Goal: Task Accomplishment & Management: Manage account settings

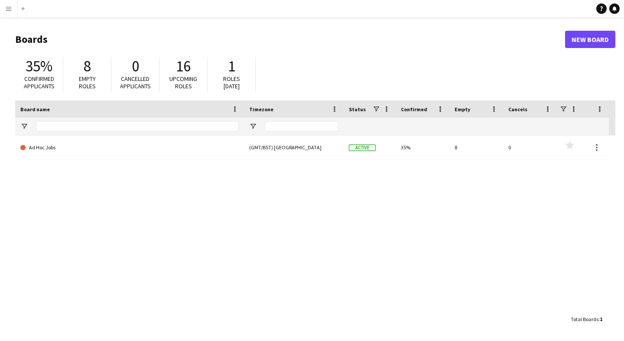
click at [8, 8] on app-icon "Menu" at bounding box center [8, 8] width 7 height 7
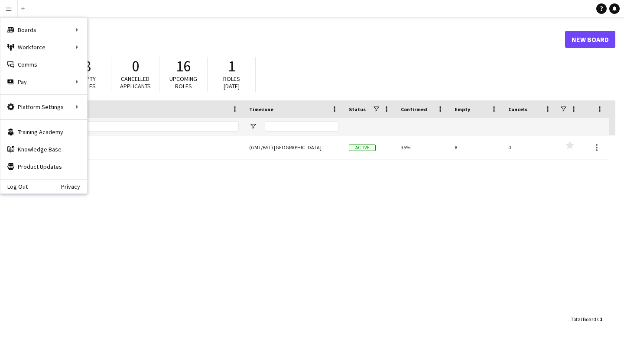
click at [283, 66] on div "35% Confirmed applicants 8 Empty roles 0 Cancelled applicants 16 Upcoming roles…" at bounding box center [315, 77] width 600 height 48
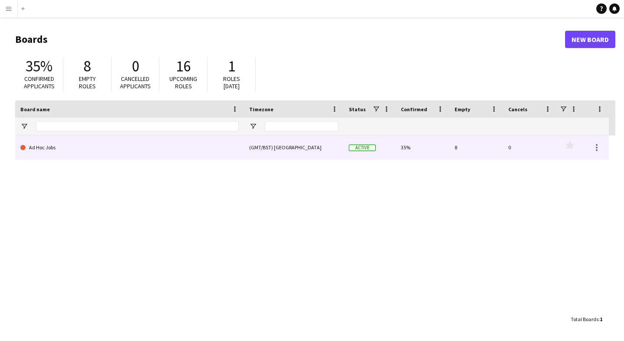
click at [198, 145] on link "Ad Hoc Jobs" at bounding box center [129, 148] width 218 height 24
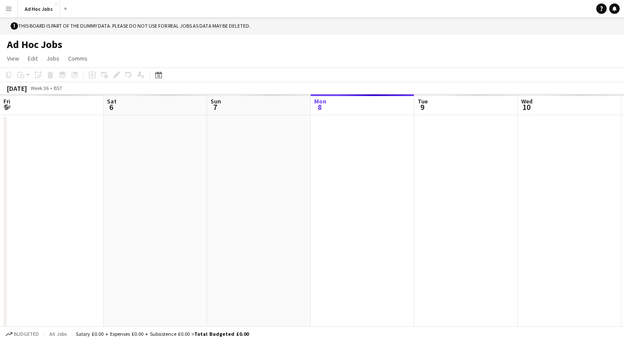
scroll to position [0, 207]
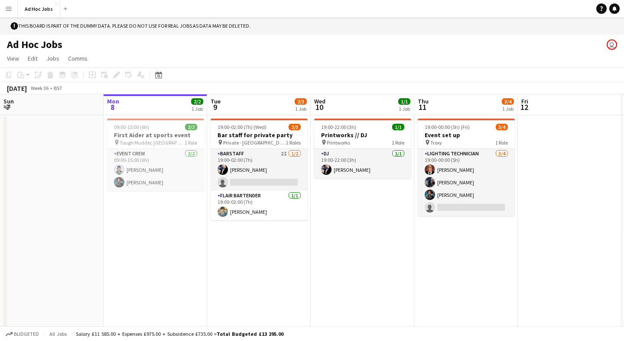
click at [13, 13] on button "Menu" at bounding box center [8, 8] width 17 height 17
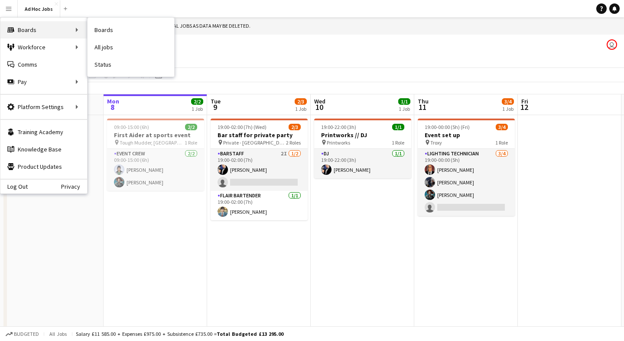
click at [19, 27] on div "Boards Boards" at bounding box center [43, 29] width 87 height 17
click at [111, 48] on link "All jobs" at bounding box center [131, 47] width 87 height 17
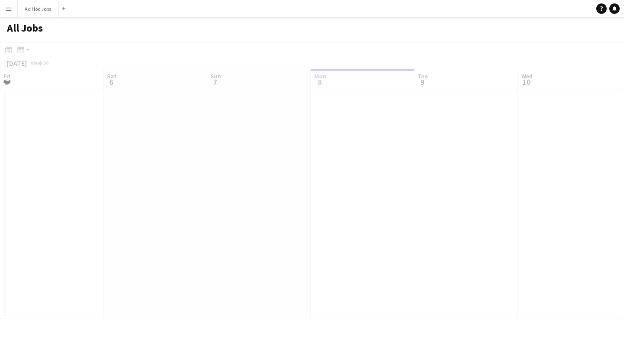
scroll to position [0, 207]
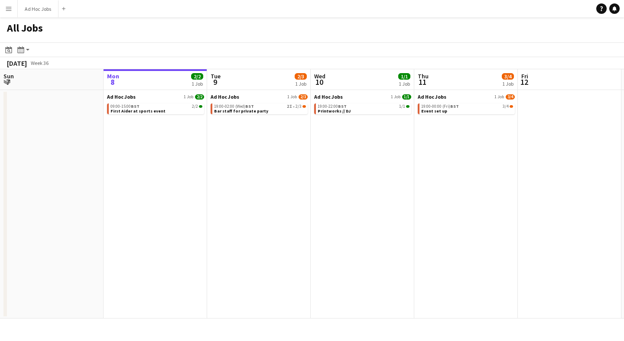
click at [10, 13] on button "Menu" at bounding box center [8, 8] width 17 height 17
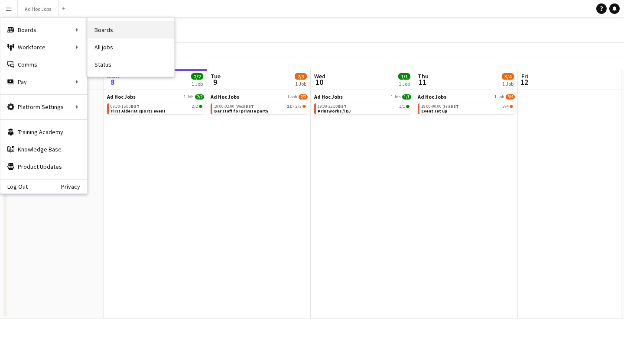
click at [105, 33] on link "Boards" at bounding box center [131, 29] width 87 height 17
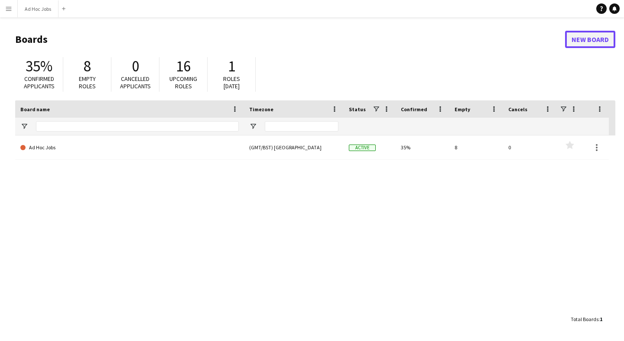
click at [586, 42] on link "New Board" at bounding box center [590, 39] width 50 height 17
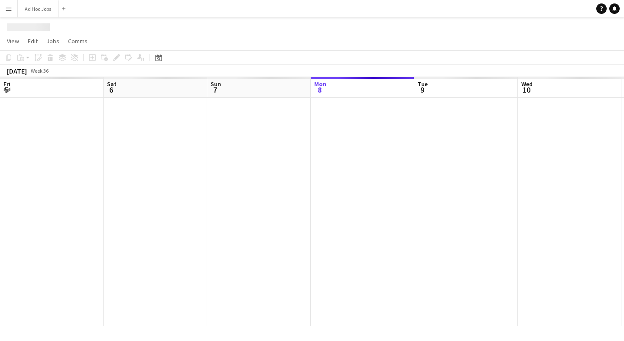
scroll to position [0, 207]
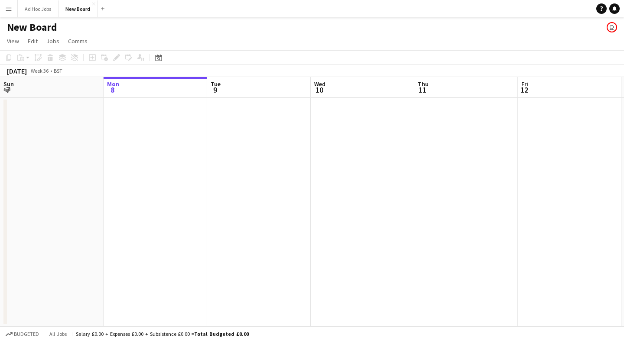
click at [23, 29] on h1 "New Board" at bounding box center [32, 27] width 50 height 13
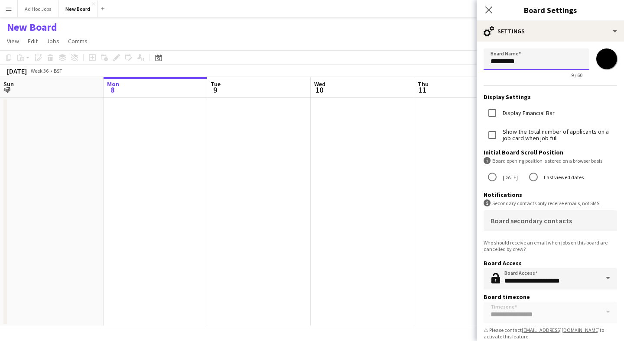
click at [528, 62] on input "*********" at bounding box center [536, 60] width 106 height 22
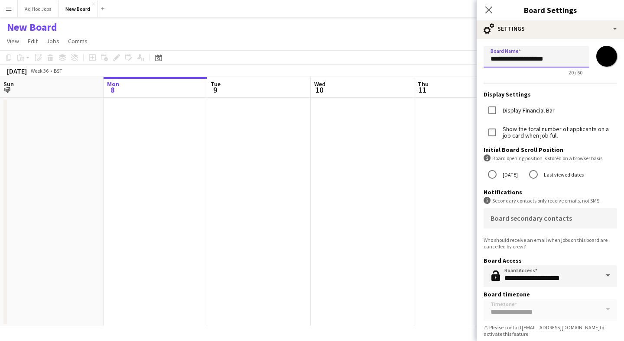
type input "**********"
click at [605, 59] on input "*******" at bounding box center [606, 56] width 31 height 31
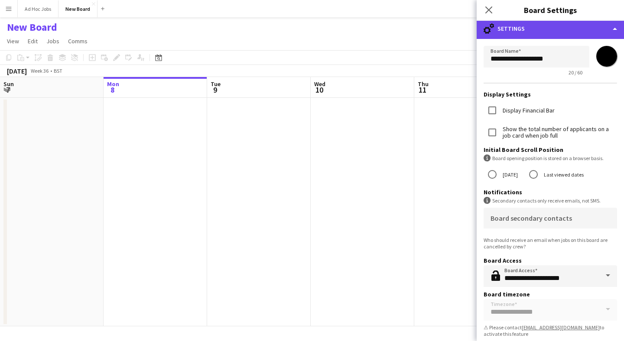
type input "*******"
click at [579, 38] on div "cog-double-3 Settings" at bounding box center [550, 28] width 147 height 21
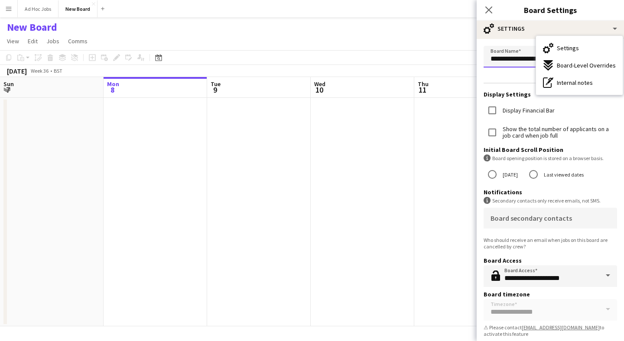
click at [528, 46] on input "**********" at bounding box center [536, 57] width 106 height 22
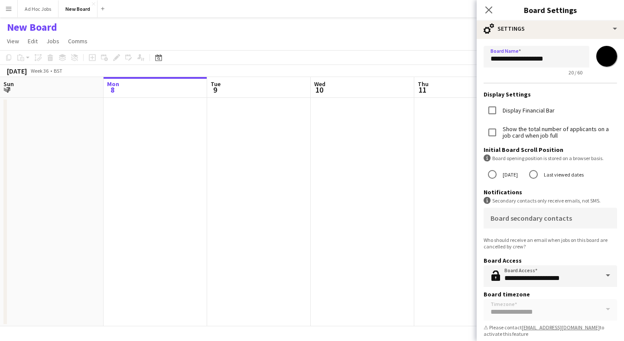
click at [504, 312] on form "**********" at bounding box center [550, 193] width 147 height 309
click at [490, 9] on icon at bounding box center [488, 10] width 8 height 8
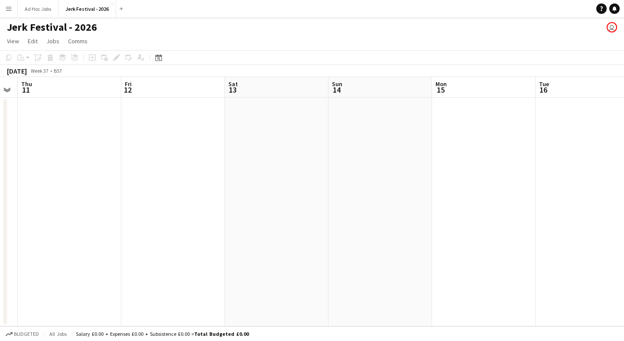
scroll to position [0, 415]
click at [15, 43] on span "View" at bounding box center [13, 41] width 12 height 8
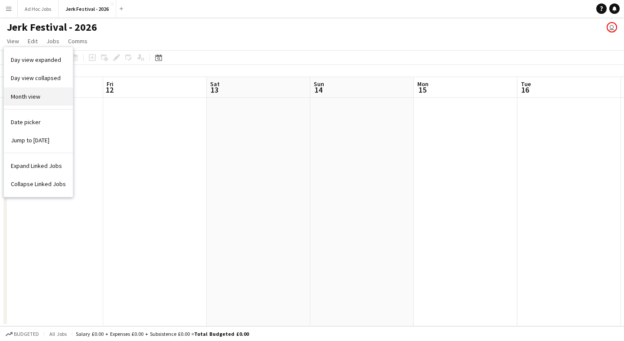
click at [21, 97] on span "Month view" at bounding box center [25, 97] width 29 height 8
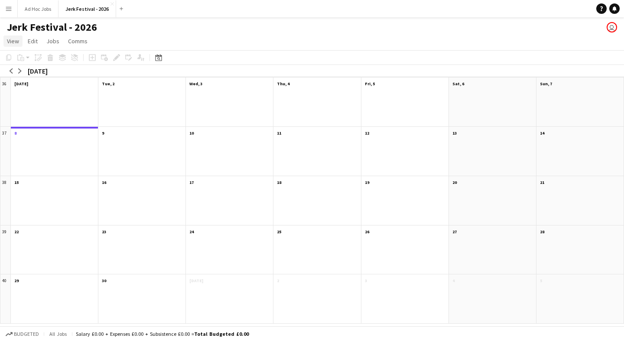
click at [16, 43] on span "View" at bounding box center [13, 41] width 12 height 8
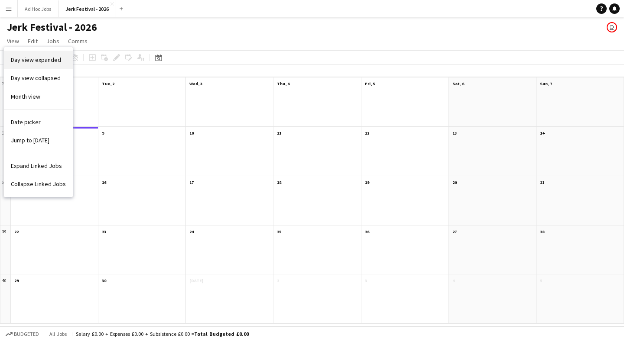
click at [23, 66] on link "Day view expanded" at bounding box center [38, 60] width 69 height 18
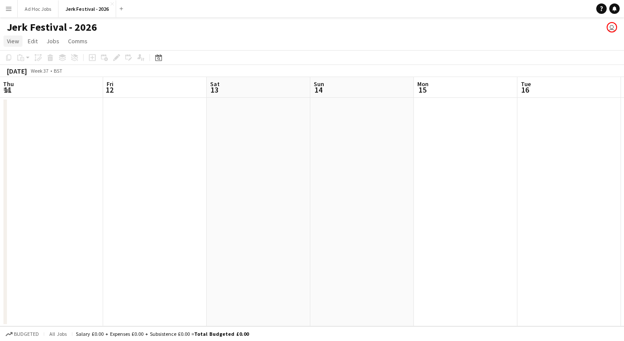
click at [20, 43] on link "View" at bounding box center [12, 41] width 19 height 11
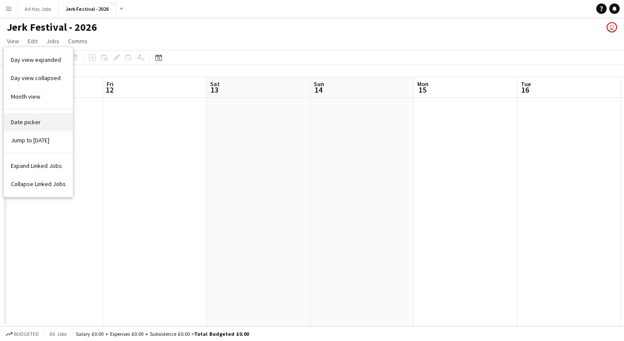
click at [20, 115] on link "Date picker" at bounding box center [38, 122] width 69 height 18
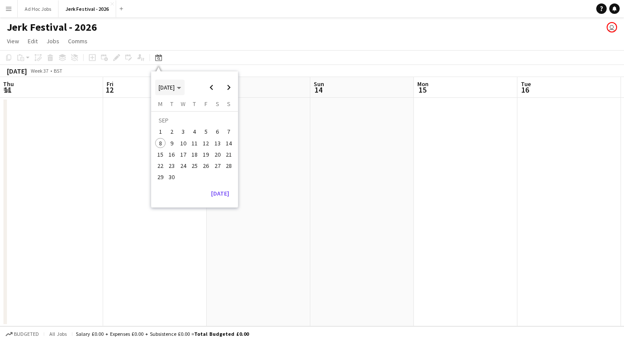
click at [181, 90] on span "[DATE]" at bounding box center [170, 88] width 23 height 8
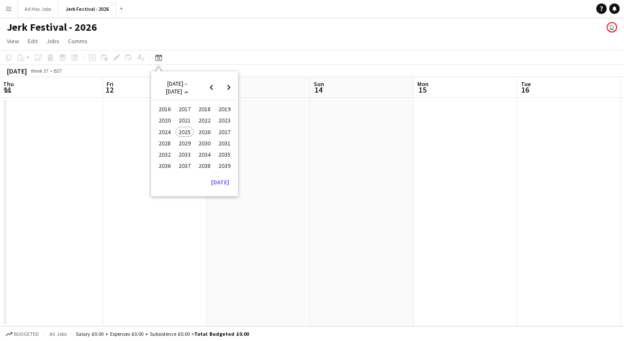
click at [202, 134] on span "2026" at bounding box center [204, 132] width 18 height 10
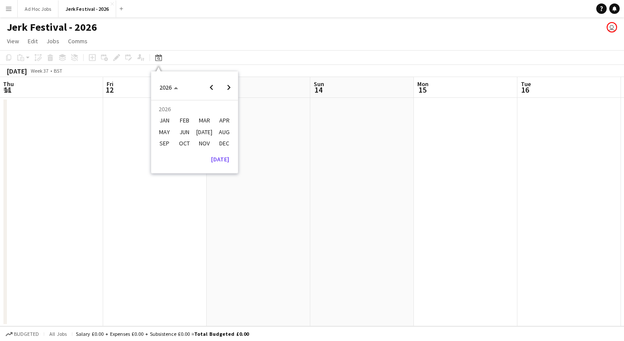
click at [218, 134] on span "AUG" at bounding box center [224, 132] width 18 height 10
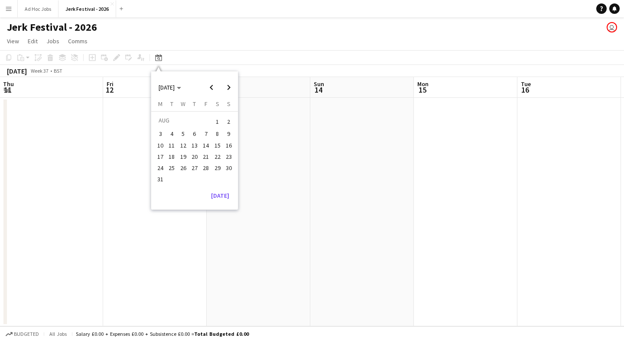
click at [218, 155] on span "22" at bounding box center [217, 157] width 10 height 10
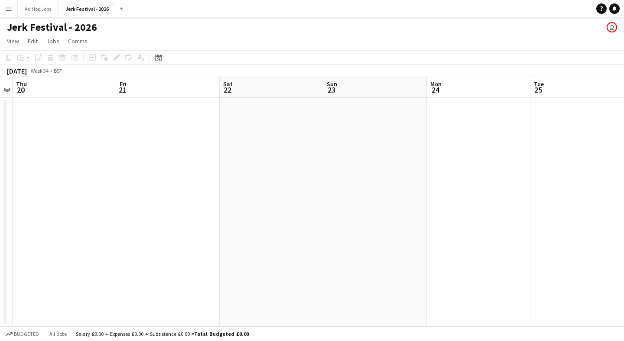
click at [272, 115] on app-date-cell at bounding box center [272, 212] width 104 height 229
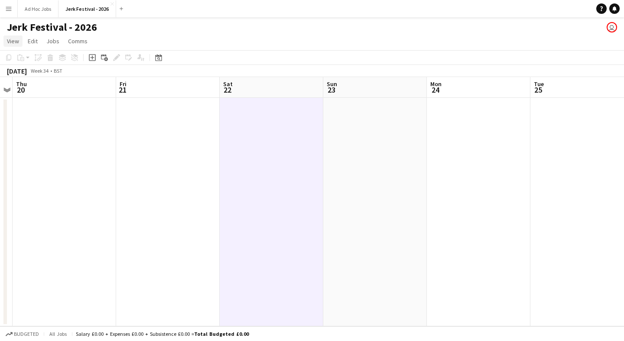
click at [15, 42] on span "View" at bounding box center [13, 41] width 12 height 8
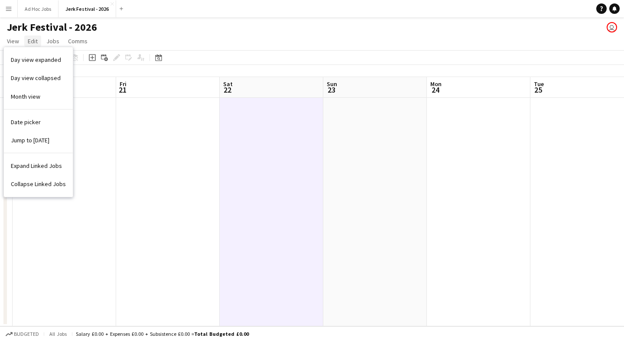
click at [31, 42] on span "Edit" at bounding box center [33, 41] width 10 height 8
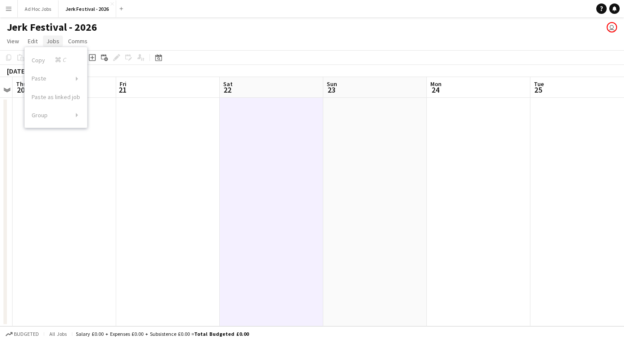
click at [50, 42] on span "Jobs" at bounding box center [52, 41] width 13 height 8
click at [55, 58] on span "New Job" at bounding box center [61, 60] width 23 height 8
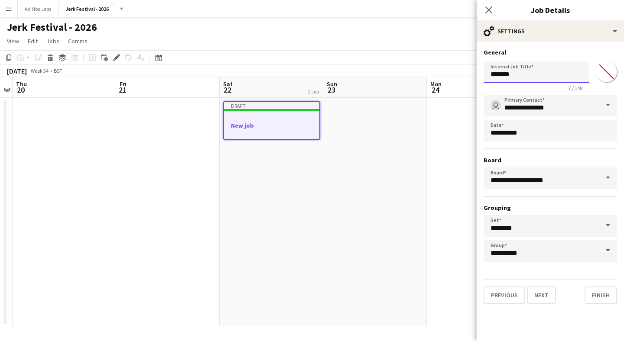
click at [514, 76] on input "*******" at bounding box center [536, 73] width 106 height 22
type input "*"
click at [546, 227] on input "********" at bounding box center [549, 226] width 133 height 22
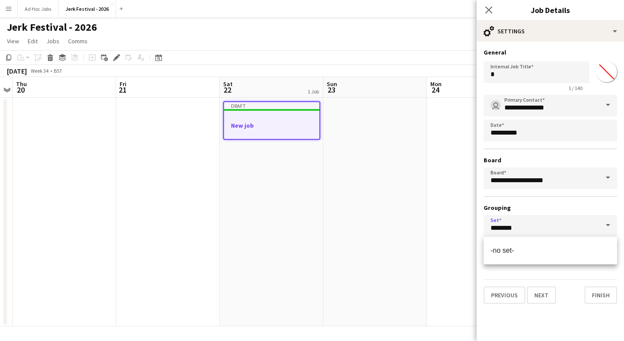
click at [600, 226] on span at bounding box center [608, 225] width 18 height 21
click at [58, 27] on h1 "Jerk Festival - 2026" at bounding box center [52, 27] width 90 height 13
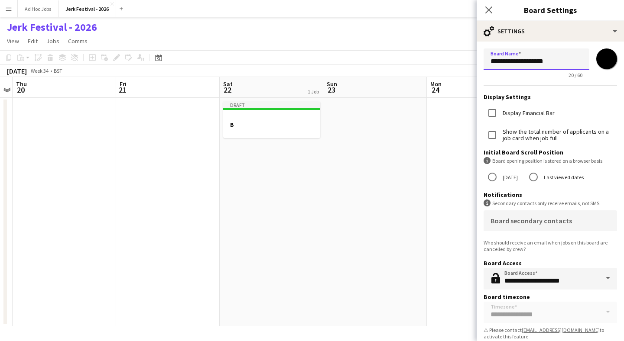
drag, startPoint x: 528, startPoint y: 62, endPoint x: 559, endPoint y: 70, distance: 32.3
click at [528, 62] on input "**********" at bounding box center [536, 60] width 106 height 22
type input "**********"
click at [412, 53] on app-toolbar "Copy Paste Paste Command V Paste with crew Command Shift V Paste linked Job Del…" at bounding box center [312, 57] width 624 height 15
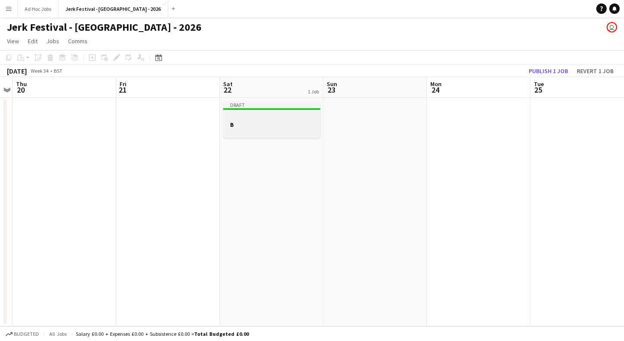
click at [243, 127] on h3 "B" at bounding box center [271, 125] width 97 height 8
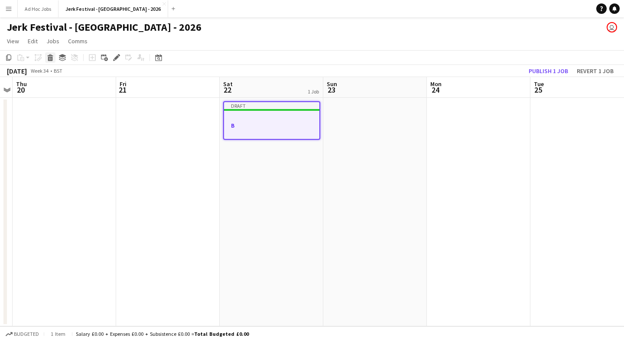
click at [49, 59] on icon "Delete" at bounding box center [50, 57] width 7 height 7
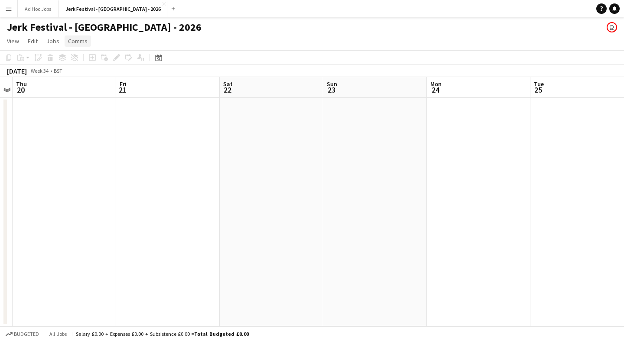
click at [73, 44] on span "Comms" at bounding box center [77, 41] width 19 height 8
click at [31, 10] on button "Ad Hoc Jobs Close" at bounding box center [38, 8] width 41 height 17
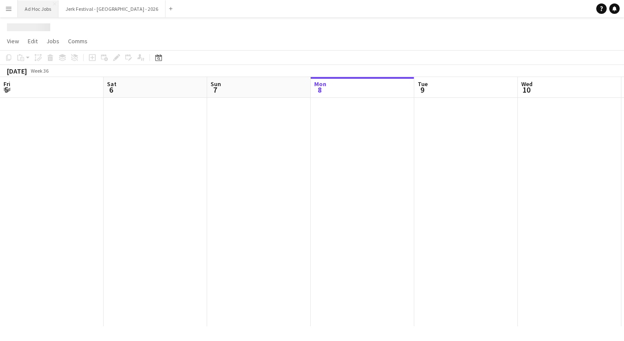
scroll to position [0, 207]
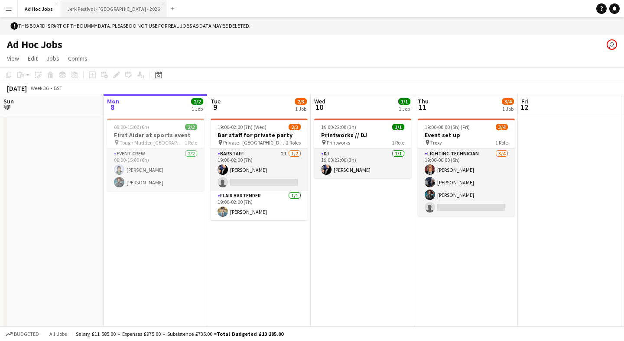
click at [80, 8] on button "Jerk Festival - [GEOGRAPHIC_DATA] - 2026 Close" at bounding box center [113, 8] width 107 height 17
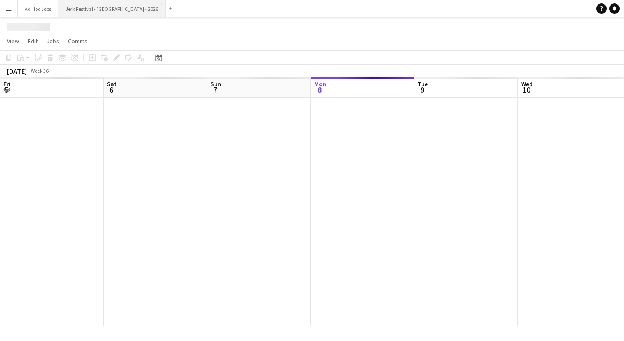
scroll to position [0, 207]
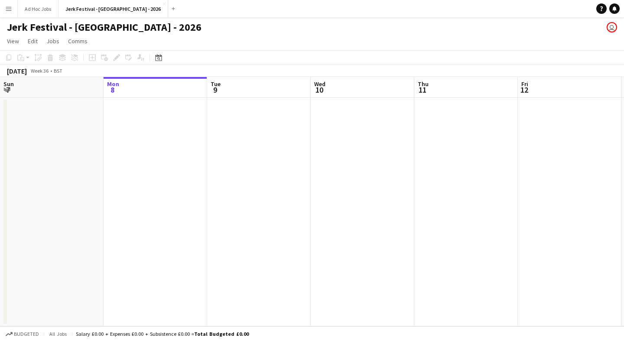
click at [7, 9] on app-icon "Menu" at bounding box center [8, 8] width 7 height 7
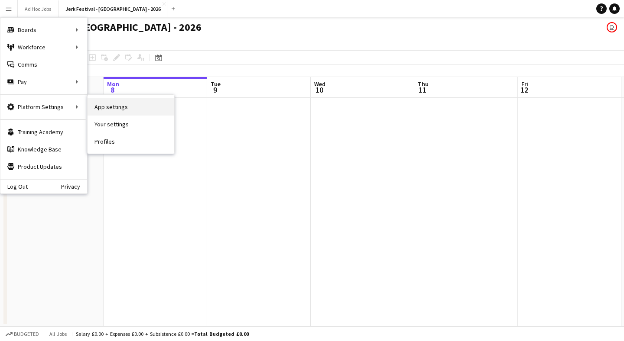
click at [99, 110] on link "App settings" at bounding box center [131, 106] width 87 height 17
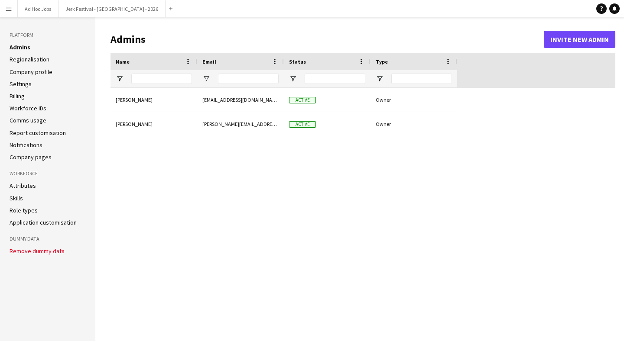
type input "**********"
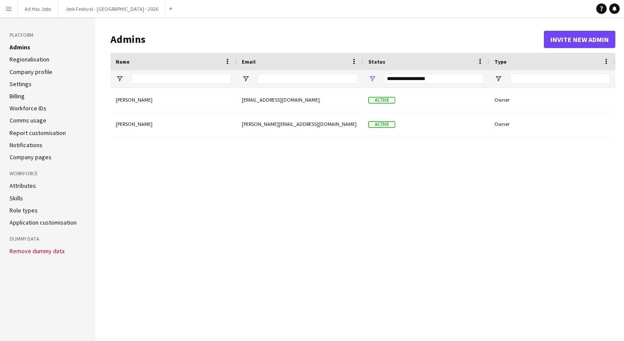
click at [45, 62] on link "Regionalisation" at bounding box center [30, 59] width 40 height 8
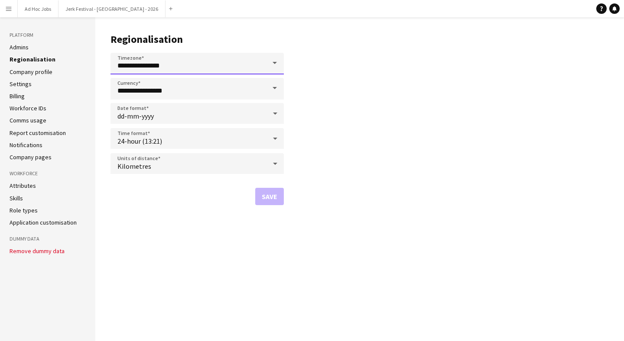
click at [234, 68] on input "**********" at bounding box center [196, 64] width 173 height 22
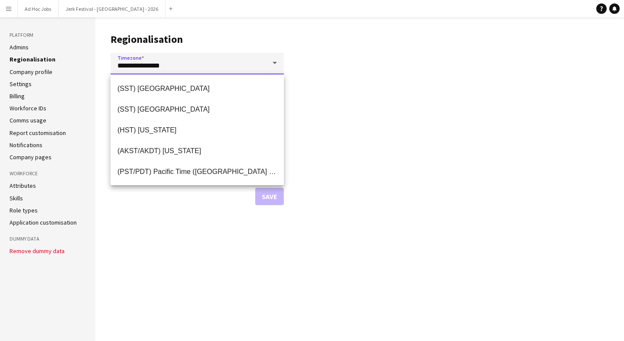
click at [201, 66] on input "**********" at bounding box center [196, 64] width 173 height 22
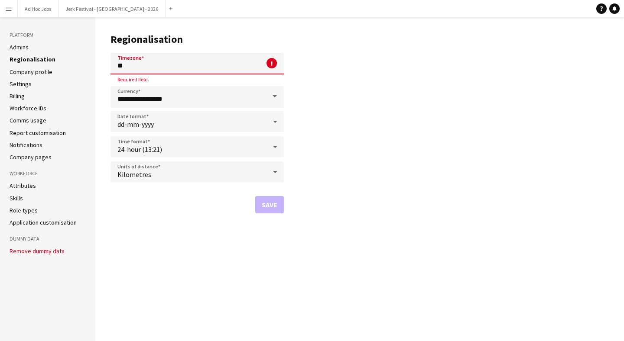
type input "*"
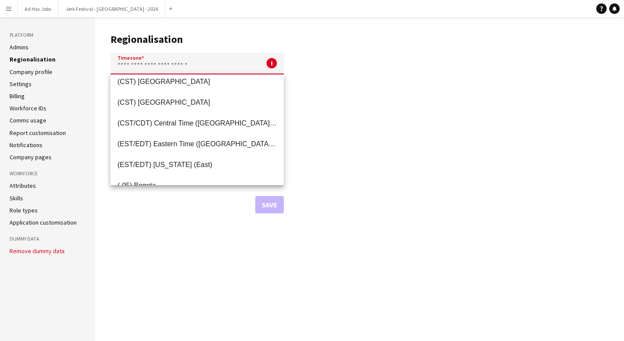
scroll to position [311, 0]
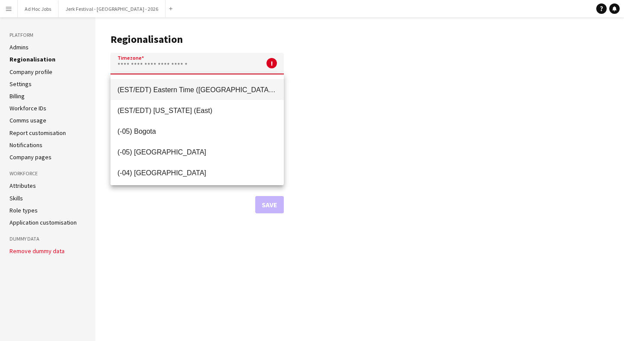
click at [200, 95] on mat-option "(EST/EDT) Eastern Time (US & Canada)" at bounding box center [196, 89] width 173 height 21
type input "**********"
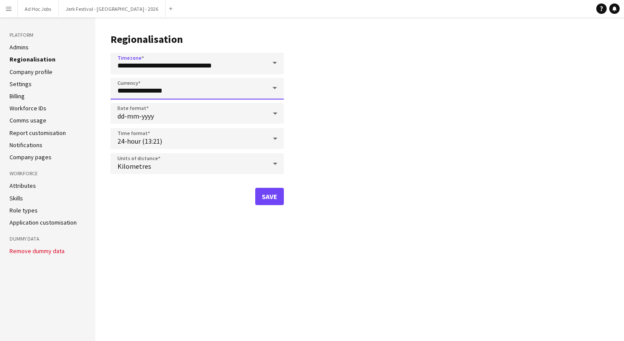
click at [182, 92] on input "**********" at bounding box center [196, 89] width 173 height 22
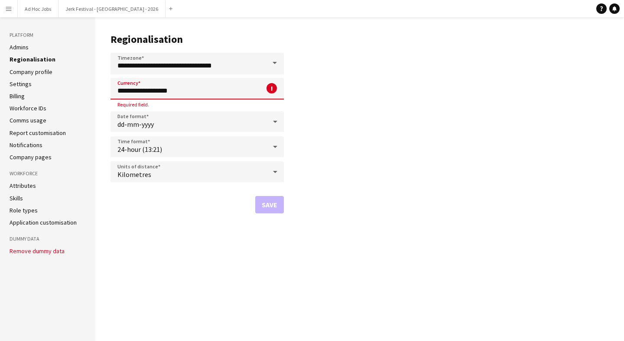
click at [233, 83] on input "**********" at bounding box center [196, 89] width 173 height 22
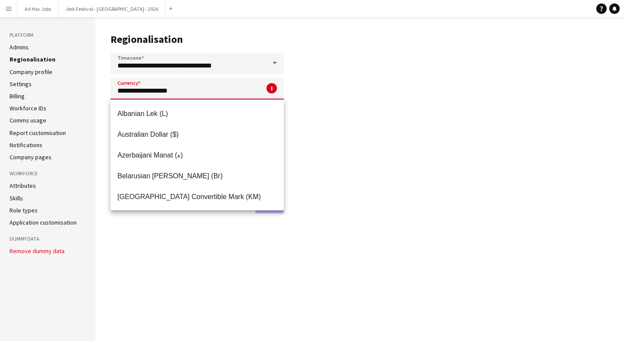
click at [233, 83] on input "**********" at bounding box center [196, 89] width 173 height 22
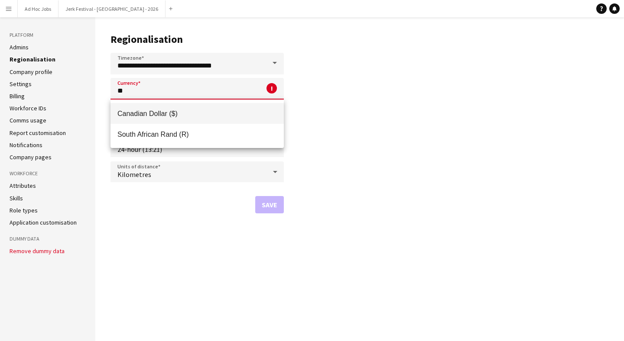
click at [205, 110] on span "Canadian Dollar ($)" at bounding box center [196, 114] width 159 height 8
type input "**********"
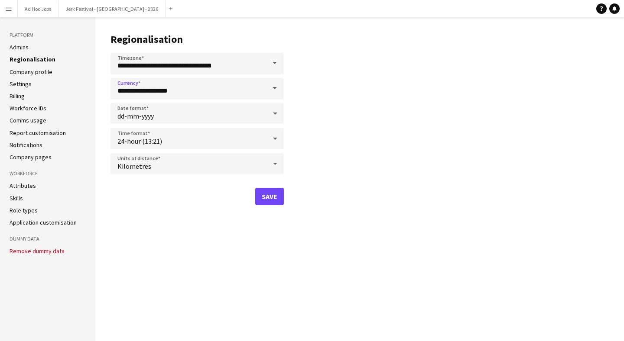
click at [201, 114] on div "dd-mm-yyyy" at bounding box center [188, 113] width 156 height 21
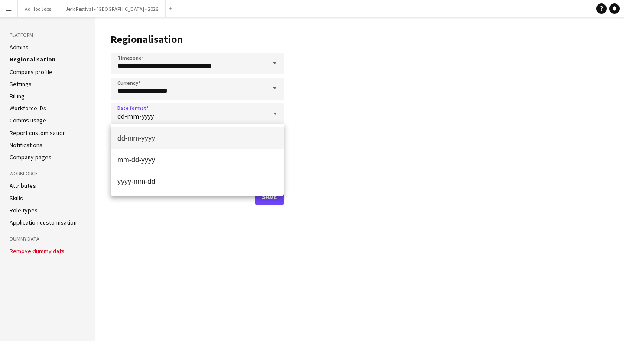
click at [304, 118] on div at bounding box center [312, 170] width 624 height 341
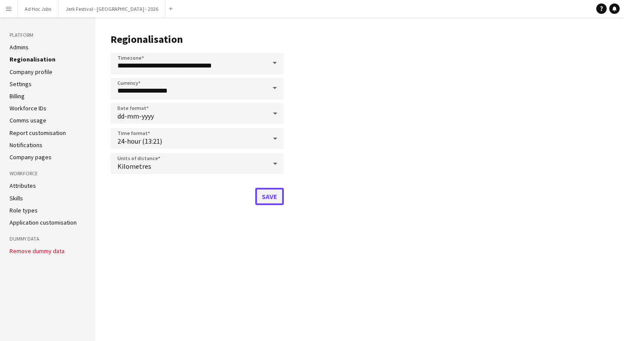
click at [268, 197] on button "Save" at bounding box center [269, 196] width 29 height 17
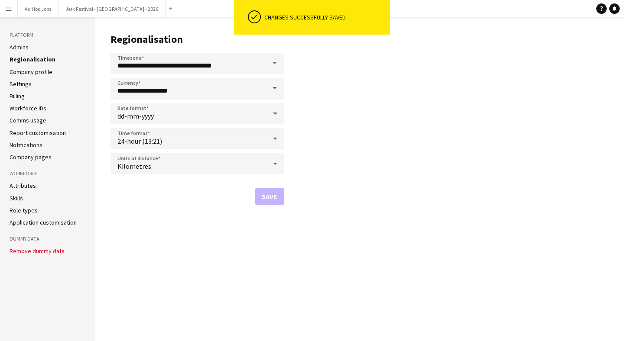
click at [49, 75] on link "Company profile" at bounding box center [31, 72] width 43 height 8
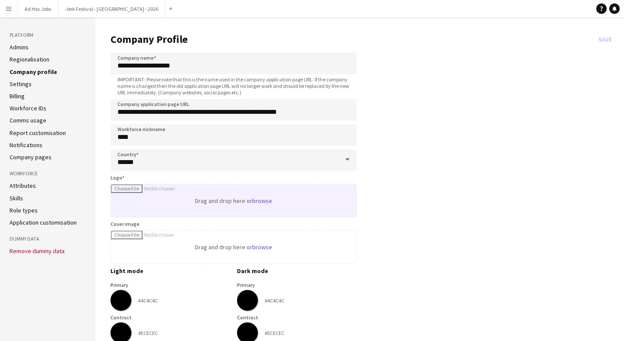
click at [270, 199] on input "Logo" at bounding box center [233, 201] width 245 height 32
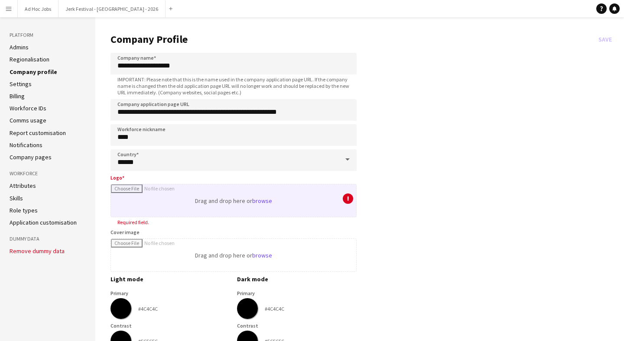
type input "**********"
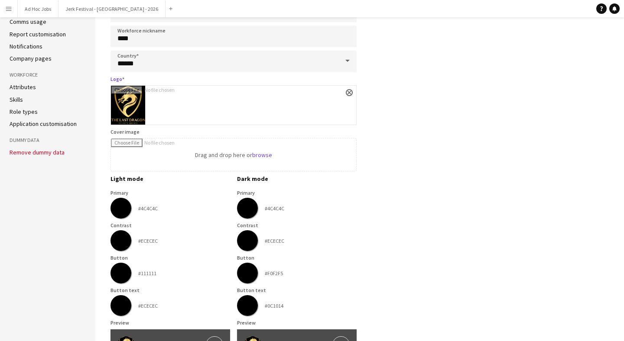
scroll to position [94, 0]
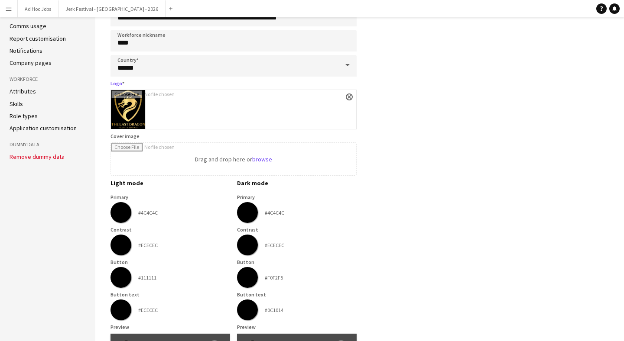
click at [240, 114] on input "Logo" at bounding box center [233, 109] width 245 height 39
type input "**********"
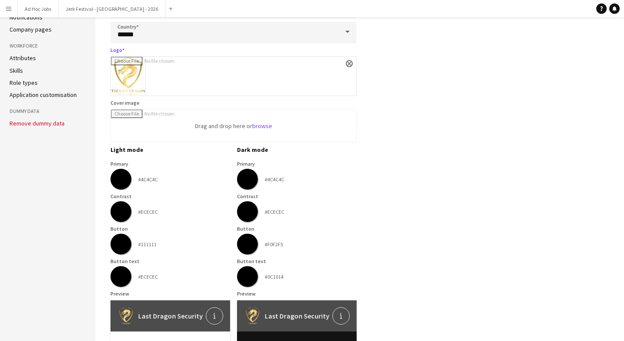
scroll to position [124, 0]
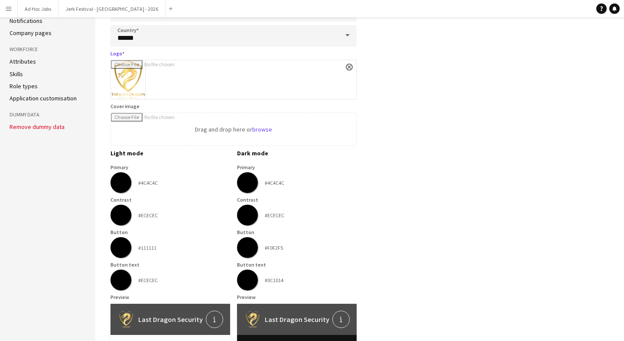
click at [130, 78] on input "Logo" at bounding box center [233, 79] width 245 height 39
type input "**********"
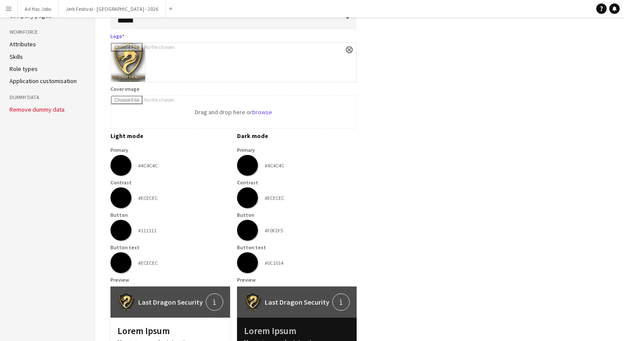
scroll to position [140, 0]
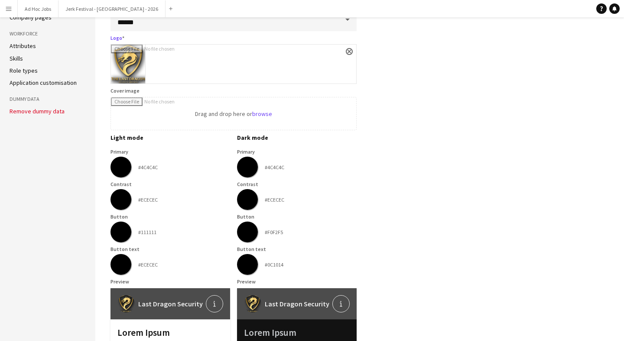
click at [127, 65] on input "Logo" at bounding box center [233, 64] width 245 height 39
type input "**********"
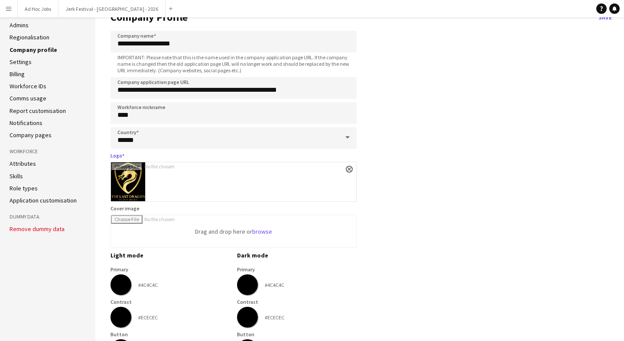
scroll to position [0, 0]
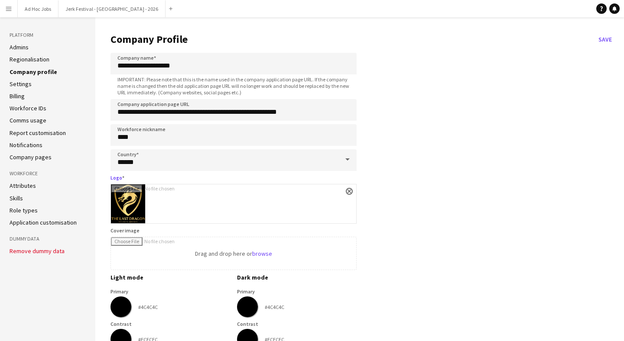
click at [25, 85] on link "Settings" at bounding box center [21, 84] width 22 height 8
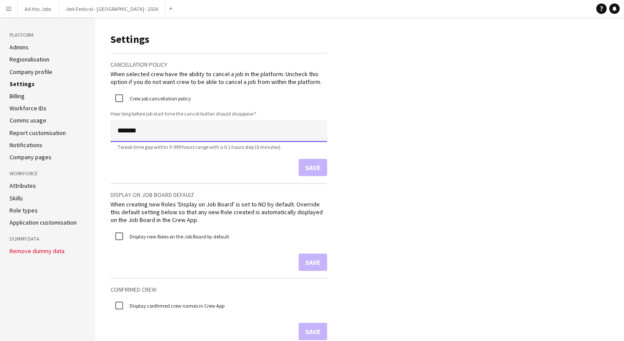
drag, startPoint x: 120, startPoint y: 133, endPoint x: 111, endPoint y: 126, distance: 12.0
click at [111, 128] on input "*******" at bounding box center [218, 131] width 217 height 22
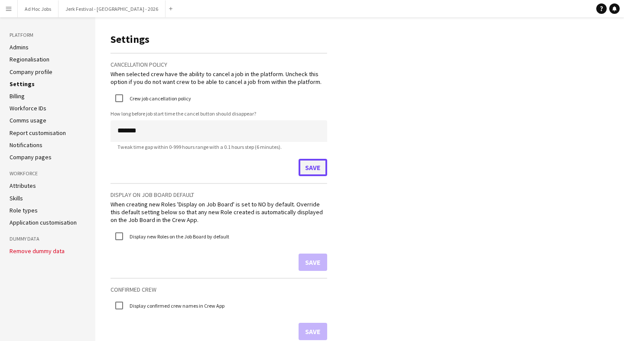
click at [314, 168] on button "Save" at bounding box center [312, 167] width 29 height 17
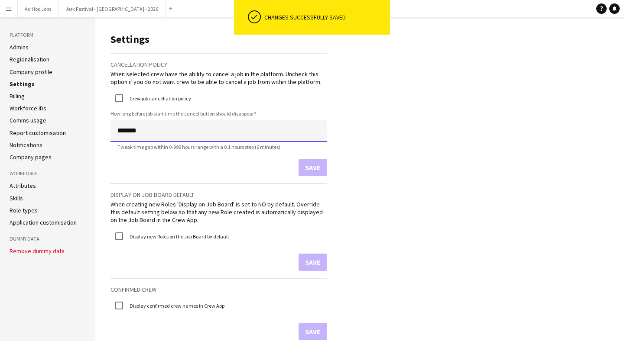
drag, startPoint x: 120, startPoint y: 132, endPoint x: 110, endPoint y: 132, distance: 10.4
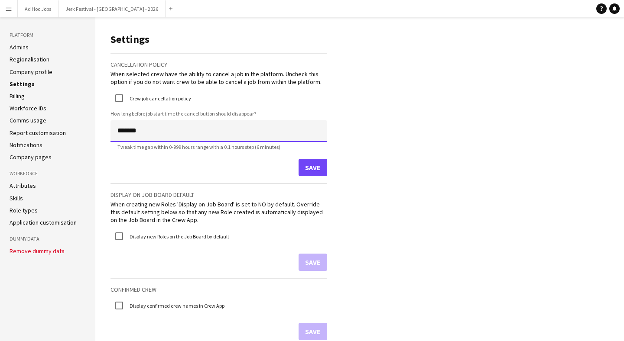
type input "*******"
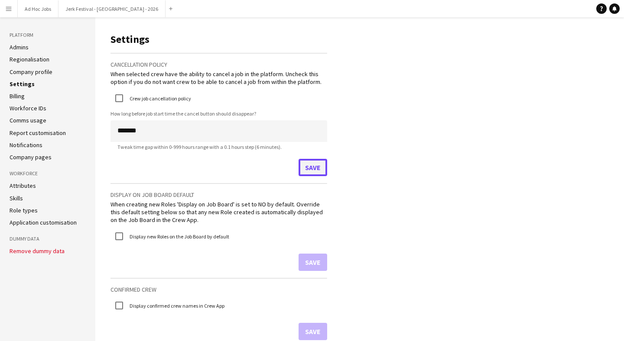
click at [304, 166] on button "Save" at bounding box center [312, 167] width 29 height 17
click at [20, 92] on link "Billing" at bounding box center [17, 96] width 15 height 8
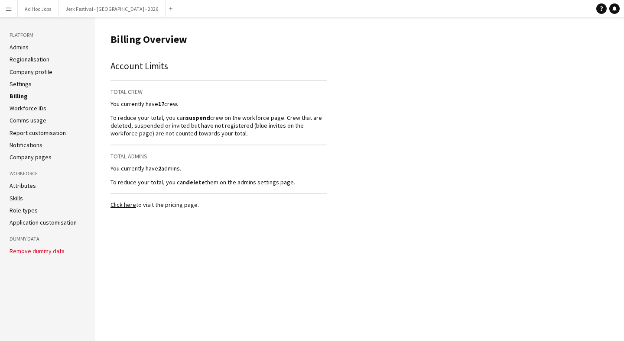
click at [32, 108] on link "Workforce IDs" at bounding box center [28, 108] width 37 height 8
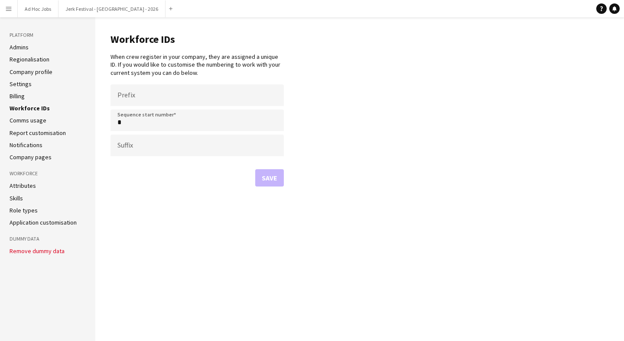
click at [33, 123] on link "Comms usage" at bounding box center [28, 121] width 37 height 8
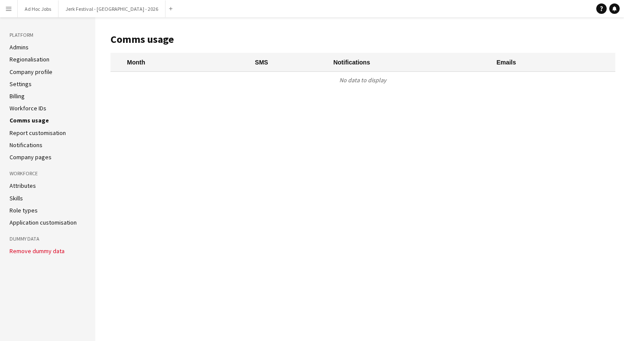
click at [33, 131] on link "Report customisation" at bounding box center [38, 133] width 56 height 8
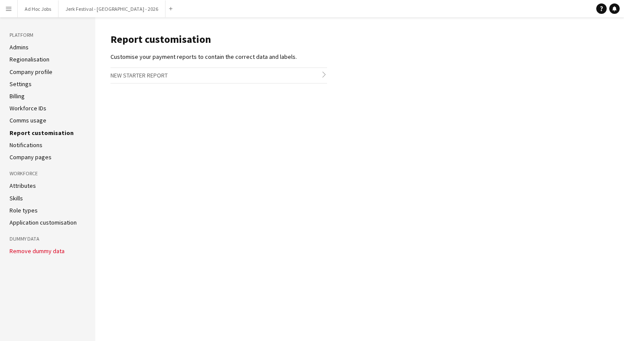
click at [32, 143] on link "Notifications" at bounding box center [26, 145] width 33 height 8
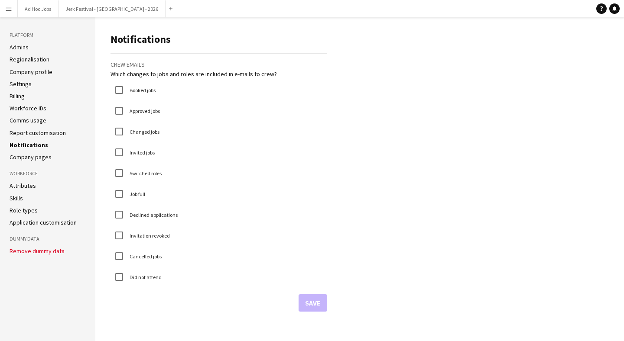
click at [32, 158] on link "Company pages" at bounding box center [31, 157] width 42 height 8
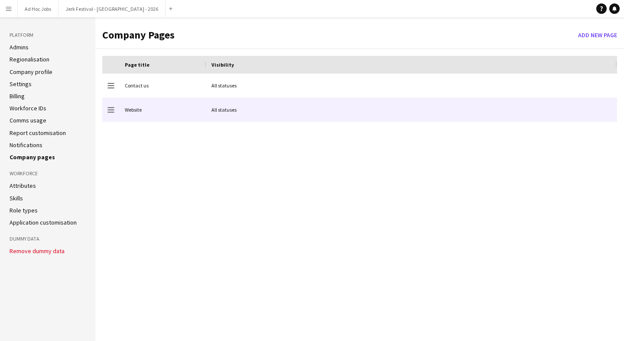
click at [141, 102] on div "Website" at bounding box center [163, 110] width 87 height 24
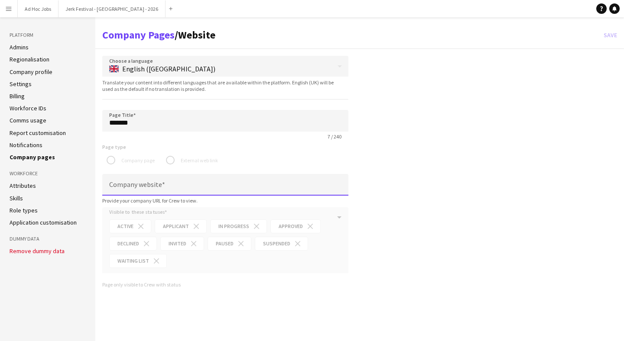
click at [143, 189] on input "Company website" at bounding box center [225, 185] width 246 height 22
type input "**********"
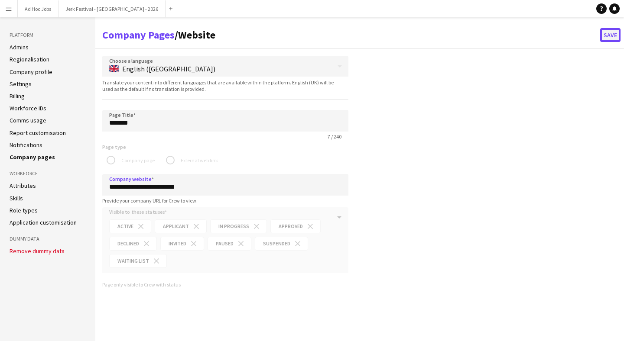
click at [612, 36] on button "Save" at bounding box center [610, 35] width 20 height 14
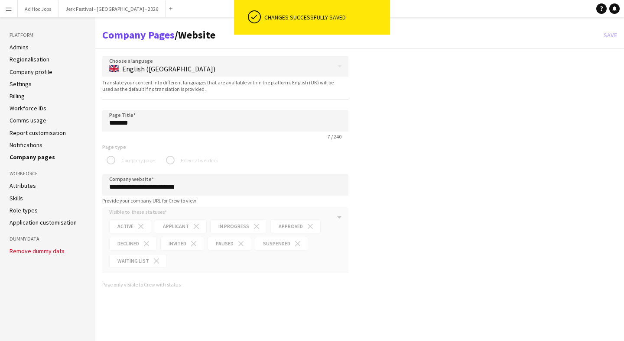
click at [33, 183] on link "Attributes" at bounding box center [23, 186] width 26 height 8
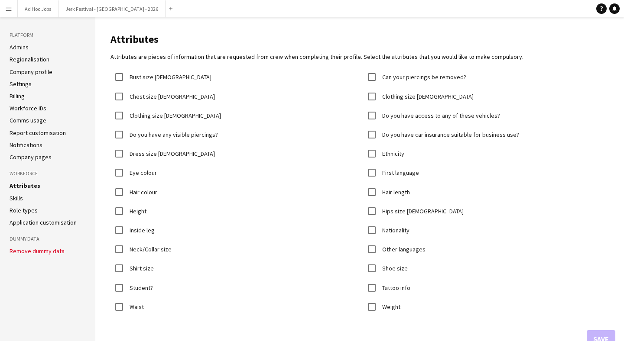
scroll to position [19, 0]
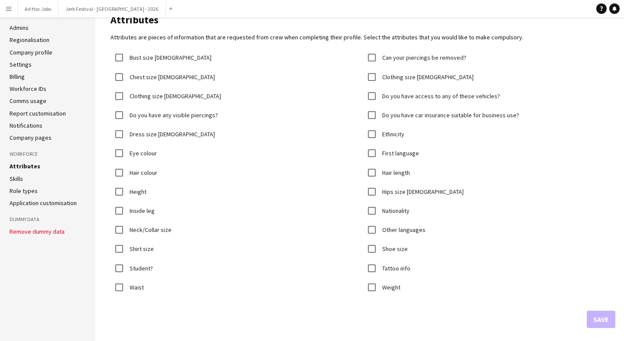
click at [16, 179] on link "Skills" at bounding box center [16, 179] width 13 height 8
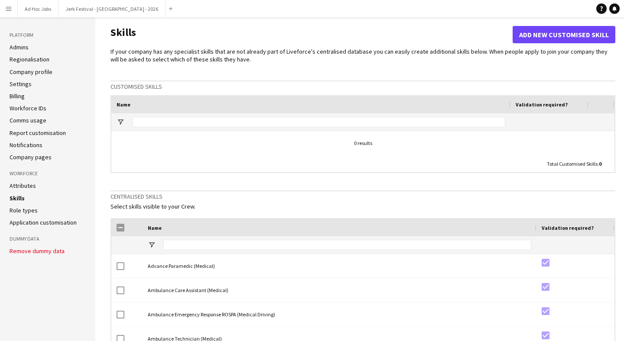
click at [26, 211] on link "Role types" at bounding box center [24, 211] width 28 height 8
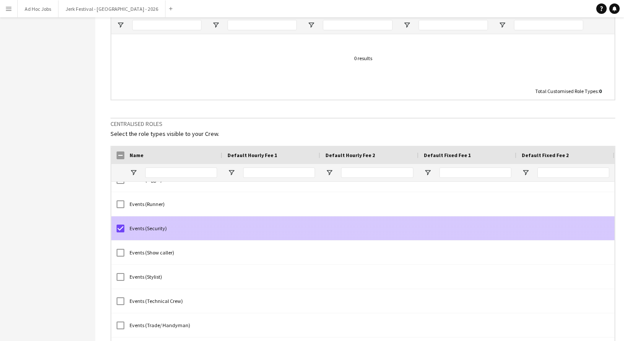
click at [124, 228] on div "Events (Security)" at bounding box center [173, 229] width 98 height 24
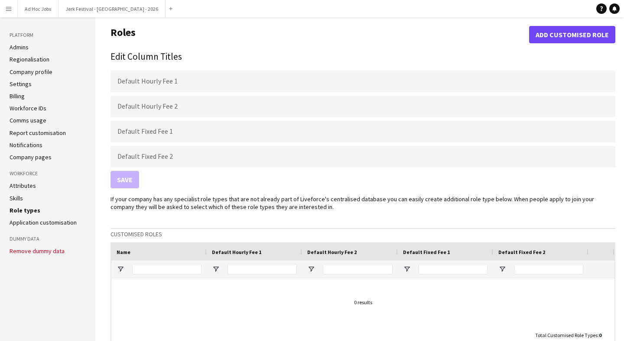
click at [122, 180] on div "Save" at bounding box center [362, 179] width 505 height 17
click at [32, 223] on link "Application customisation" at bounding box center [43, 223] width 67 height 8
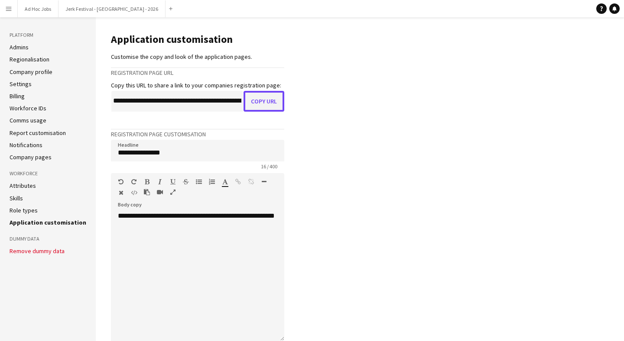
click at [265, 99] on button "Copy URL" at bounding box center [263, 101] width 41 height 21
click at [37, 253] on button "Remove dummy data" at bounding box center [37, 251] width 55 height 7
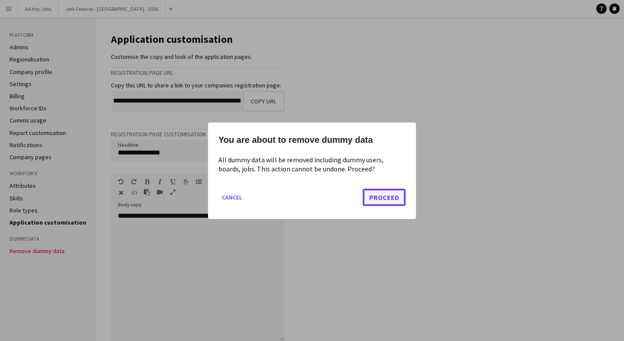
click at [386, 196] on button "Proceed" at bounding box center [384, 196] width 43 height 17
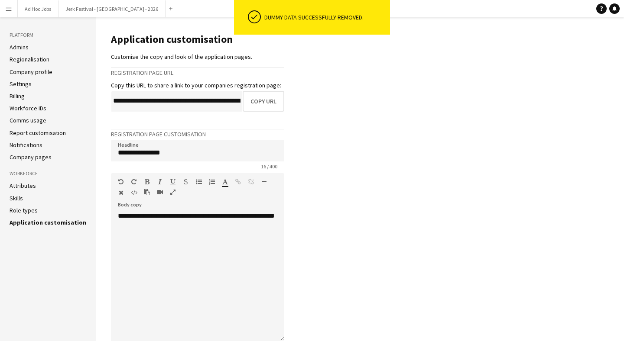
click at [24, 50] on link "Admins" at bounding box center [19, 47] width 19 height 8
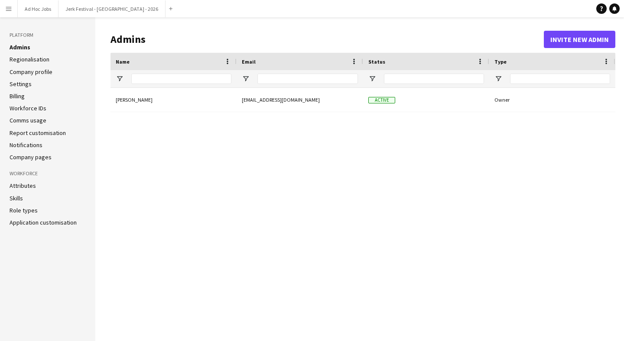
type input "**********"
click at [39, 8] on button "Ad Hoc Jobs Close" at bounding box center [38, 8] width 41 height 17
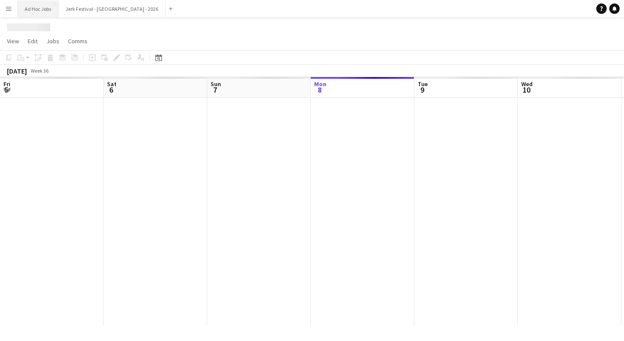
scroll to position [0, 207]
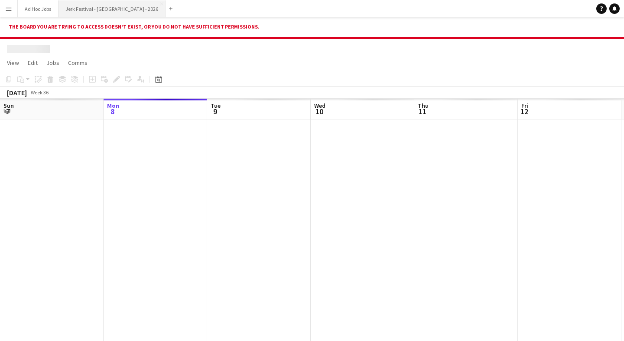
click at [75, 11] on button "Jerk Festival - [GEOGRAPHIC_DATA] - 2026 Close" at bounding box center [111, 8] width 107 height 17
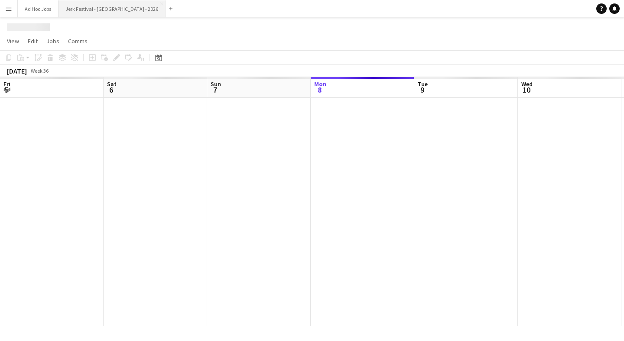
scroll to position [0, 207]
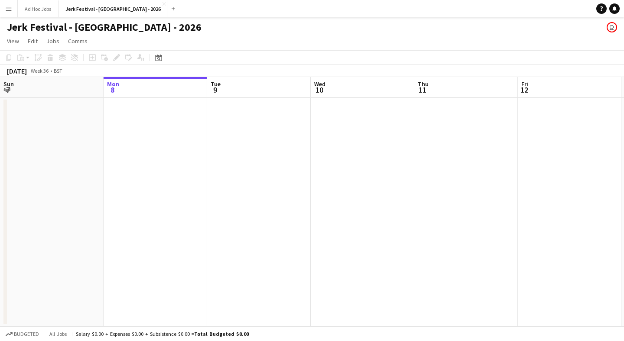
click at [10, 11] on app-icon "Menu" at bounding box center [8, 8] width 7 height 7
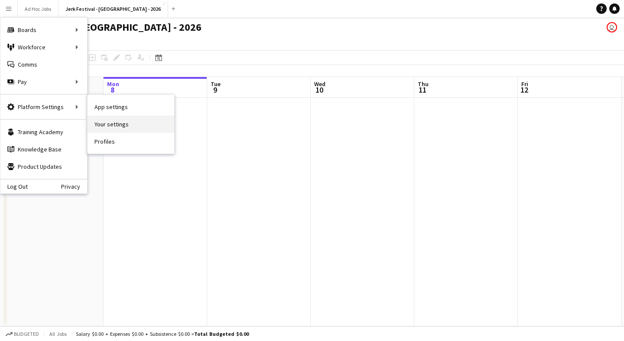
click at [112, 122] on link "Your settings" at bounding box center [131, 124] width 87 height 17
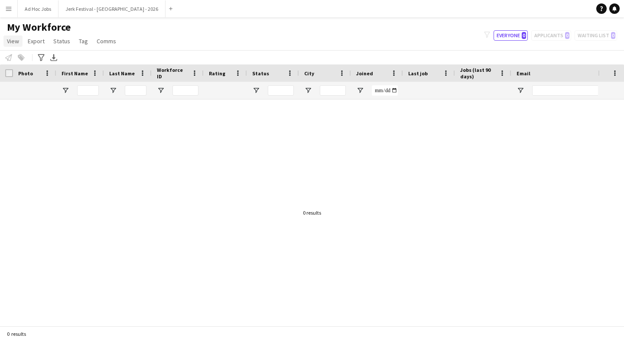
click at [17, 42] on span "View" at bounding box center [13, 41] width 12 height 8
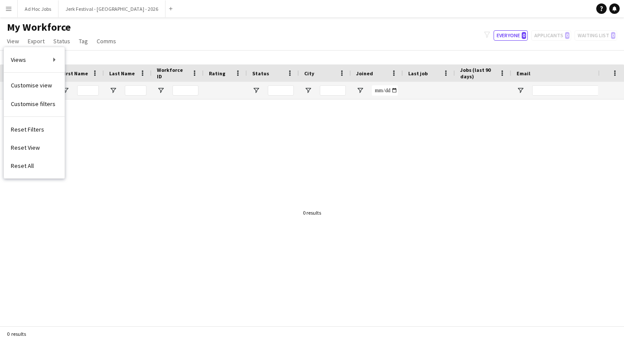
click at [198, 42] on div "My Workforce View Views Default view New view Update view Delete view Edit name…" at bounding box center [312, 35] width 624 height 29
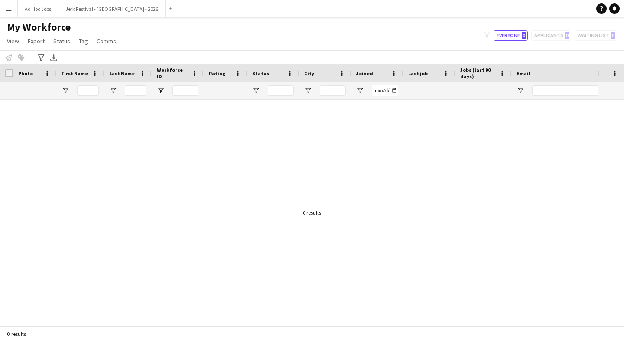
click at [6, 10] on app-icon "Menu" at bounding box center [8, 8] width 7 height 7
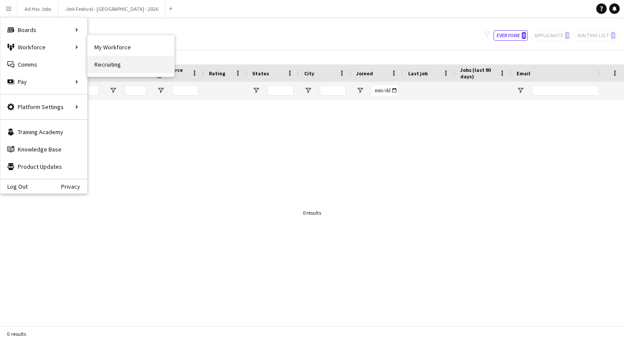
click at [109, 68] on link "Recruiting" at bounding box center [131, 64] width 87 height 17
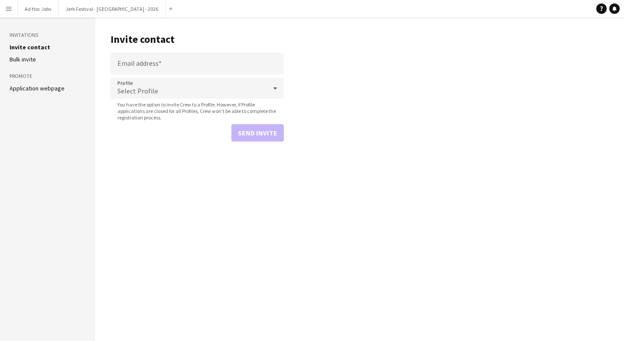
click at [139, 87] on span "Select Profile" at bounding box center [137, 91] width 41 height 9
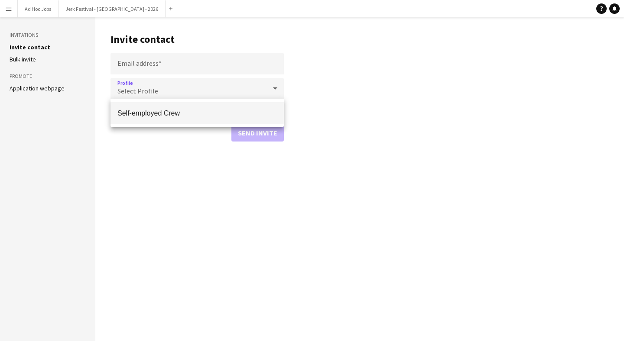
click at [139, 87] on div at bounding box center [312, 170] width 624 height 341
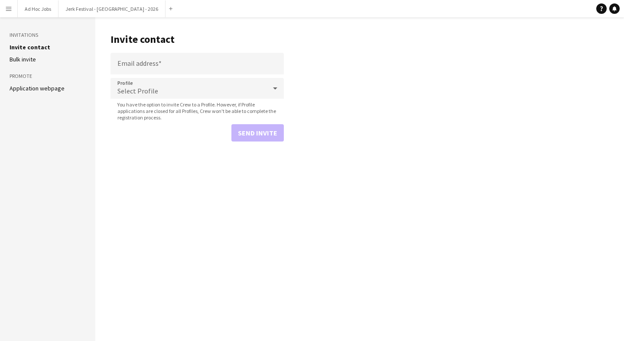
click at [38, 88] on link "Application webpage" at bounding box center [37, 88] width 55 height 8
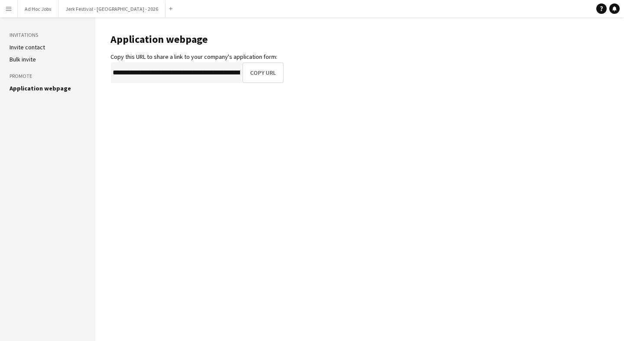
click at [23, 50] on link "Invite contact" at bounding box center [28, 47] width 36 height 8
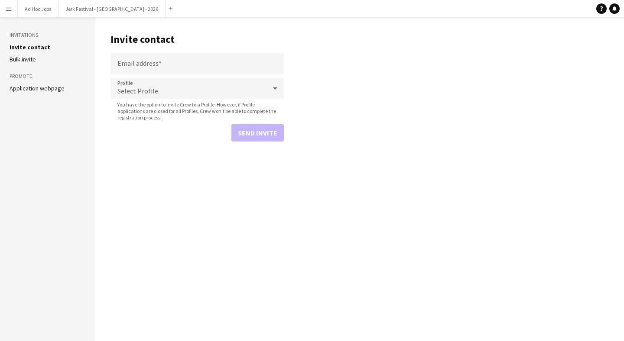
click at [11, 9] on app-icon "Menu" at bounding box center [8, 8] width 7 height 7
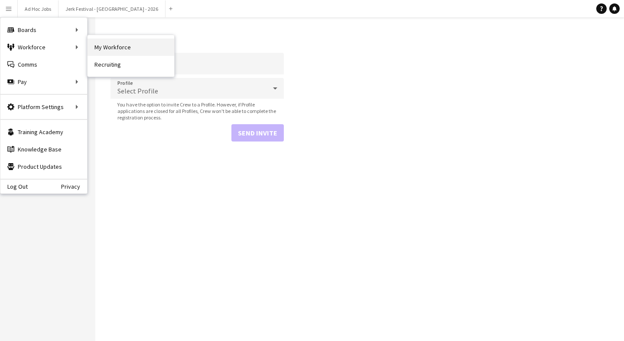
click at [107, 51] on link "My Workforce" at bounding box center [131, 47] width 87 height 17
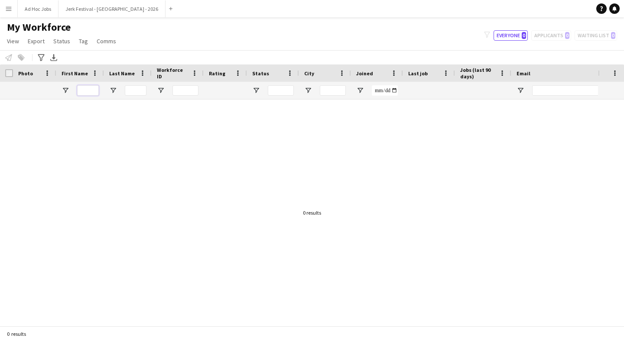
click at [84, 88] on input "First Name Filter Input" at bounding box center [88, 90] width 22 height 10
type input "******"
type input "*******"
type input "********"
click at [394, 88] on input "Joined Filter Input" at bounding box center [385, 90] width 26 height 10
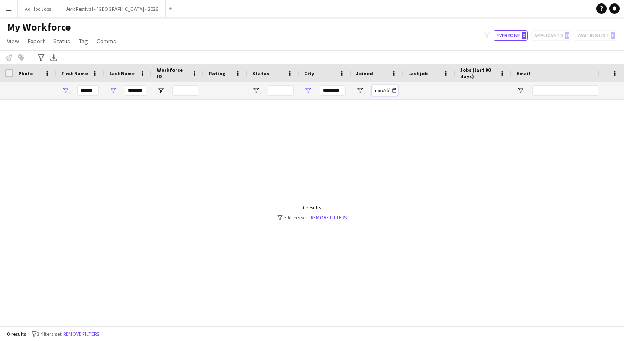
type input "**********"
click at [538, 90] on input "Email Filter Input" at bounding box center [605, 90] width 147 height 10
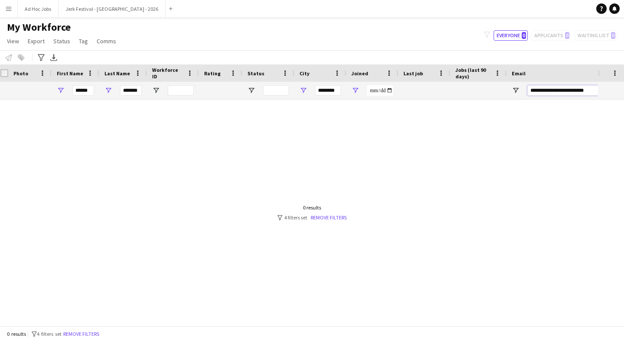
type input "**********"
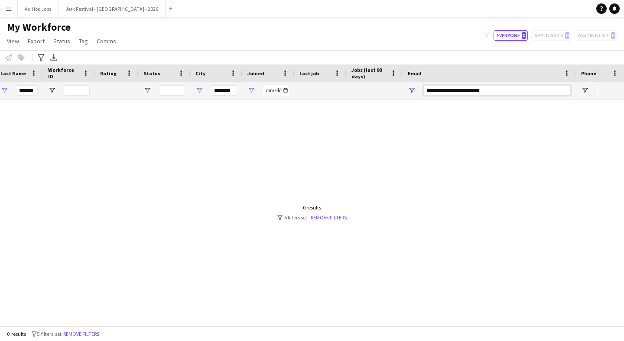
scroll to position [0, 0]
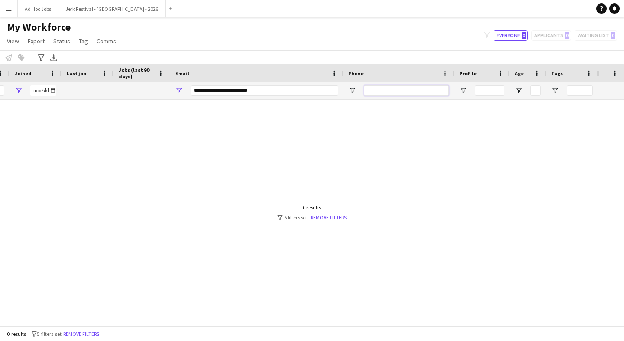
click at [412, 91] on input "Phone Filter Input" at bounding box center [406, 90] width 85 height 10
type input "*"
type input "**********"
click at [531, 92] on input "Age Filter Input" at bounding box center [535, 90] width 10 height 10
click at [482, 115] on div at bounding box center [299, 213] width 598 height 227
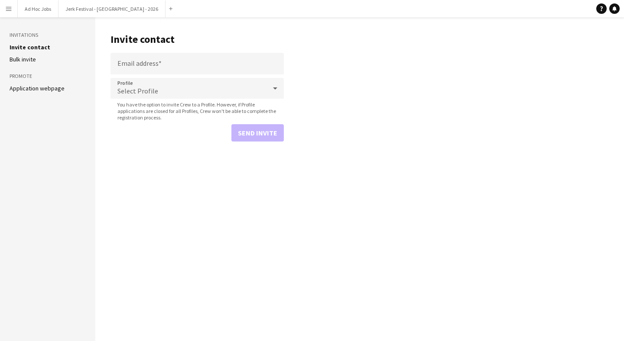
click at [10, 12] on button "Menu" at bounding box center [8, 8] width 17 height 17
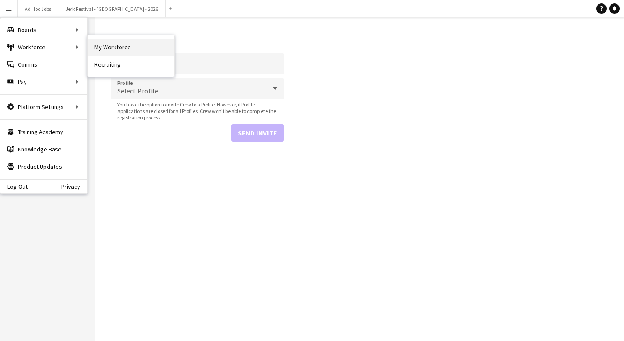
click at [110, 46] on link "My Workforce" at bounding box center [131, 47] width 87 height 17
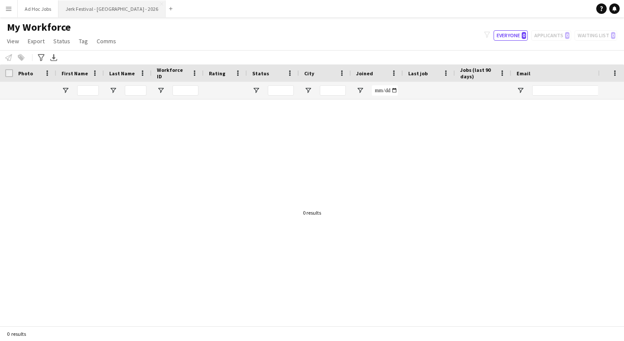
click at [83, 9] on button "Jerk Festival - [GEOGRAPHIC_DATA] - 2026 Close" at bounding box center [111, 8] width 107 height 17
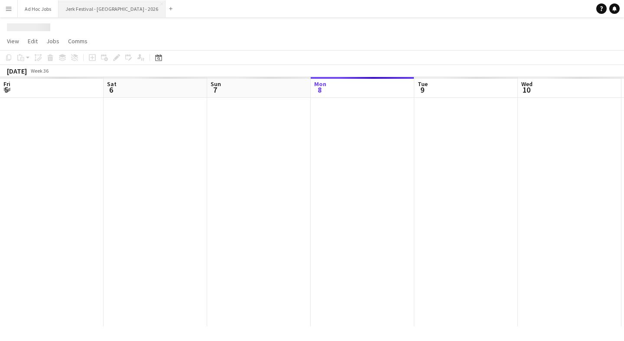
scroll to position [0, 207]
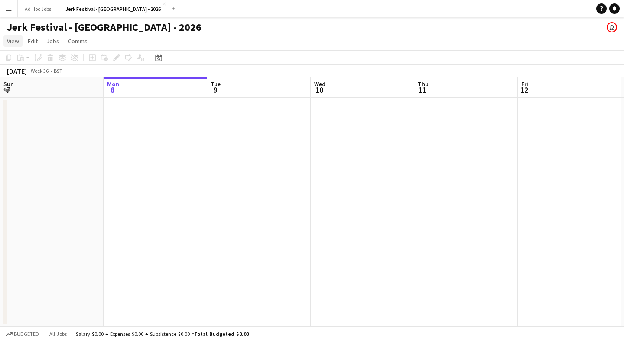
click at [10, 42] on span "View" at bounding box center [13, 41] width 12 height 8
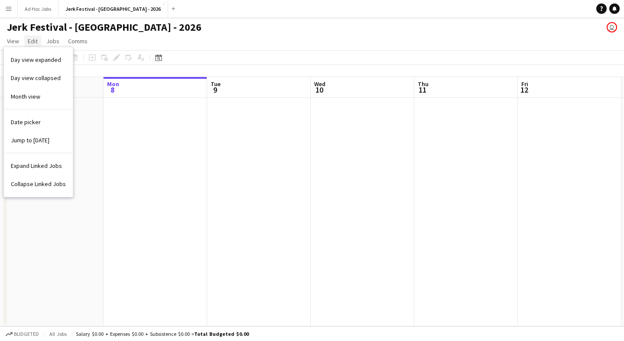
click at [29, 43] on span "Edit" at bounding box center [33, 41] width 10 height 8
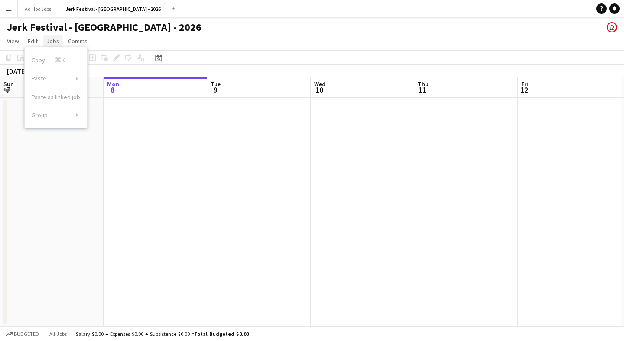
click at [48, 43] on span "Jobs" at bounding box center [52, 41] width 13 height 8
click at [118, 107] on app-date-cell at bounding box center [156, 212] width 104 height 229
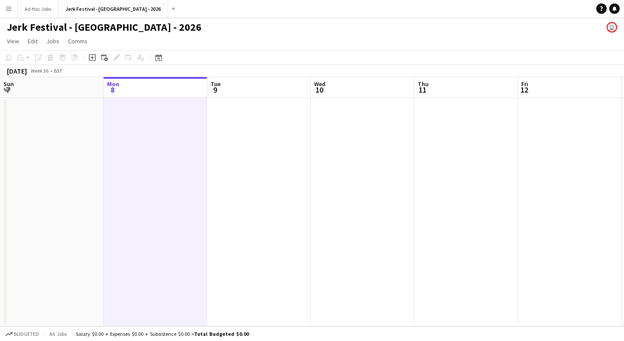
click at [122, 117] on app-date-cell at bounding box center [156, 212] width 104 height 229
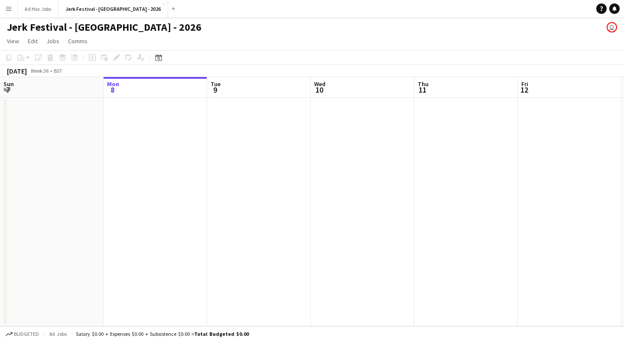
click at [122, 117] on app-date-cell at bounding box center [156, 212] width 104 height 229
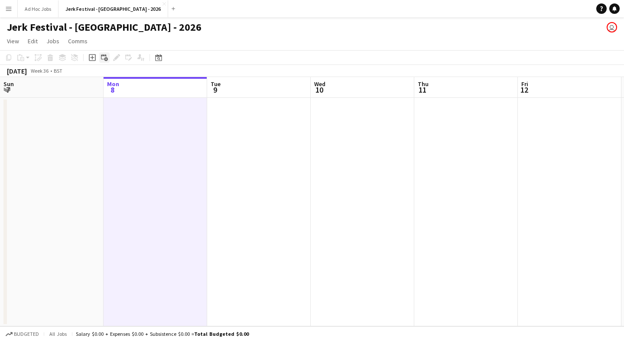
click at [106, 60] on icon at bounding box center [106, 60] width 4 height 4
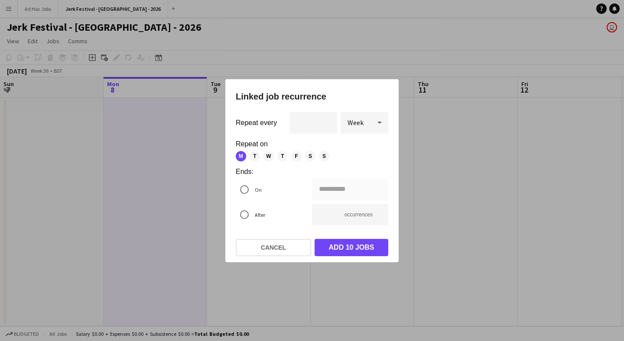
click at [117, 119] on div at bounding box center [312, 170] width 624 height 341
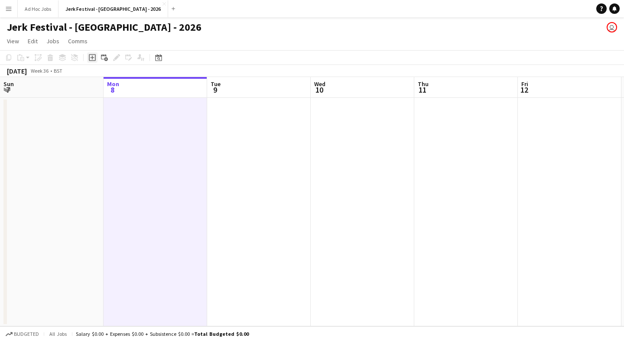
click at [93, 56] on icon "Add job" at bounding box center [92, 57] width 7 height 7
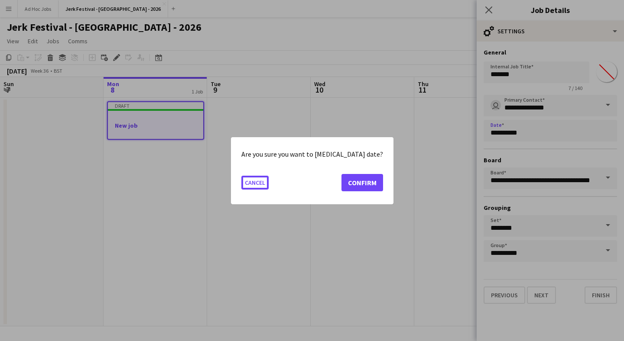
click at [523, 133] on body "Menu Boards Boards Boards All jobs Status Workforce Workforce My Workforce Recr…" at bounding box center [312, 170] width 624 height 341
click at [350, 182] on button "Confirm" at bounding box center [362, 182] width 42 height 17
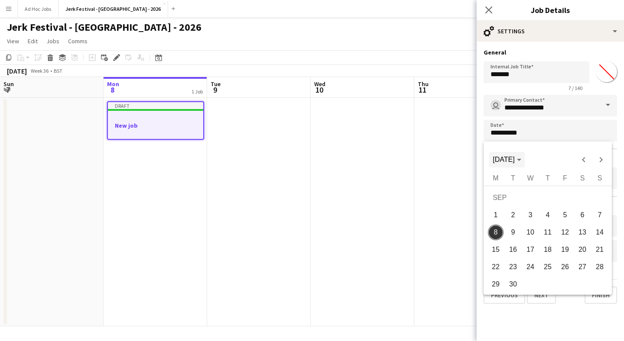
click at [514, 160] on span "[DATE]" at bounding box center [504, 159] width 22 height 7
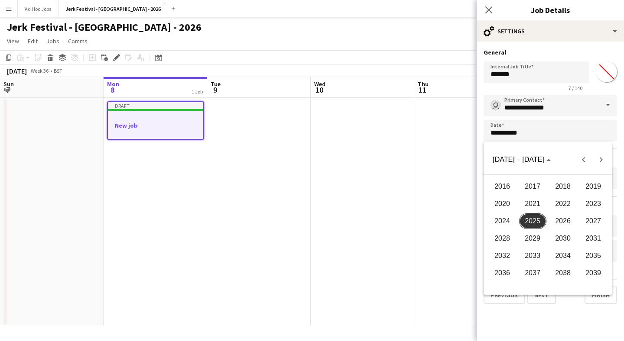
click at [556, 221] on span "2026" at bounding box center [562, 222] width 27 height 16
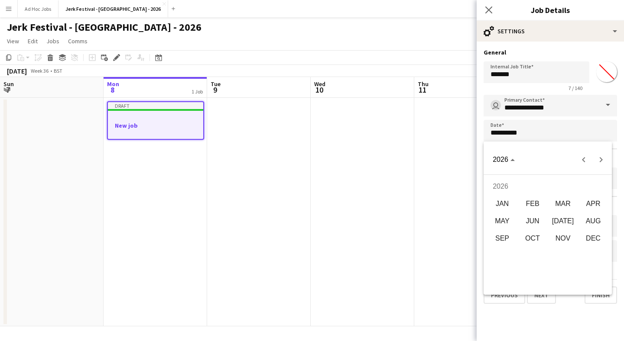
click at [588, 221] on span "AUG" at bounding box center [593, 222] width 27 height 16
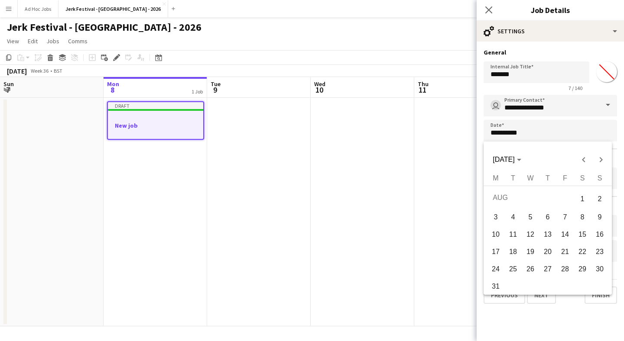
click at [583, 251] on span "22" at bounding box center [582, 252] width 16 height 16
type input "**********"
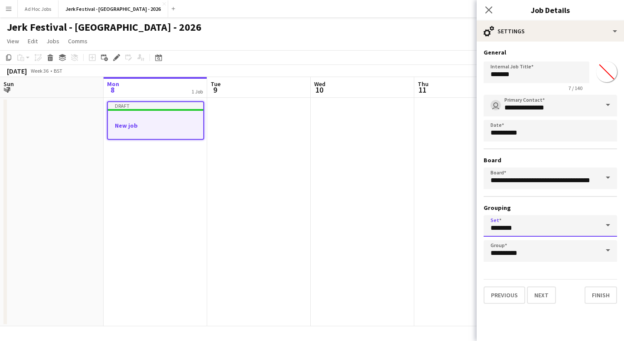
click at [532, 232] on input "********" at bounding box center [549, 226] width 133 height 22
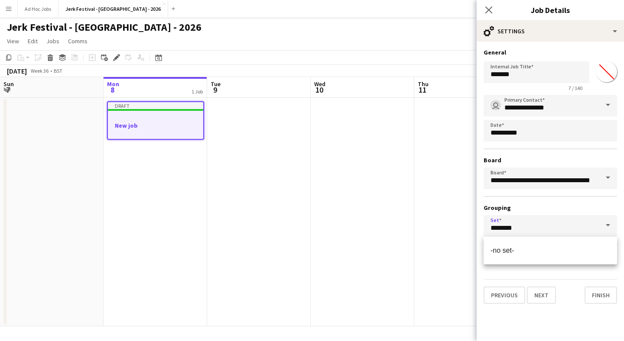
click at [604, 232] on span at bounding box center [608, 225] width 18 height 21
click at [561, 79] on input "*******" at bounding box center [536, 73] width 106 height 22
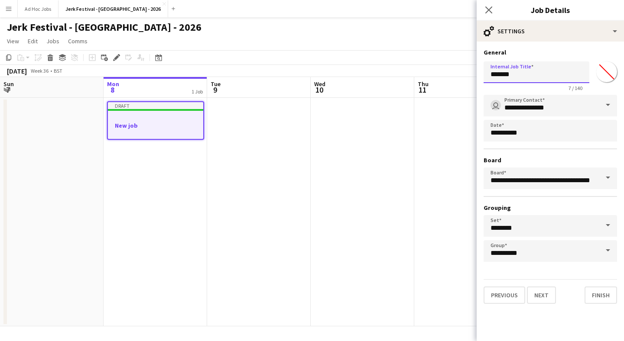
click at [561, 79] on input "*******" at bounding box center [536, 73] width 106 height 22
type input "**********"
click at [545, 295] on button "Next" at bounding box center [541, 295] width 29 height 17
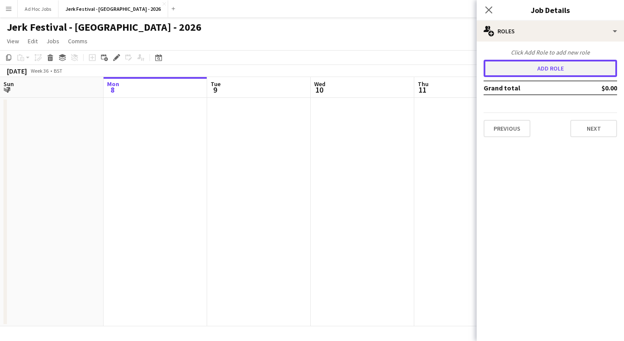
click at [561, 72] on button "Add role" at bounding box center [549, 68] width 133 height 17
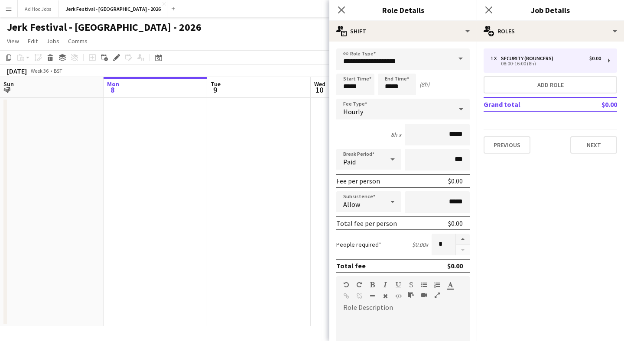
click at [461, 60] on span at bounding box center [460, 59] width 18 height 21
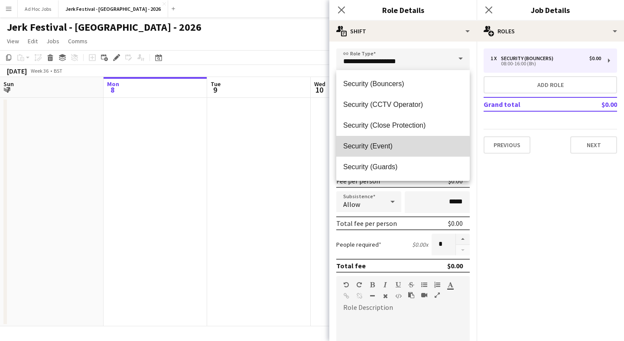
click at [391, 149] on span "Security (Event)" at bounding box center [403, 146] width 120 height 8
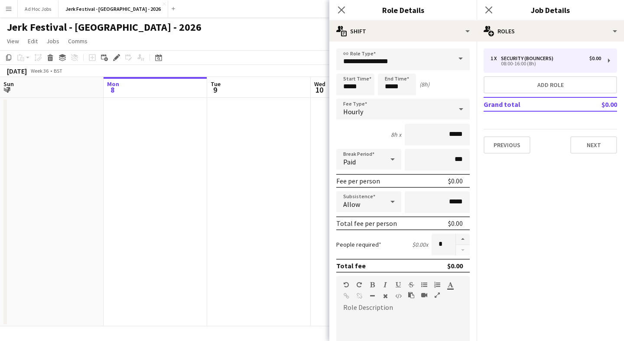
click at [463, 59] on span at bounding box center [460, 59] width 18 height 21
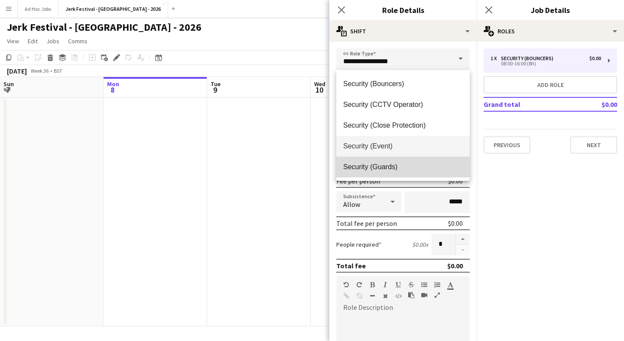
click at [396, 161] on mat-option "Security (Guards)" at bounding box center [402, 167] width 133 height 21
type input "**********"
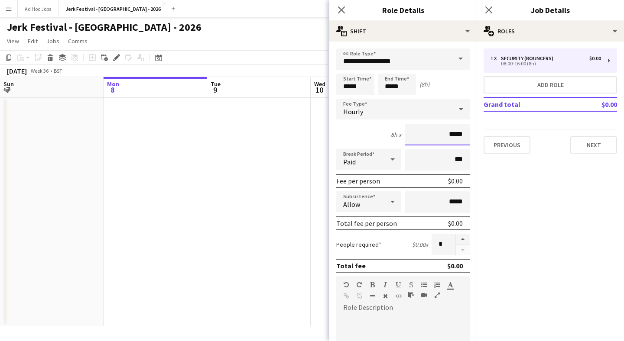
drag, startPoint x: 448, startPoint y: 134, endPoint x: 466, endPoint y: 136, distance: 18.2
click at [466, 136] on input "*****" at bounding box center [437, 135] width 65 height 22
type input "***"
click at [429, 164] on input "***" at bounding box center [437, 160] width 65 height 22
click at [370, 193] on div "Allow" at bounding box center [360, 201] width 48 height 21
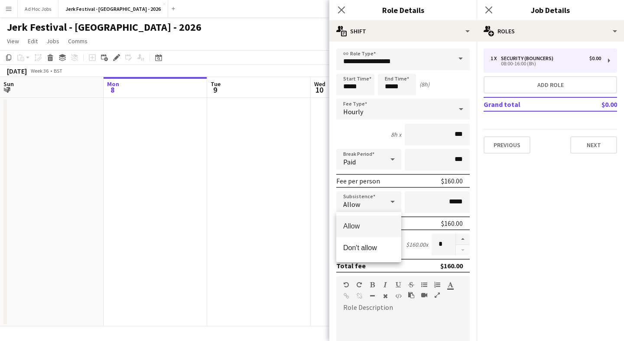
click at [373, 198] on div at bounding box center [312, 170] width 624 height 341
drag, startPoint x: 448, startPoint y: 250, endPoint x: 429, endPoint y: 250, distance: 19.5
click at [429, 250] on div "People required $160.00 x *" at bounding box center [402, 245] width 133 height 22
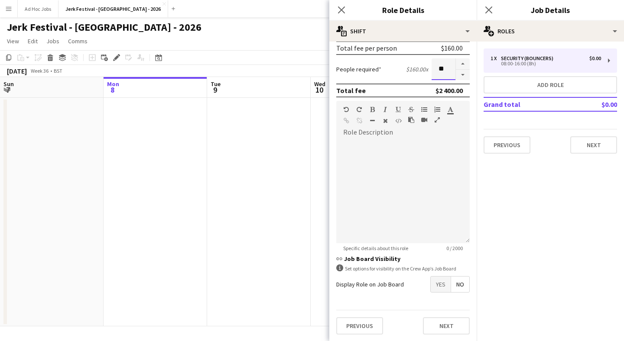
scroll to position [176, 0]
type input "**"
click at [445, 286] on span "Yes" at bounding box center [441, 284] width 20 height 16
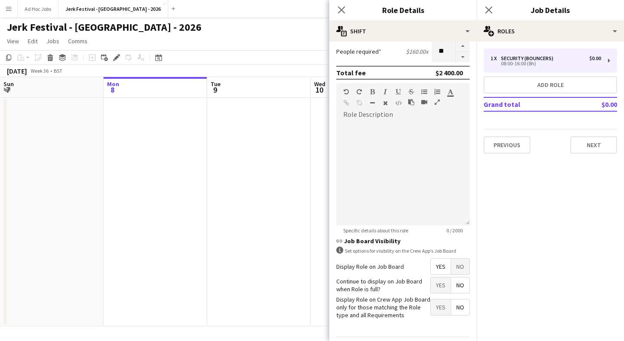
scroll to position [201, 0]
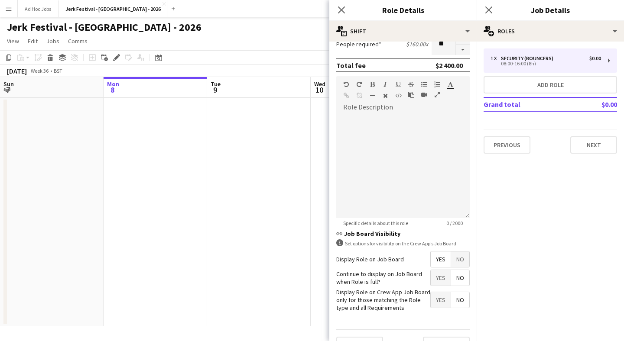
click at [462, 278] on span "No" at bounding box center [460, 278] width 18 height 16
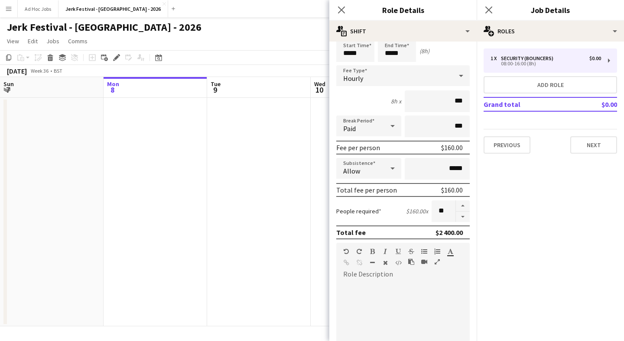
scroll to position [33, 0]
click at [386, 123] on div at bounding box center [392, 126] width 17 height 17
click at [386, 123] on div at bounding box center [312, 170] width 624 height 341
click at [385, 129] on div at bounding box center [392, 126] width 17 height 17
click at [367, 172] on span "Unpaid" at bounding box center [368, 173] width 51 height 8
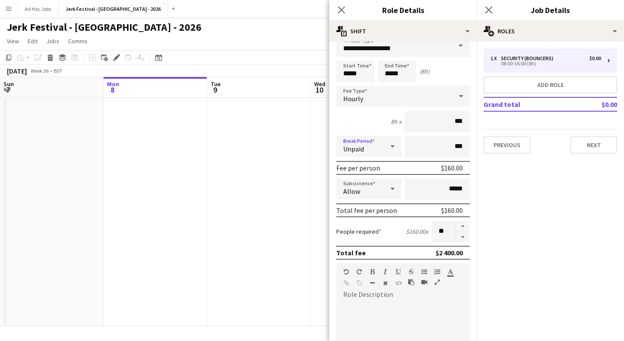
scroll to position [11, 0]
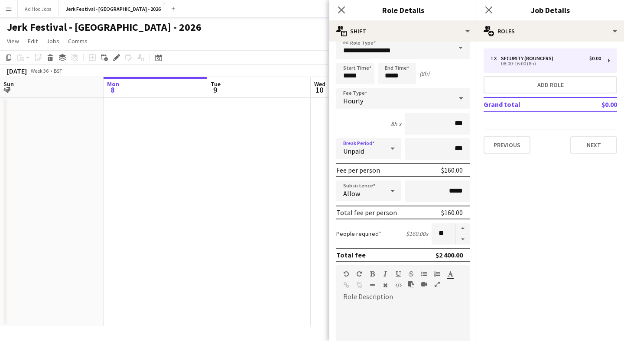
click at [386, 191] on div at bounding box center [392, 190] width 17 height 17
click at [386, 191] on div at bounding box center [312, 170] width 624 height 341
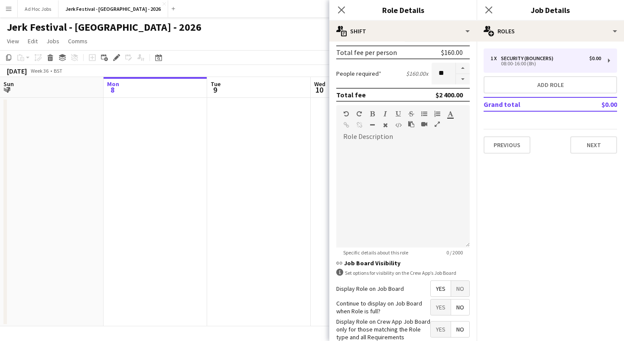
scroll to position [175, 0]
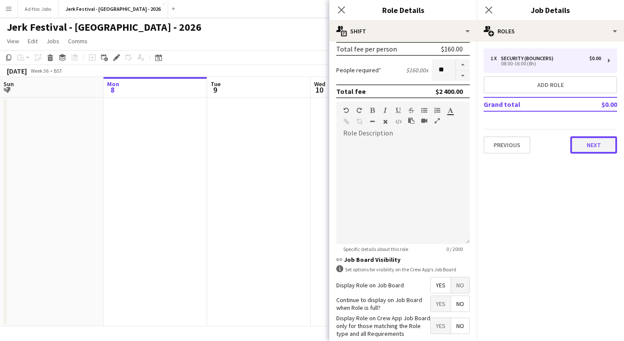
click at [592, 146] on button "Next" at bounding box center [593, 144] width 47 height 17
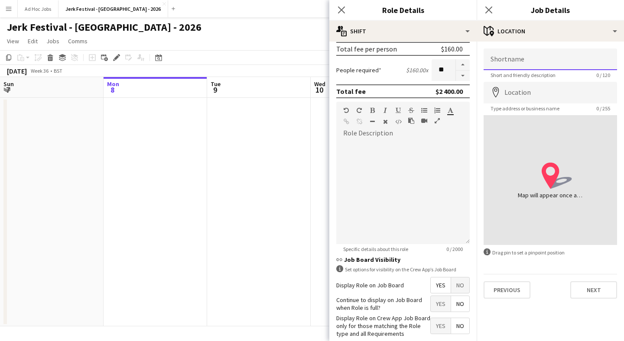
click at [523, 65] on input "Shortname" at bounding box center [549, 60] width 133 height 22
type input "**********"
click at [538, 92] on input "Location" at bounding box center [549, 93] width 133 height 22
type input "**********"
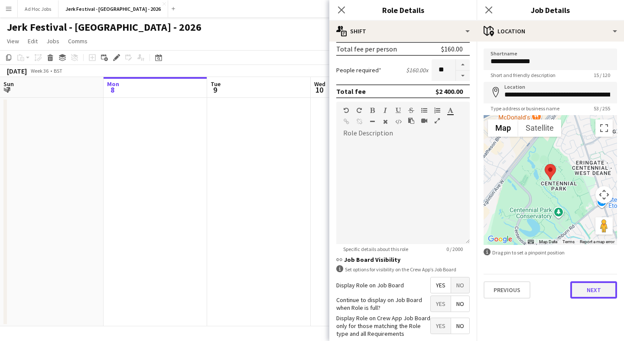
click at [589, 289] on button "Next" at bounding box center [593, 290] width 47 height 17
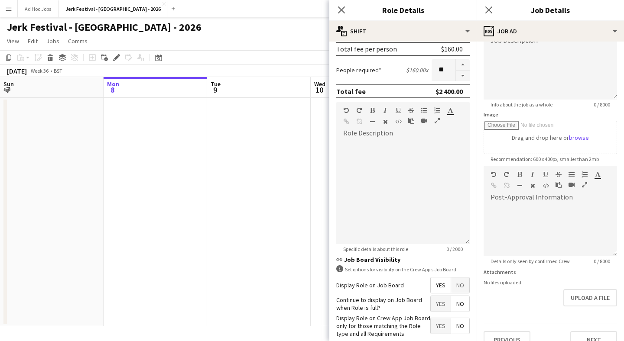
scroll to position [87, 0]
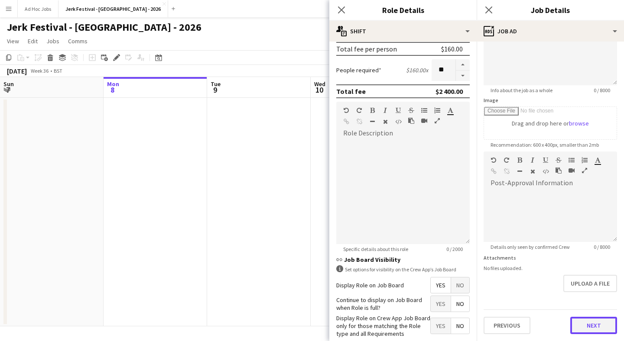
click at [590, 321] on button "Next" at bounding box center [593, 325] width 47 height 17
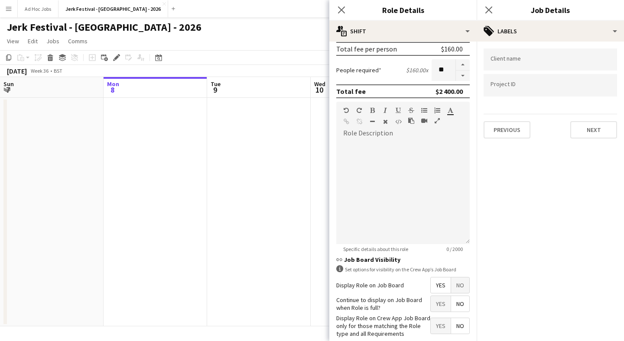
scroll to position [0, 0]
click at [569, 60] on input "Type to search client labels..." at bounding box center [550, 60] width 120 height 8
type input "********"
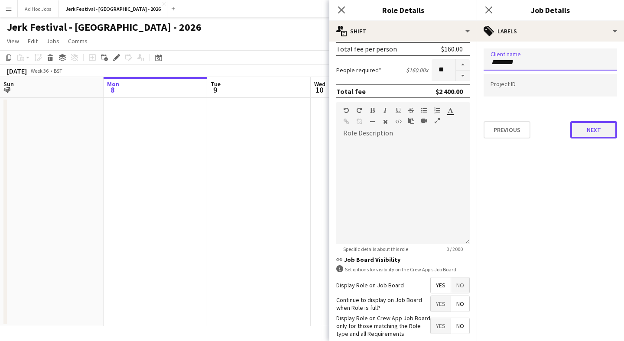
click at [589, 133] on button "Next" at bounding box center [593, 129] width 47 height 17
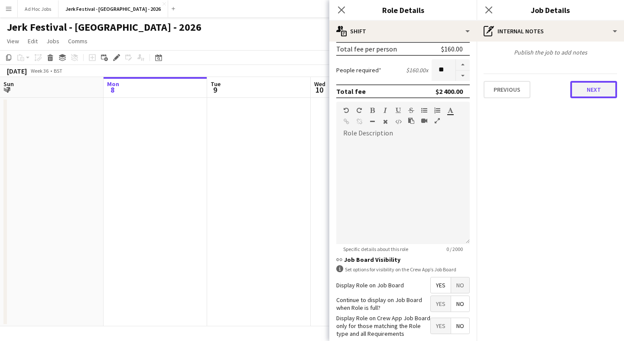
click at [593, 93] on button "Next" at bounding box center [593, 89] width 47 height 17
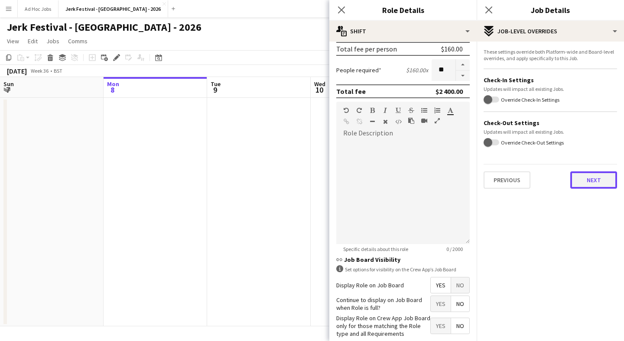
click at [598, 182] on button "Next" at bounding box center [593, 180] width 47 height 17
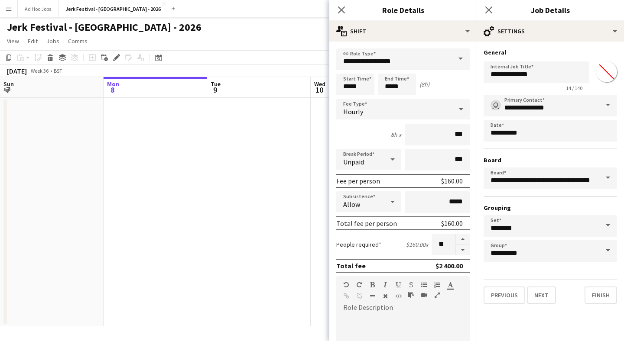
scroll to position [0, 0]
click at [448, 116] on div "Hourly" at bounding box center [394, 108] width 116 height 21
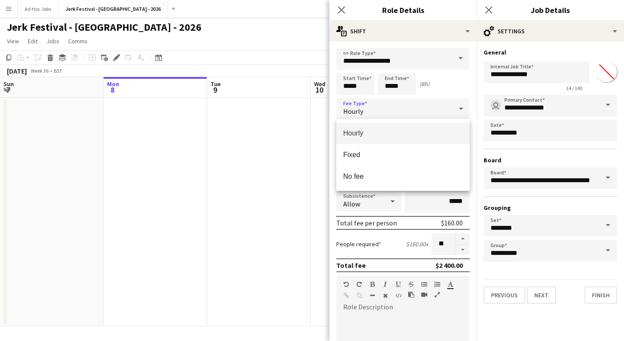
click at [442, 114] on div at bounding box center [312, 170] width 624 height 341
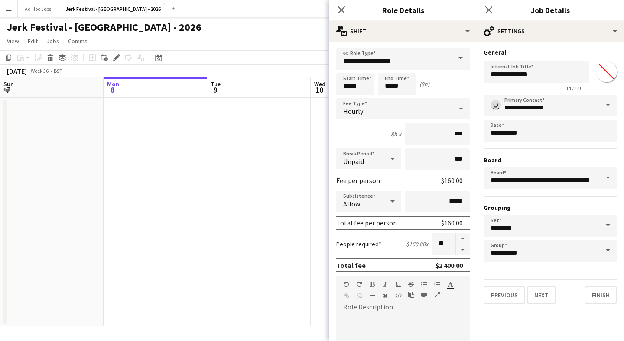
click at [369, 110] on div "Hourly" at bounding box center [394, 108] width 116 height 21
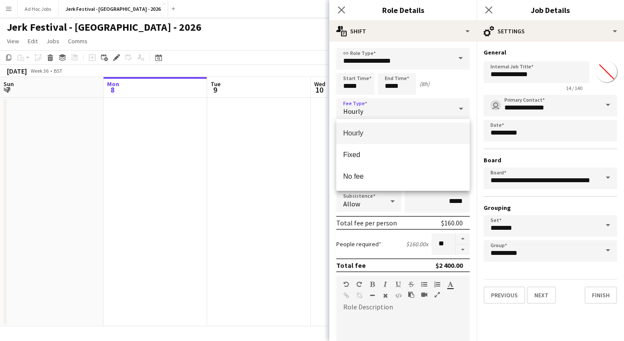
click at [369, 110] on div at bounding box center [312, 170] width 624 height 341
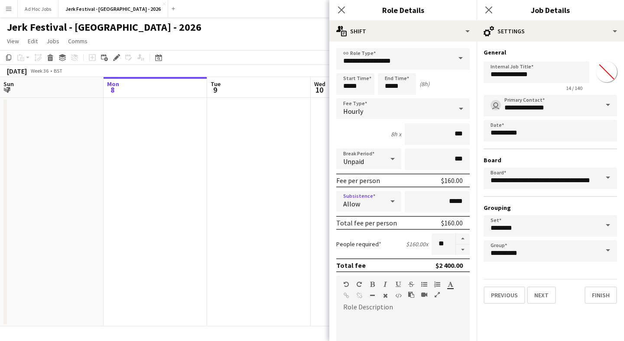
click at [394, 204] on icon at bounding box center [392, 201] width 10 height 17
click at [388, 251] on span "Don't allow" at bounding box center [368, 247] width 51 height 8
click at [390, 199] on icon at bounding box center [392, 201] width 10 height 17
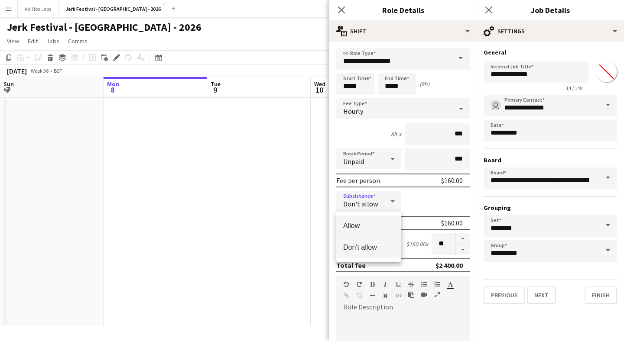
click at [386, 222] on span "Allow" at bounding box center [368, 226] width 51 height 8
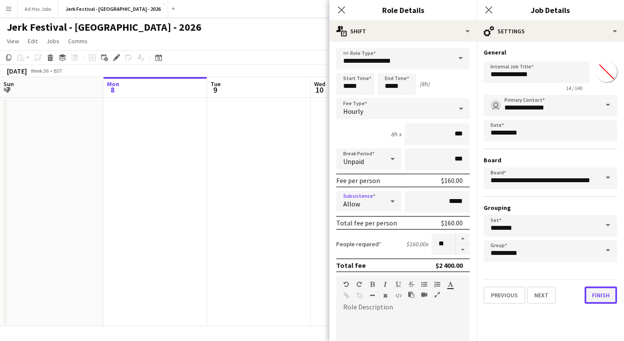
click at [592, 297] on button "Finish" at bounding box center [600, 295] width 32 height 17
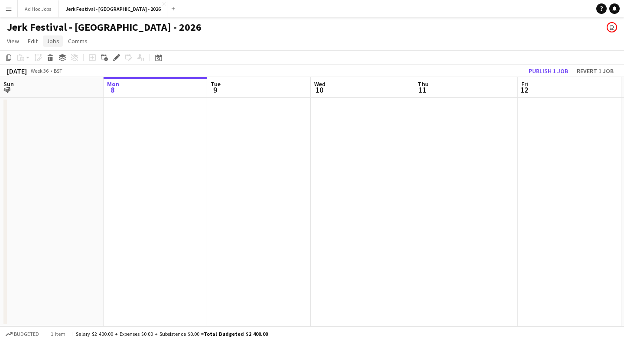
click at [54, 41] on span "Jobs" at bounding box center [52, 41] width 13 height 8
click at [11, 42] on span "View" at bounding box center [13, 41] width 12 height 8
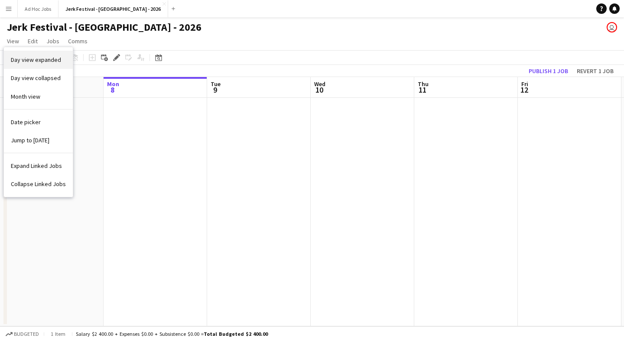
click at [14, 58] on span "Day view expanded" at bounding box center [36, 60] width 50 height 8
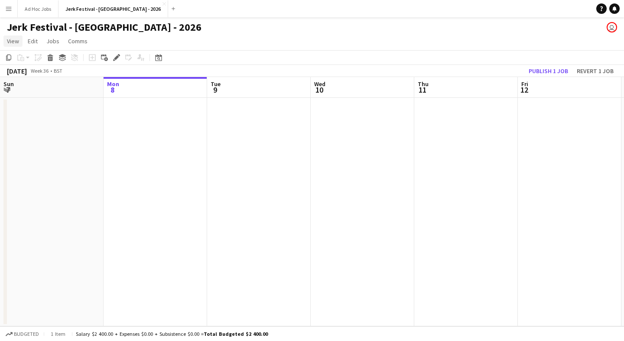
click at [18, 46] on link "View" at bounding box center [12, 41] width 19 height 11
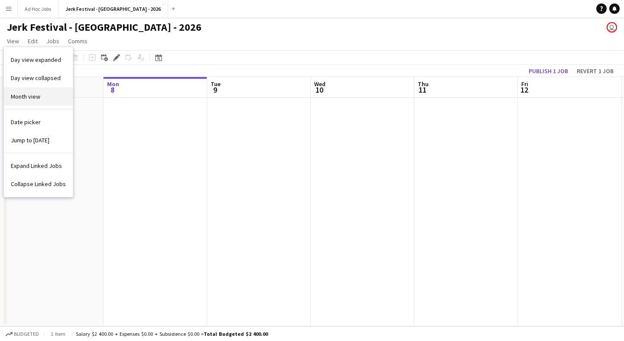
click at [23, 93] on span "Month view" at bounding box center [25, 97] width 29 height 8
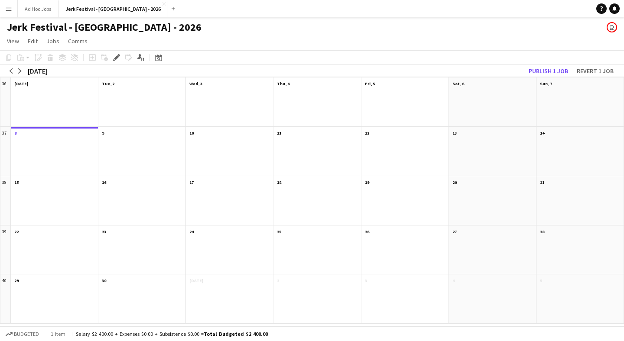
click at [42, 69] on div "[DATE]" at bounding box center [38, 71] width 20 height 9
click at [16, 71] on button "arrow-right" at bounding box center [20, 71] width 9 height 9
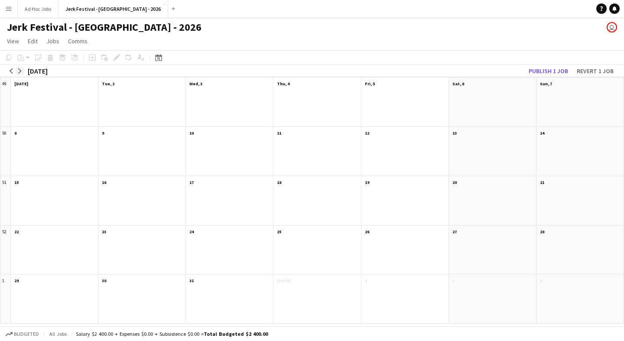
click at [16, 71] on button "arrow-right" at bounding box center [20, 71] width 9 height 9
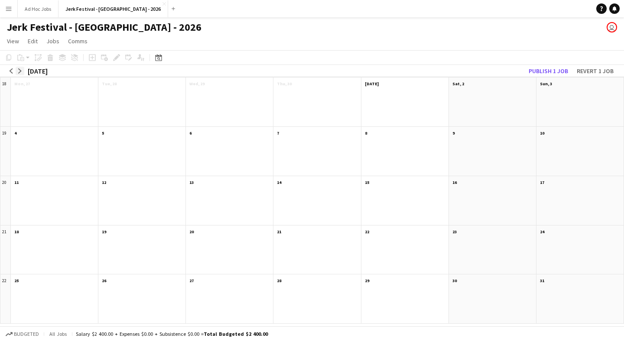
click at [16, 71] on button "arrow-right" at bounding box center [20, 71] width 9 height 9
click at [8, 71] on button "arrow-left" at bounding box center [11, 71] width 9 height 9
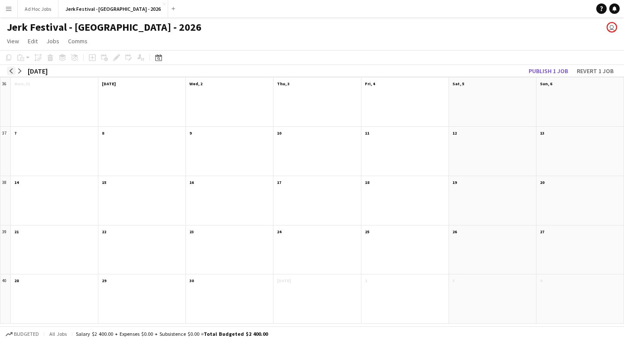
click at [8, 71] on button "arrow-left" at bounding box center [11, 71] width 9 height 9
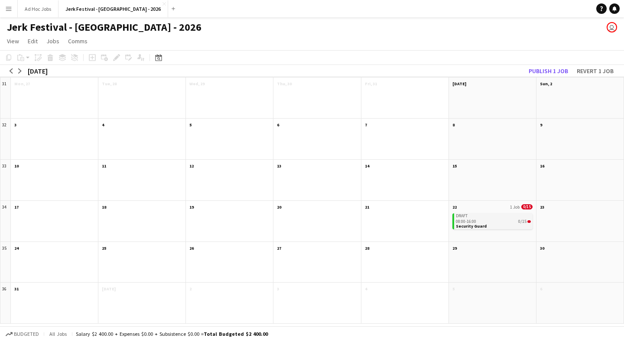
click at [492, 223] on app-month-view-job-card "Draft 08:00-16:00 0/15 Security Guard" at bounding box center [492, 222] width 80 height 16
click at [527, 207] on span "0/15" at bounding box center [526, 206] width 11 height 5
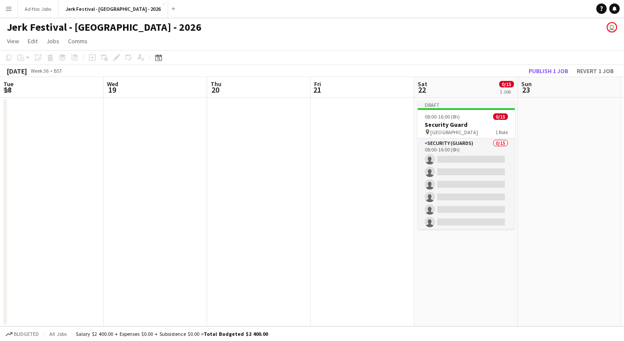
scroll to position [0, 298]
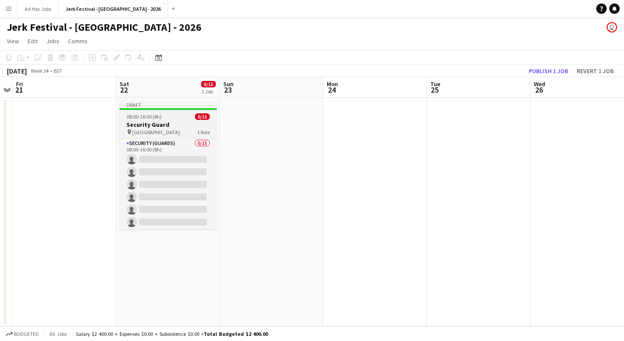
click at [189, 131] on div "pin [GEOGRAPHIC_DATA] 1 Role" at bounding box center [168, 132] width 97 height 7
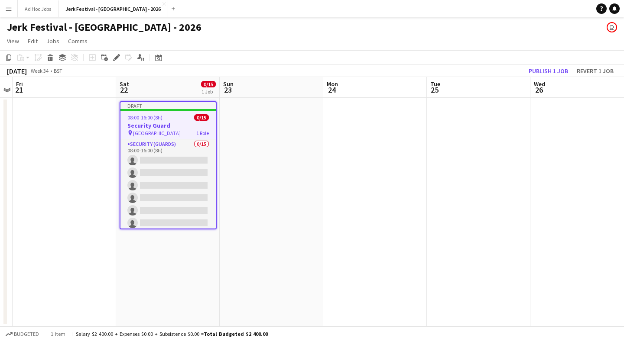
click at [202, 134] on span "1 Role" at bounding box center [202, 133] width 13 height 6
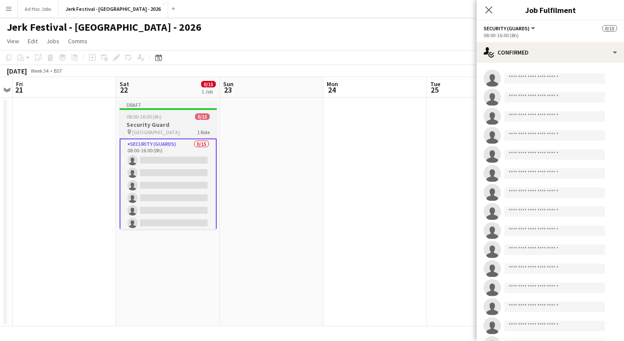
click at [199, 120] on app-job-card "Draft 08:00-16:00 (8h) 0/15 Security Guard pin Centennial Park 1 Role Security …" at bounding box center [168, 165] width 97 height 128
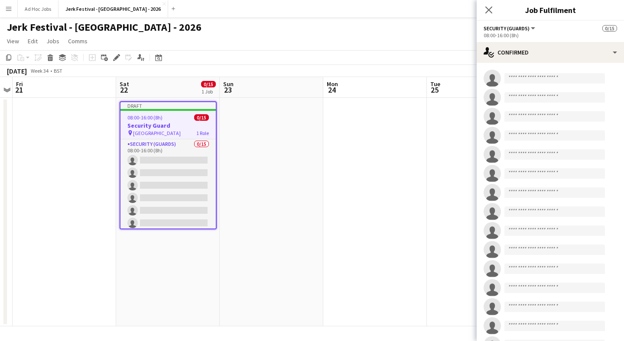
click at [181, 118] on div "08:00-16:00 (8h) 0/15" at bounding box center [167, 117] width 95 height 6
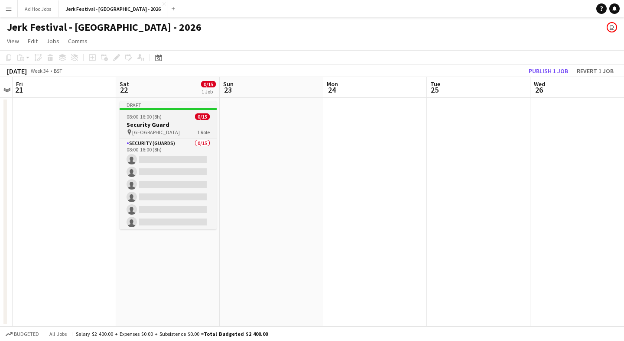
click at [166, 114] on div "08:00-16:00 (8h) 0/15" at bounding box center [168, 117] width 97 height 6
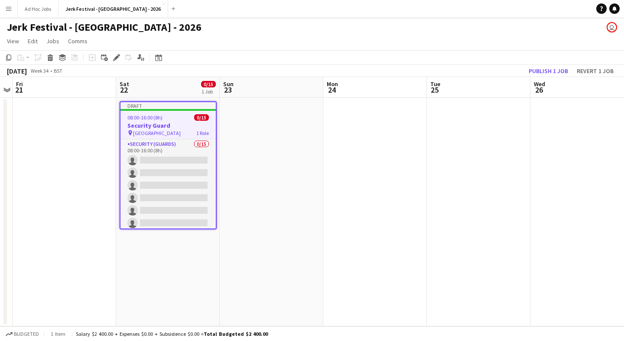
click at [203, 116] on span "0/15" at bounding box center [201, 117] width 15 height 6
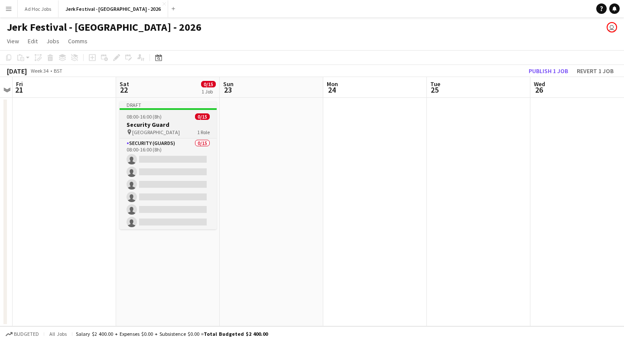
click at [203, 116] on span "0/15" at bounding box center [202, 117] width 15 height 6
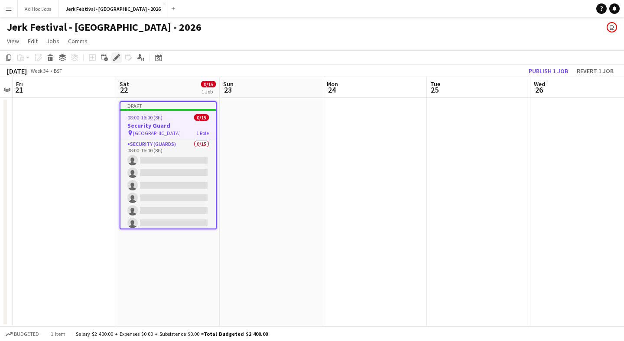
click at [117, 61] on icon "Edit" at bounding box center [116, 57] width 7 height 7
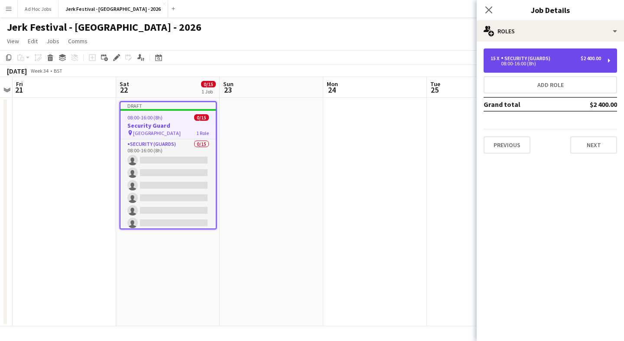
click at [530, 63] on div "08:00-16:00 (8h)" at bounding box center [545, 64] width 110 height 4
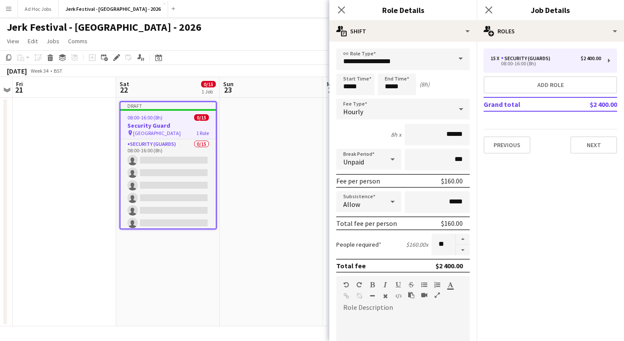
click at [385, 206] on div at bounding box center [392, 201] width 17 height 17
click at [369, 249] on span "Don't allow" at bounding box center [368, 248] width 51 height 8
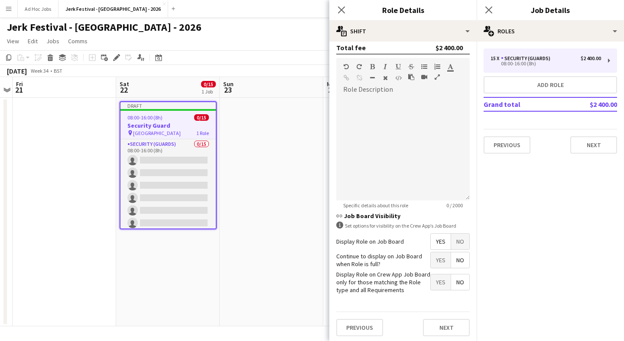
scroll to position [221, 0]
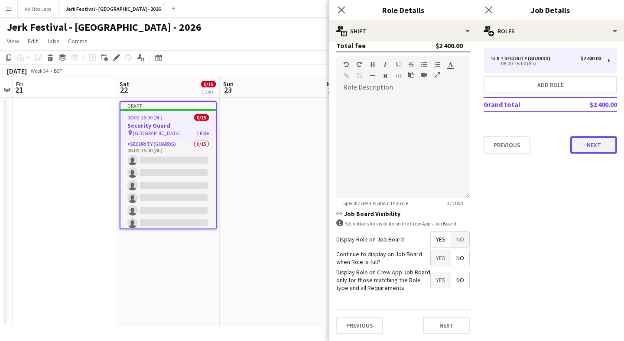
click at [600, 144] on button "Next" at bounding box center [593, 144] width 47 height 17
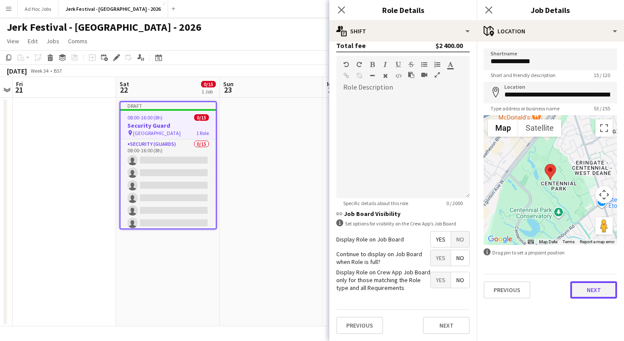
click at [593, 295] on button "Next" at bounding box center [593, 290] width 47 height 17
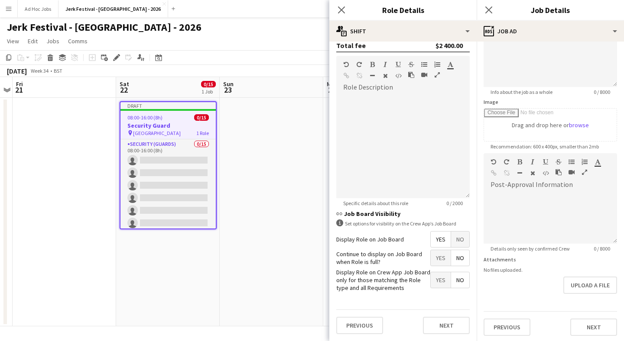
scroll to position [87, 0]
click at [592, 325] on button "Next" at bounding box center [593, 325] width 47 height 17
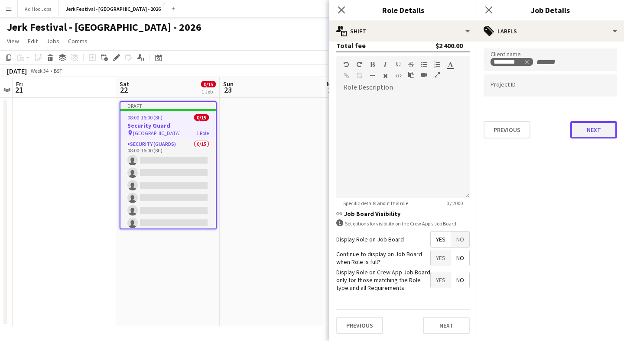
click at [589, 133] on button "Next" at bounding box center [593, 129] width 47 height 17
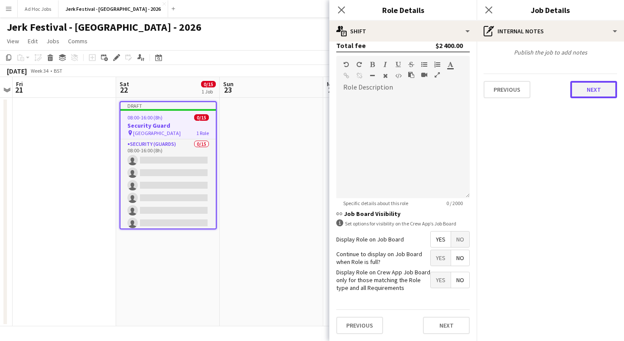
click at [589, 93] on button "Next" at bounding box center [593, 89] width 47 height 17
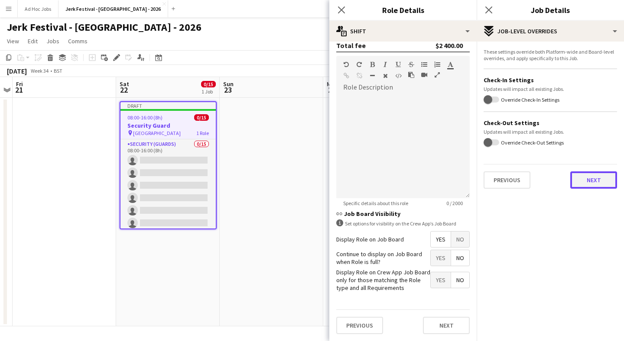
click at [581, 180] on button "Next" at bounding box center [593, 180] width 47 height 17
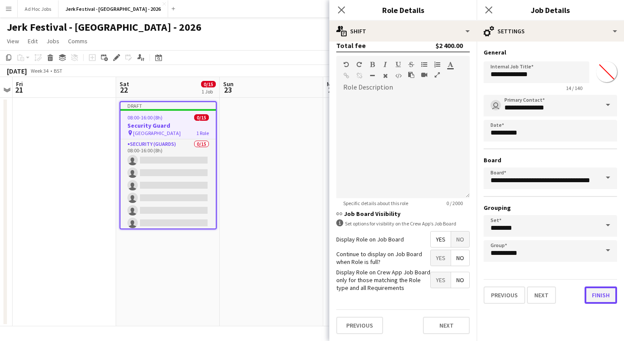
click at [599, 299] on button "Finish" at bounding box center [600, 295] width 32 height 17
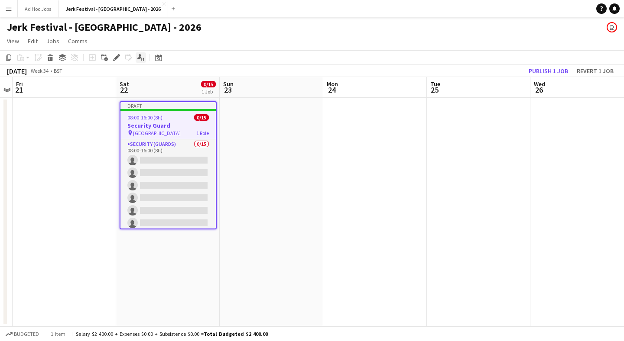
click at [145, 61] on div "Applicants" at bounding box center [141, 57] width 10 height 10
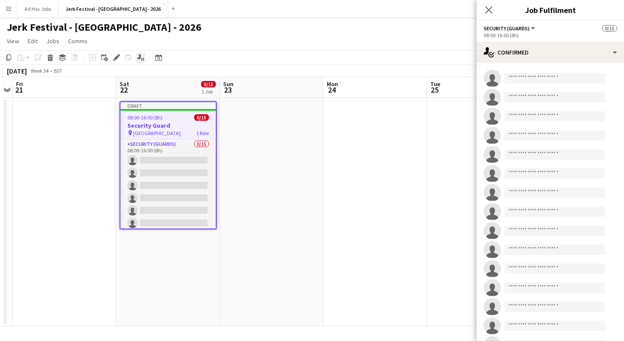
click at [145, 61] on div "Applicants" at bounding box center [141, 57] width 10 height 10
click at [28, 42] on span "Edit" at bounding box center [33, 41] width 10 height 8
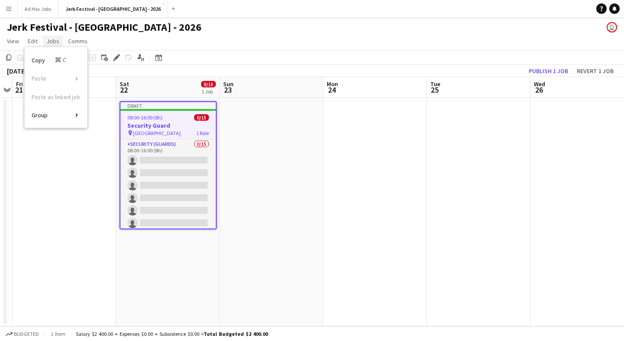
click at [49, 45] on span "Jobs" at bounding box center [52, 41] width 13 height 8
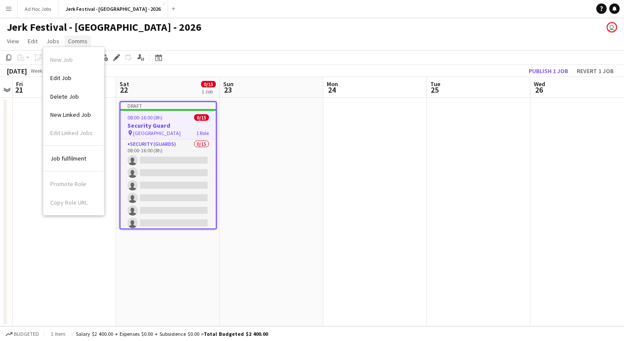
click at [75, 42] on span "Comms" at bounding box center [77, 41] width 19 height 8
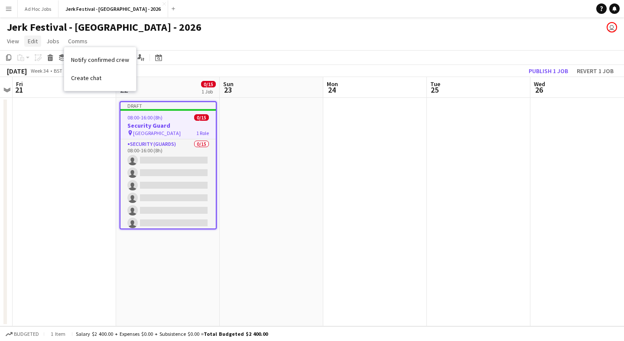
click at [30, 39] on span "Edit" at bounding box center [33, 41] width 10 height 8
click at [154, 38] on app-page-menu "View Day view expanded Day view collapsed Month view Date picker Jump to [DATE]…" at bounding box center [312, 42] width 624 height 16
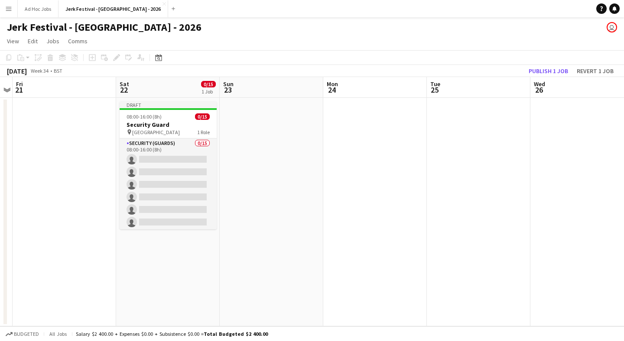
click at [613, 26] on app-user-avatar "user" at bounding box center [612, 27] width 10 height 10
click at [56, 45] on link "Jobs" at bounding box center [53, 41] width 20 height 11
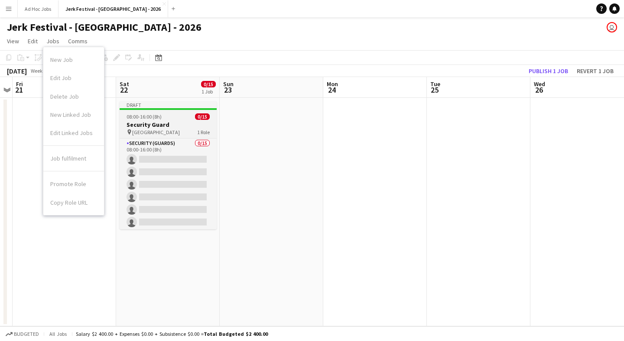
click at [135, 133] on span "[GEOGRAPHIC_DATA]" at bounding box center [156, 132] width 48 height 6
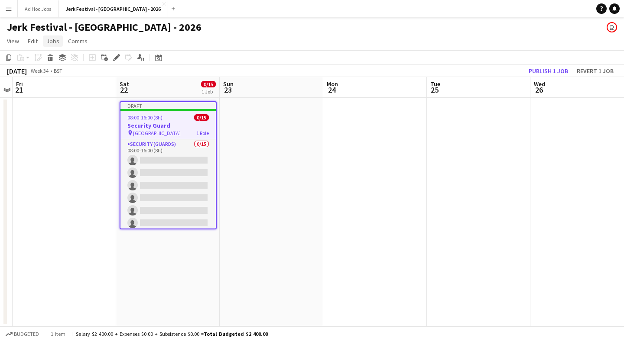
click at [52, 37] on span "Jobs" at bounding box center [52, 41] width 13 height 8
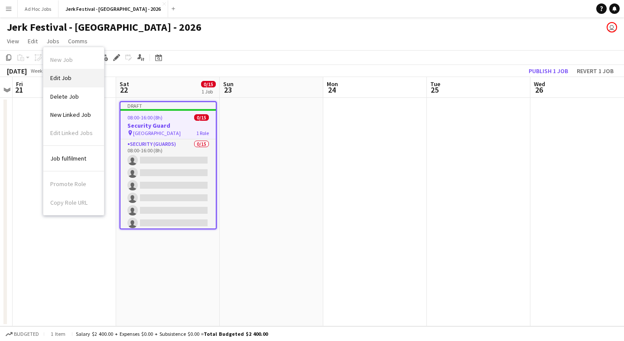
click at [65, 70] on link "Edit Job" at bounding box center [73, 78] width 61 height 18
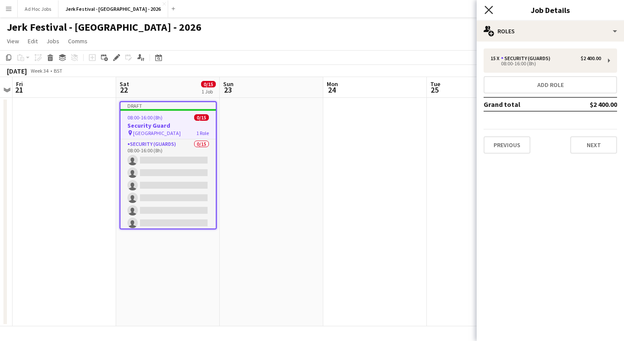
click at [490, 12] on icon at bounding box center [488, 10] width 8 height 8
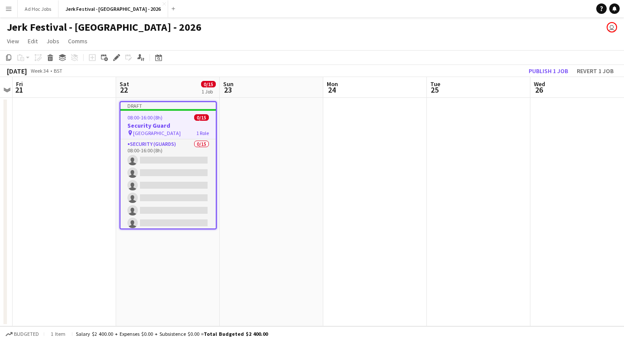
click at [12, 8] on button "Menu" at bounding box center [8, 8] width 17 height 17
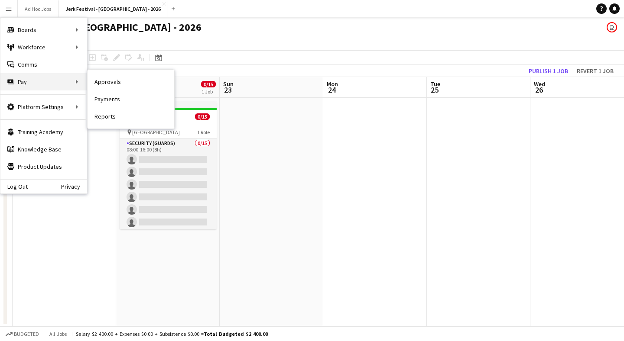
click at [40, 75] on div "Pay Pay" at bounding box center [43, 81] width 87 height 17
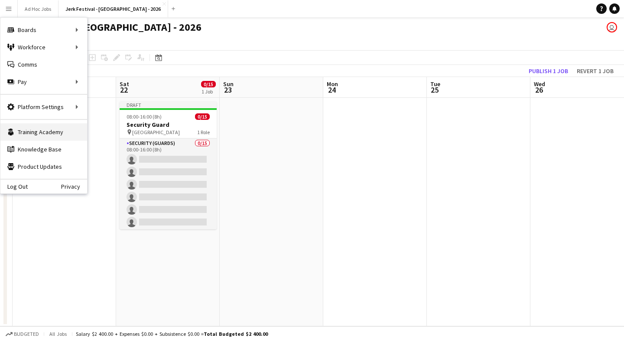
click at [36, 137] on link "Training Academy Training Academy" at bounding box center [43, 131] width 87 height 17
click at [39, 153] on link "Knowledge Base Knowledge Base" at bounding box center [43, 149] width 87 height 17
click at [140, 47] on link "My Workforce" at bounding box center [131, 47] width 87 height 17
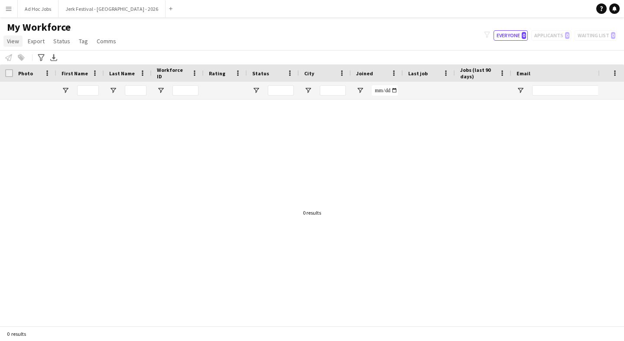
click at [16, 44] on span "View" at bounding box center [13, 41] width 12 height 8
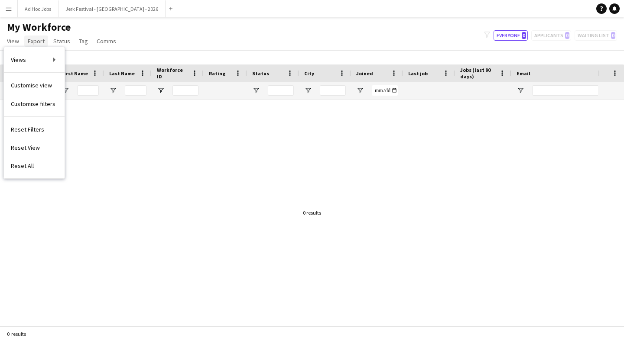
click at [39, 41] on span "Export" at bounding box center [36, 41] width 17 height 8
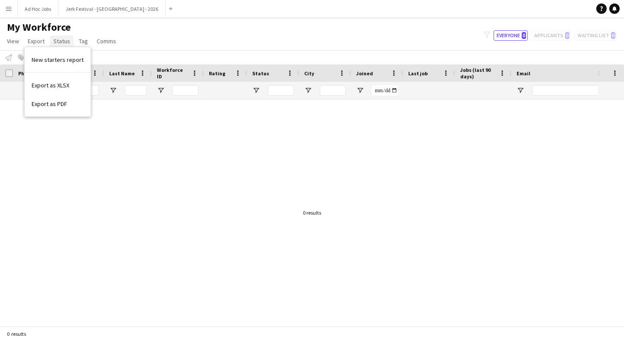
click at [54, 40] on span "Status" at bounding box center [61, 41] width 17 height 8
click at [81, 38] on span "Tag" at bounding box center [83, 41] width 9 height 8
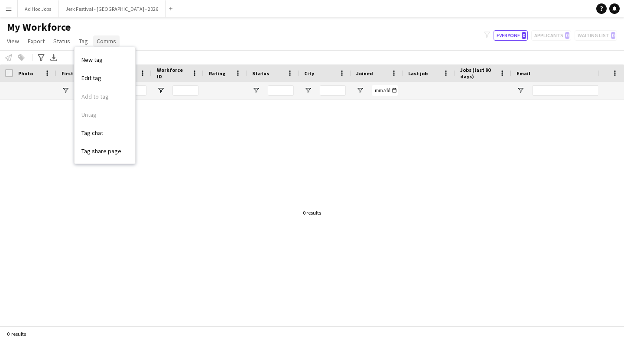
click at [102, 42] on span "Comms" at bounding box center [106, 41] width 19 height 8
click at [179, 36] on div "My Workforce View Views Default view New view Update view Delete view Edit name…" at bounding box center [312, 35] width 624 height 29
click at [8, 15] on button "Menu" at bounding box center [8, 8] width 17 height 17
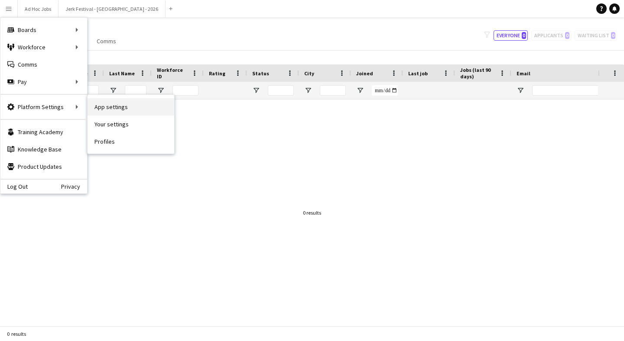
click at [111, 111] on link "App settings" at bounding box center [131, 106] width 87 height 17
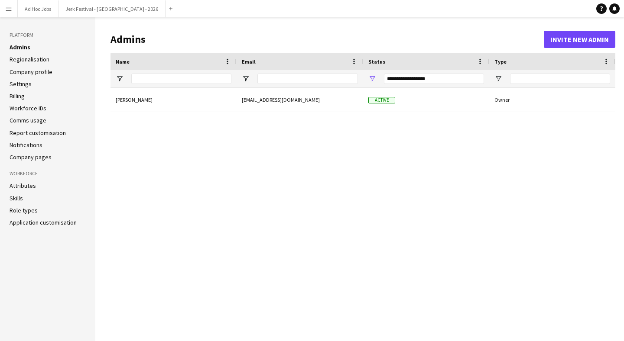
click at [23, 96] on link "Billing" at bounding box center [17, 96] width 15 height 8
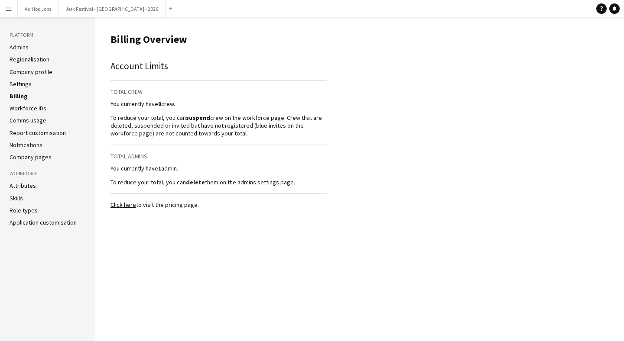
click at [20, 212] on link "Role types" at bounding box center [24, 211] width 28 height 8
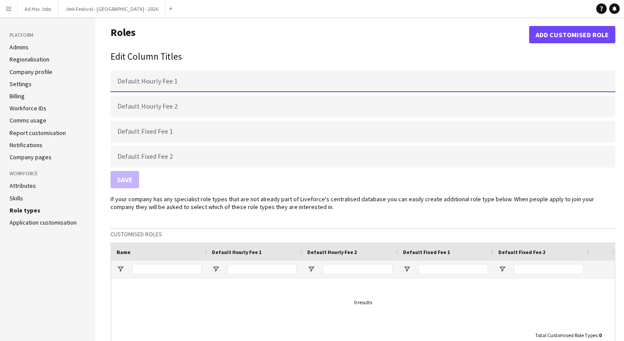
click at [135, 84] on input "Default Hourly Fee 1" at bounding box center [362, 82] width 505 height 22
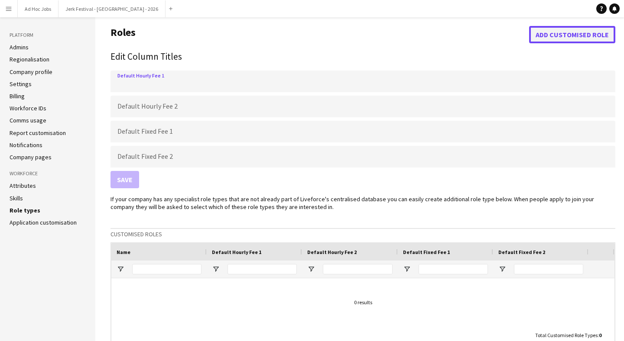
click at [577, 26] on button "Add customised role" at bounding box center [572, 34] width 86 height 17
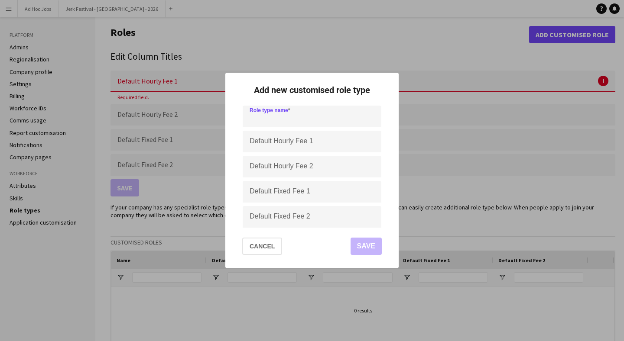
click at [270, 258] on mat-dialog-actions "Cancel Save" at bounding box center [312, 249] width 152 height 37
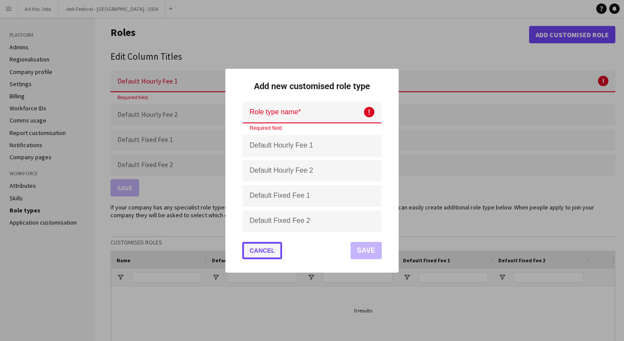
click at [272, 253] on button "Cancel" at bounding box center [262, 250] width 40 height 17
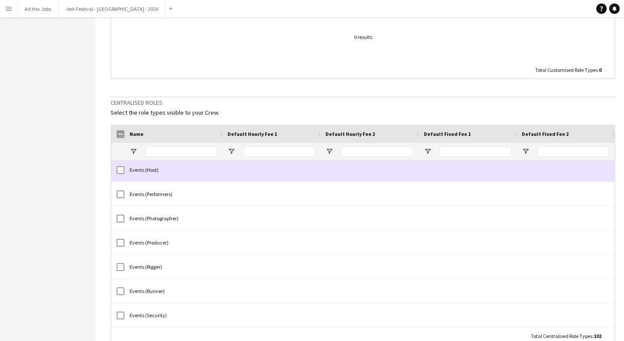
scroll to position [1188, 0]
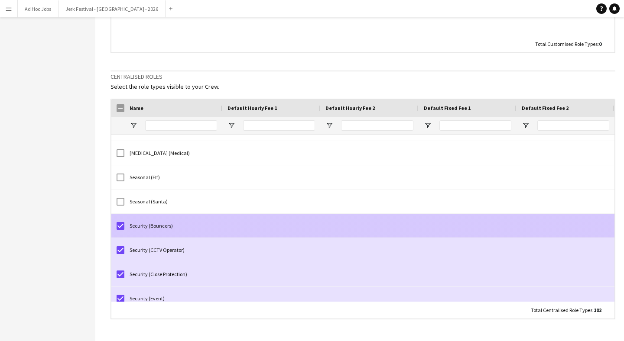
click at [194, 224] on div "Security (Bouncers)" at bounding box center [173, 226] width 98 height 24
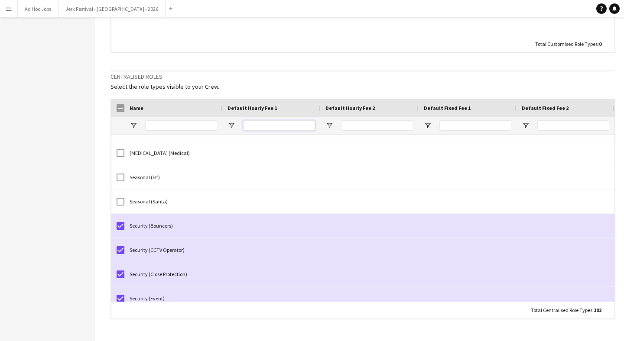
click at [256, 122] on input "Default Hourly Fee 1 Filter Input" at bounding box center [279, 125] width 72 height 10
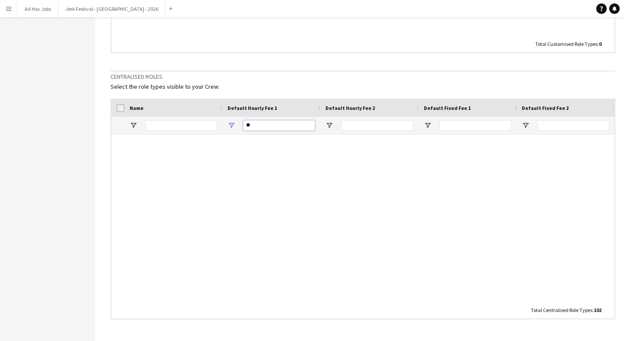
type input "*"
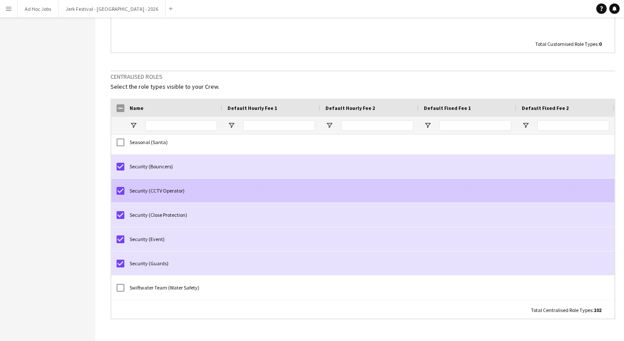
click at [162, 185] on div "Security (CCTV Operator)" at bounding box center [173, 191] width 98 height 24
click at [155, 189] on div "Security (CCTV Operator)" at bounding box center [173, 191] width 98 height 24
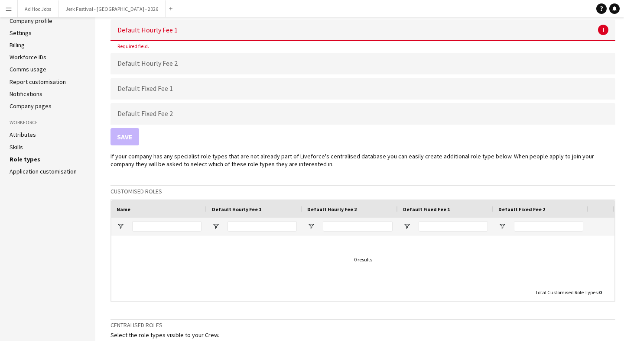
click at [43, 172] on link "Application customisation" at bounding box center [43, 172] width 67 height 8
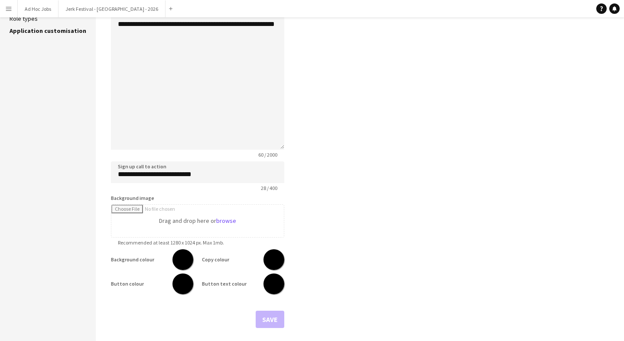
click at [184, 286] on input "*******" at bounding box center [182, 284] width 31 height 31
click at [272, 321] on button "Save" at bounding box center [270, 319] width 29 height 17
type input "*******"
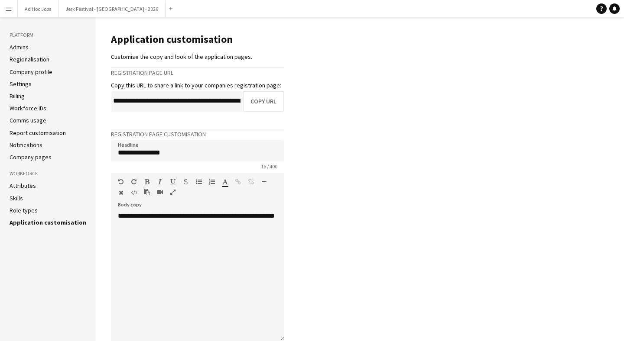
scroll to position [6, 0]
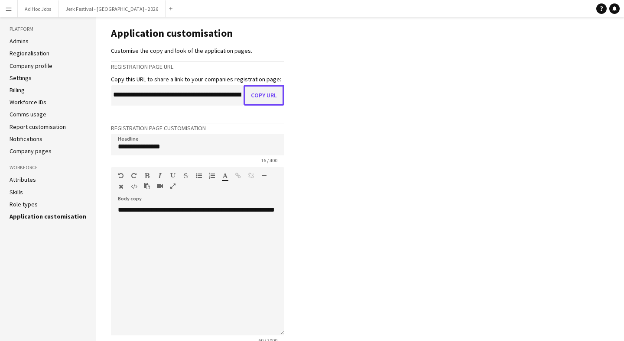
click at [266, 96] on button "Copy URL" at bounding box center [263, 95] width 41 height 21
click at [8, 8] on app-icon "Menu" at bounding box center [8, 8] width 7 height 7
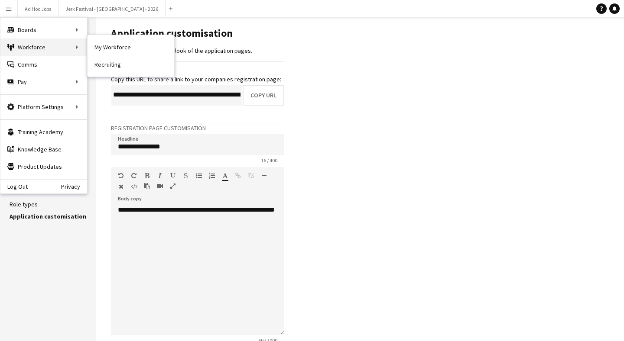
click at [25, 45] on div "Workforce Workforce" at bounding box center [43, 47] width 87 height 17
click at [110, 49] on link "My Workforce" at bounding box center [131, 47] width 87 height 17
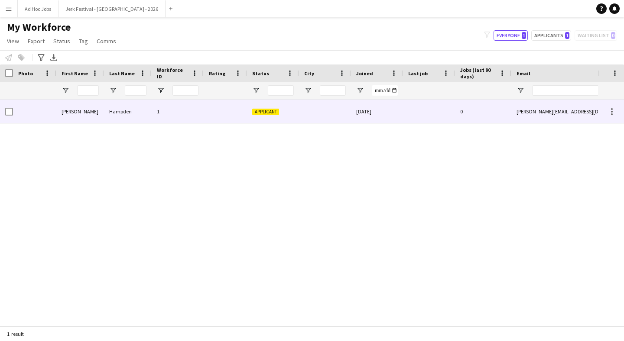
click at [171, 110] on div "1" at bounding box center [178, 112] width 52 height 24
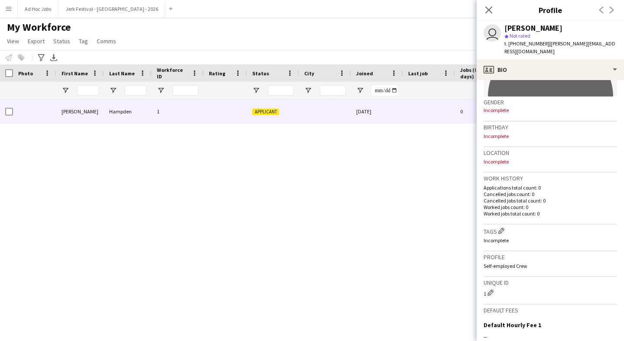
scroll to position [126, 0]
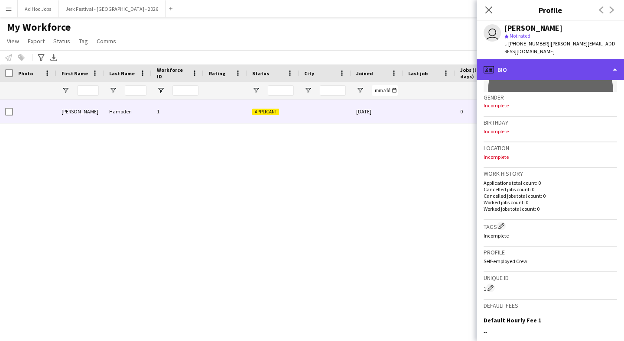
click at [500, 63] on div "profile Bio" at bounding box center [550, 69] width 147 height 21
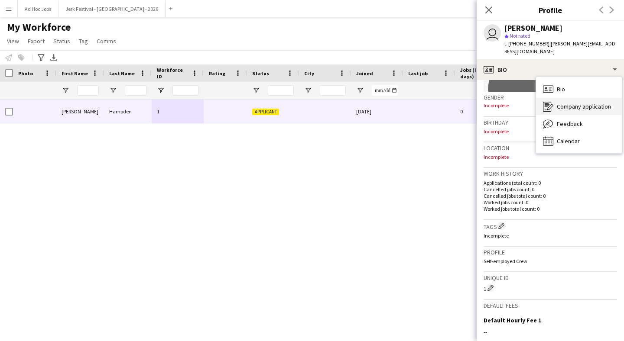
click at [574, 103] on span "Company application" at bounding box center [584, 107] width 54 height 8
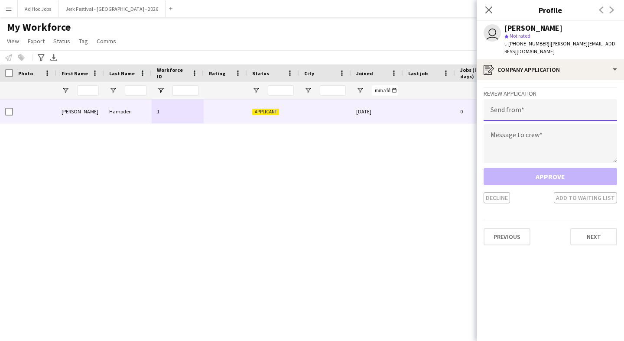
click at [551, 103] on input "email" at bounding box center [549, 110] width 133 height 22
click at [541, 129] on textarea at bounding box center [549, 143] width 133 height 39
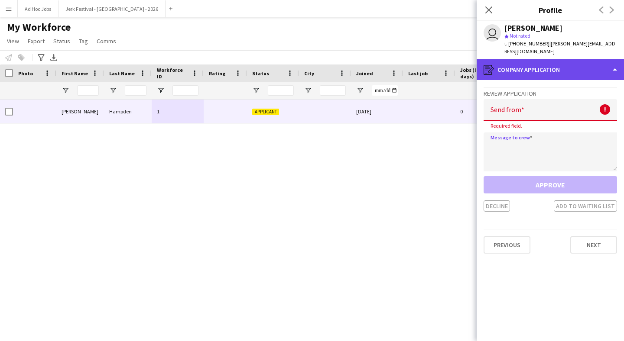
click at [534, 63] on div "register Company application" at bounding box center [550, 69] width 147 height 21
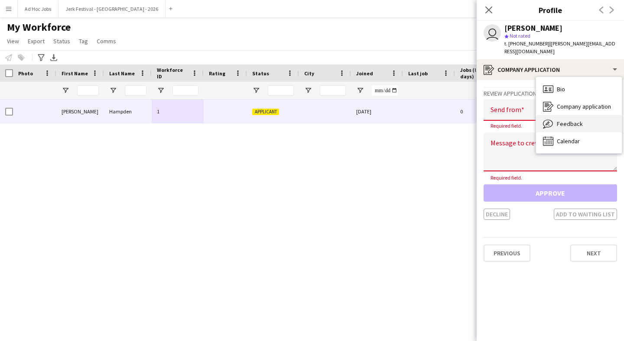
click at [552, 119] on icon "Feedback" at bounding box center [548, 124] width 10 height 10
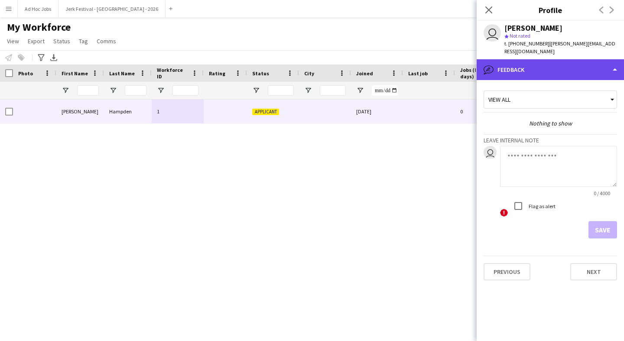
click at [537, 60] on div "bubble-pencil Feedback" at bounding box center [550, 69] width 147 height 21
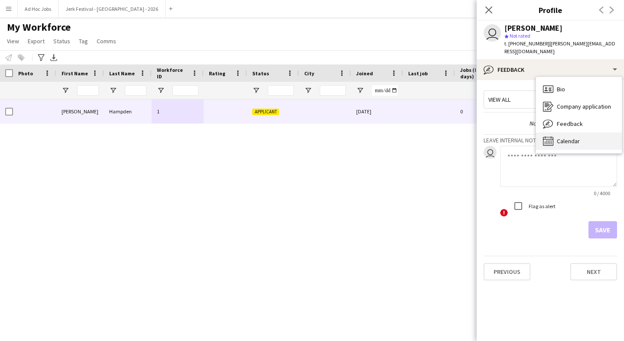
click at [557, 137] on span "Calendar" at bounding box center [568, 141] width 23 height 8
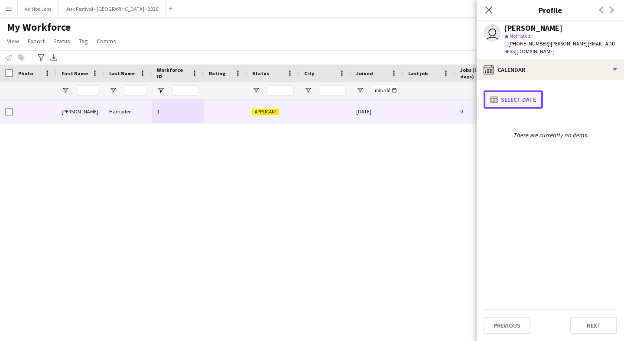
click at [524, 91] on button "calendar-full Select date" at bounding box center [512, 100] width 59 height 18
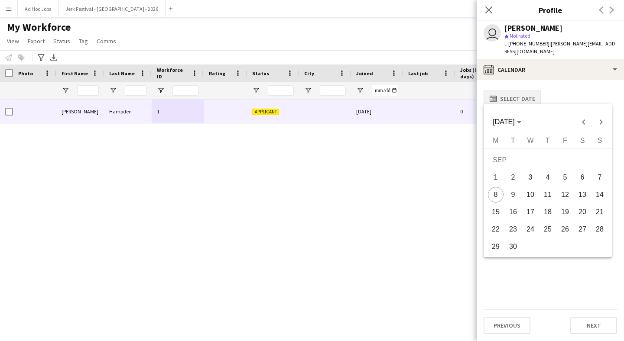
click at [524, 89] on div at bounding box center [312, 170] width 624 height 341
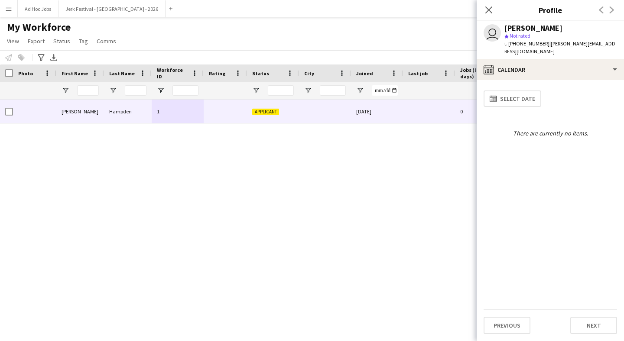
click at [530, 80] on app-calendar-tab "calendar-full Select date There are currently no items. Previous Next" at bounding box center [550, 210] width 147 height 261
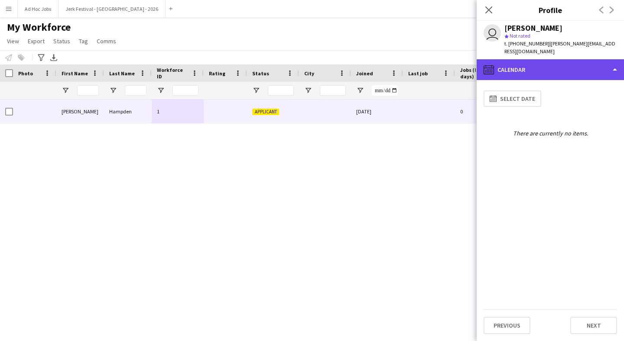
click at [534, 65] on div "calendar-full Calendar" at bounding box center [550, 69] width 147 height 21
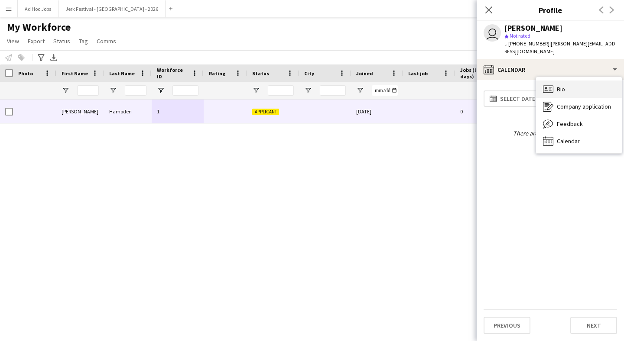
click at [547, 87] on icon at bounding box center [546, 88] width 2 height 2
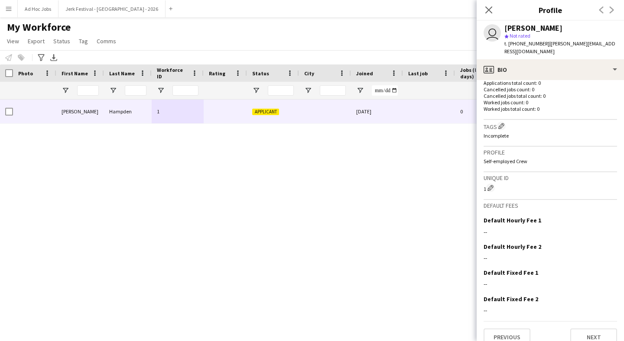
scroll to position [230, 0]
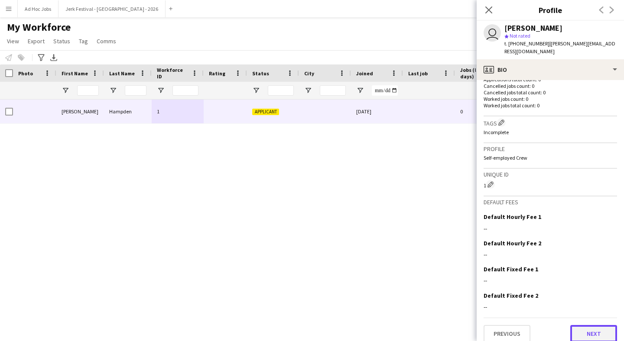
click at [581, 325] on button "Next" at bounding box center [593, 333] width 47 height 17
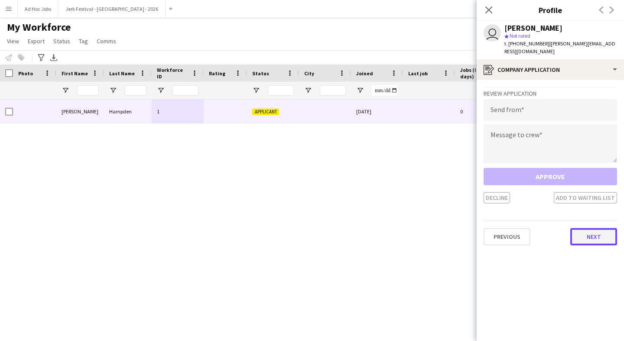
click at [584, 229] on button "Next" at bounding box center [593, 236] width 47 height 17
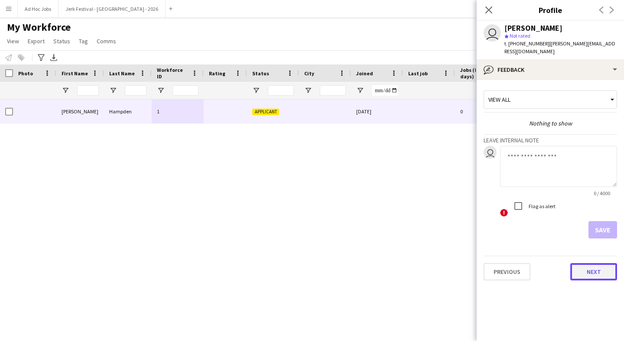
click at [584, 267] on button "Next" at bounding box center [593, 271] width 47 height 17
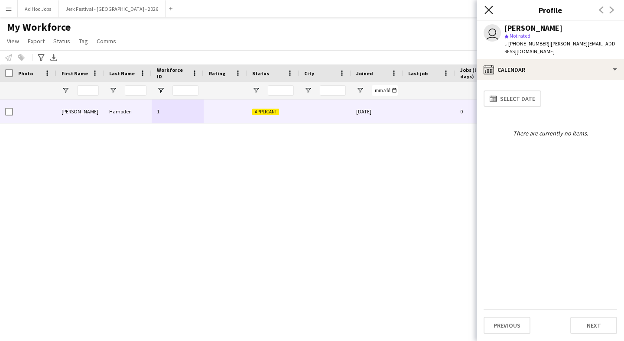
click at [489, 10] on icon at bounding box center [488, 10] width 8 height 8
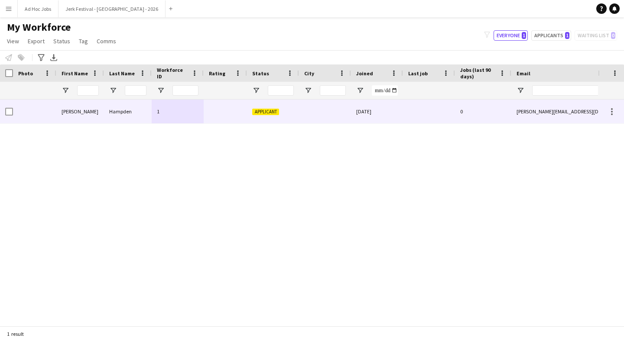
click at [270, 114] on span "Applicant" at bounding box center [265, 112] width 27 height 6
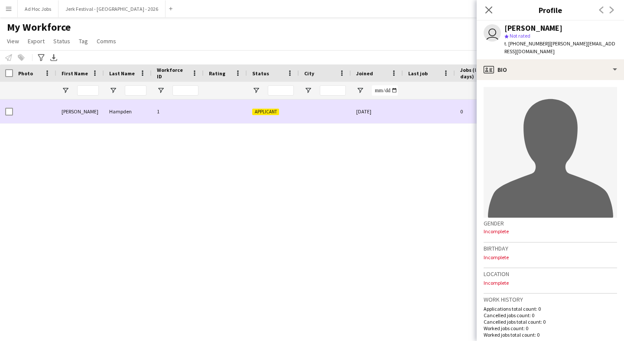
click at [270, 114] on span "Applicant" at bounding box center [265, 112] width 27 height 6
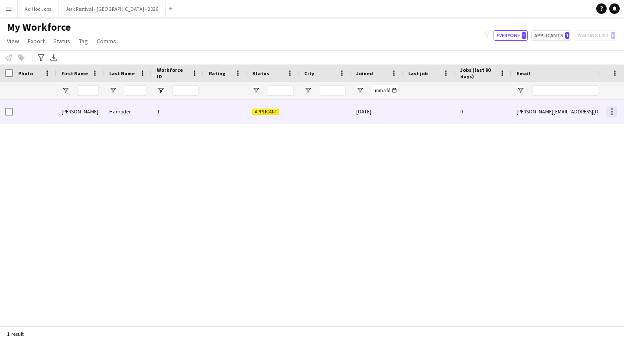
click at [614, 115] on div at bounding box center [612, 112] width 10 height 10
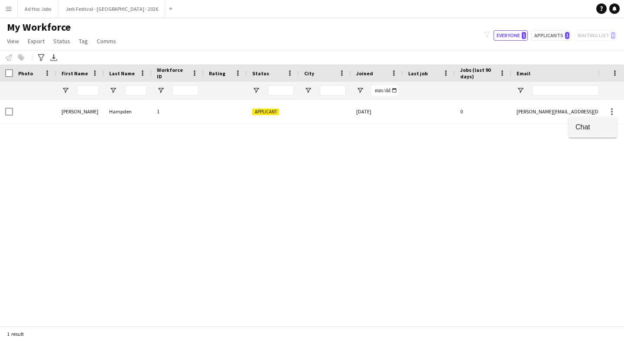
click at [594, 128] on span "Chat" at bounding box center [592, 127] width 35 height 8
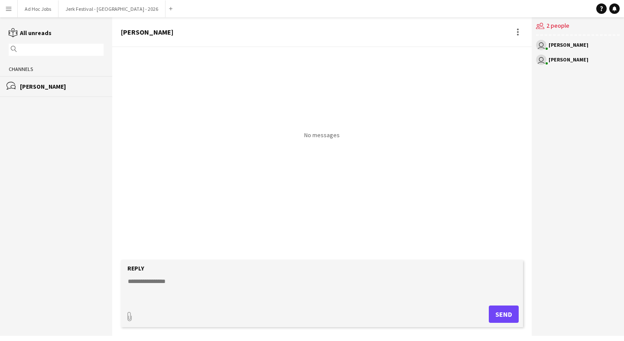
click at [11, 10] on app-icon "Menu" at bounding box center [8, 8] width 7 height 7
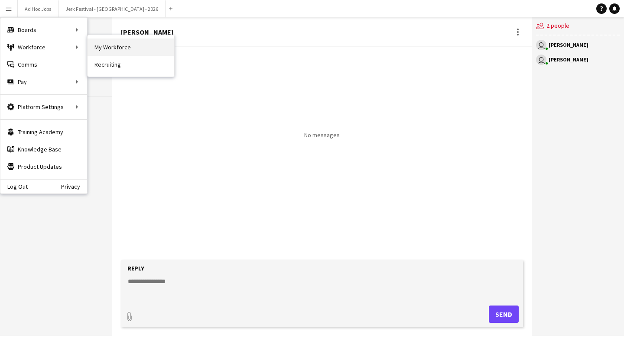
click at [114, 55] on link "My Workforce" at bounding box center [131, 47] width 87 height 17
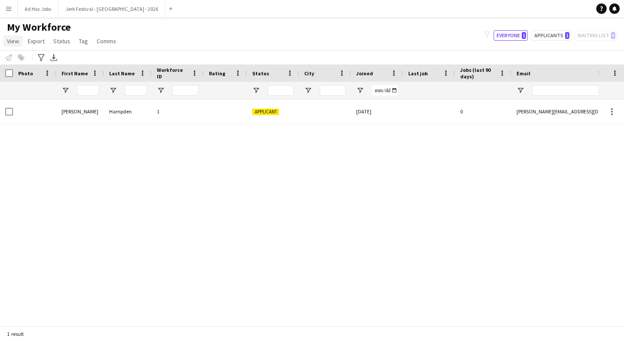
click at [13, 43] on span "View" at bounding box center [13, 41] width 12 height 8
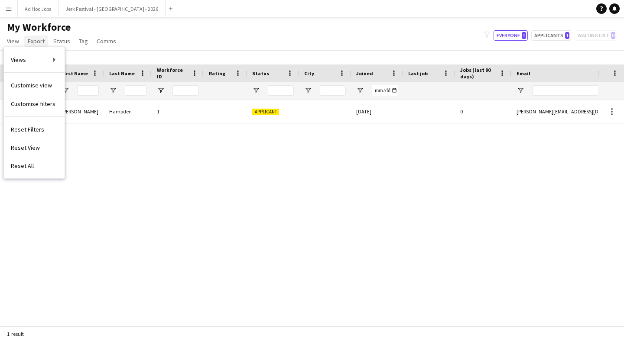
click at [40, 45] on link "Export" at bounding box center [36, 41] width 24 height 11
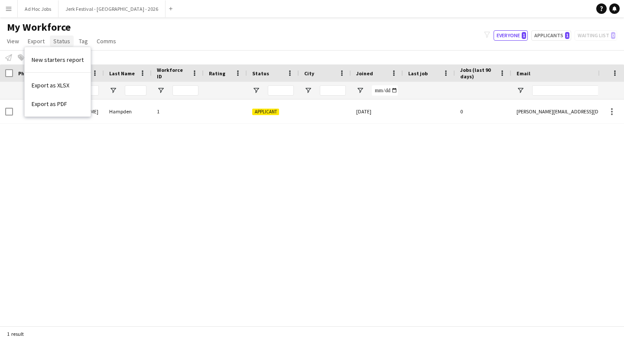
click at [65, 42] on span "Status" at bounding box center [61, 41] width 17 height 8
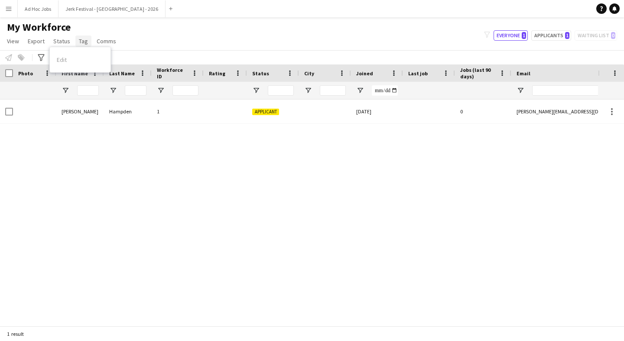
click at [88, 44] on link "Tag" at bounding box center [83, 41] width 16 height 11
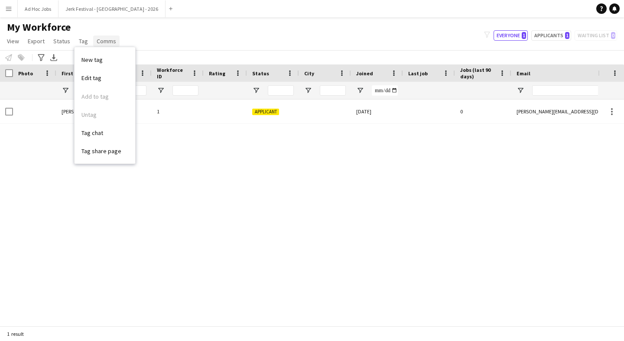
click at [100, 44] on span "Comms" at bounding box center [106, 41] width 19 height 8
click at [179, 48] on div "My Workforce View Views Default view New view Update view Delete view Edit name…" at bounding box center [312, 35] width 624 height 29
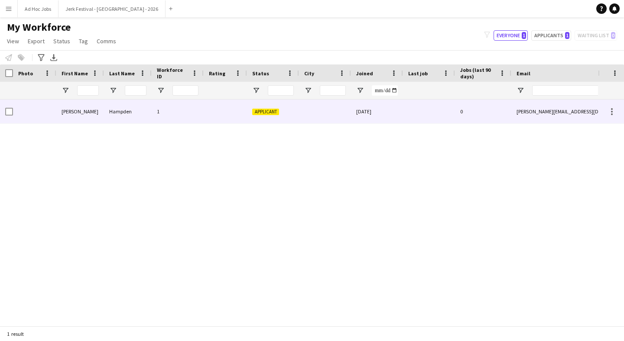
click at [136, 115] on div "Hampden" at bounding box center [128, 112] width 48 height 24
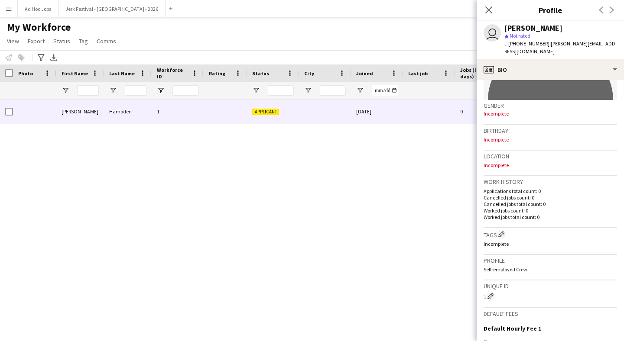
scroll to position [119, 0]
click at [514, 266] on p "Self-employed Crew" at bounding box center [549, 269] width 133 height 6
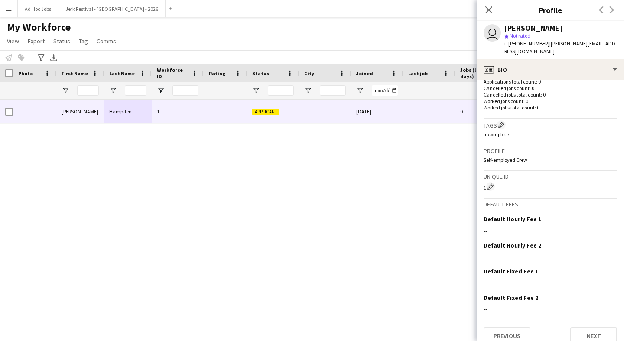
scroll to position [230, 0]
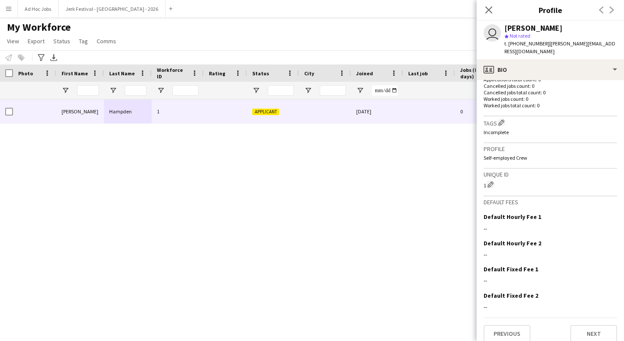
click at [353, 200] on div "[PERSON_NAME] 1 Applicant [DATE] 0 [PERSON_NAME][EMAIL_ADDRESS][DOMAIN_NAME] [P…" at bounding box center [299, 213] width 598 height 227
click at [7, 9] on app-icon "Menu" at bounding box center [8, 8] width 7 height 7
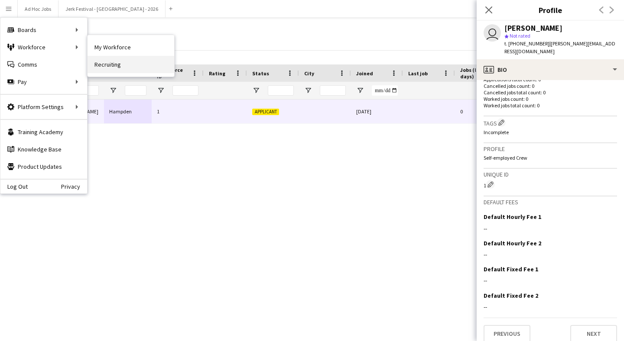
click at [100, 63] on link "Recruiting" at bounding box center [131, 64] width 87 height 17
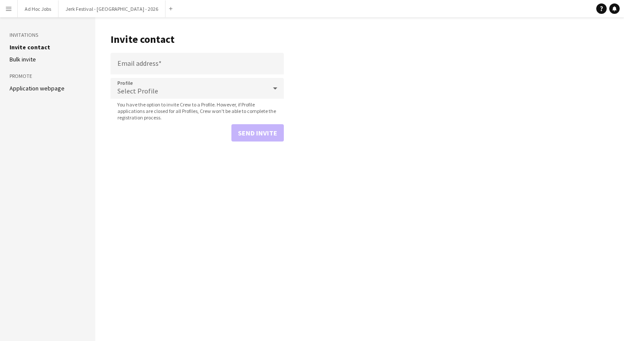
click at [28, 88] on link "Application webpage" at bounding box center [37, 88] width 55 height 8
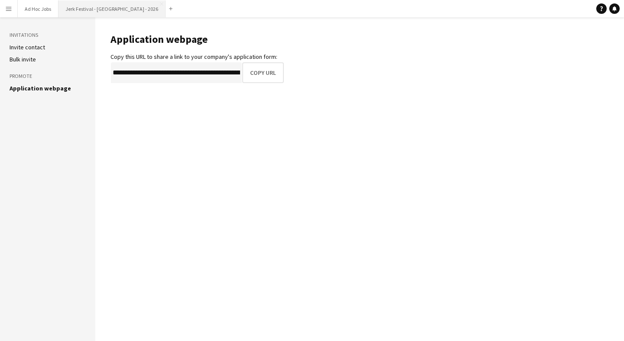
click at [97, 3] on button "Jerk Festival - [GEOGRAPHIC_DATA] - 2026 Close" at bounding box center [111, 8] width 107 height 17
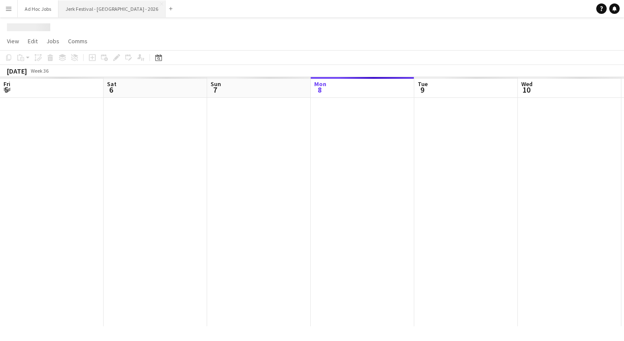
scroll to position [0, 207]
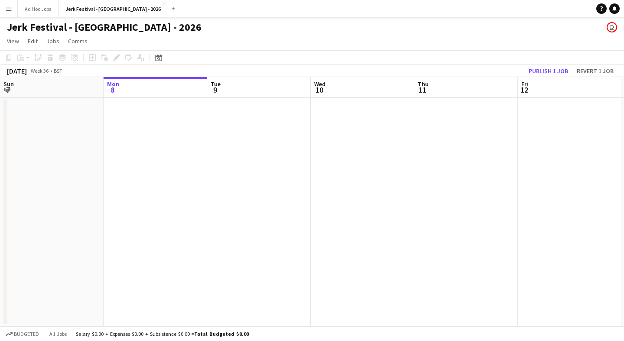
click at [27, 68] on div "[DATE]" at bounding box center [17, 71] width 20 height 9
click at [567, 71] on button "Publish 1 job" at bounding box center [548, 70] width 46 height 11
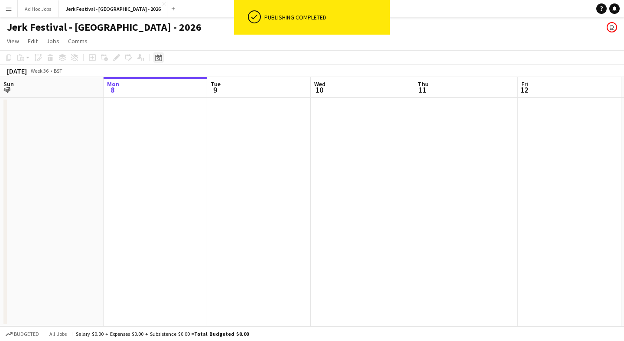
click at [160, 59] on icon "Date picker" at bounding box center [158, 57] width 7 height 7
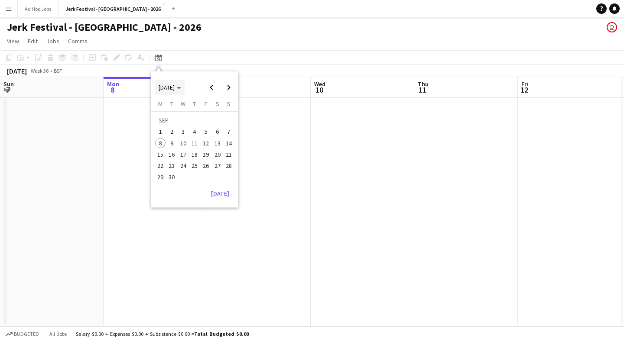
click at [181, 85] on span "[DATE]" at bounding box center [170, 88] width 23 height 8
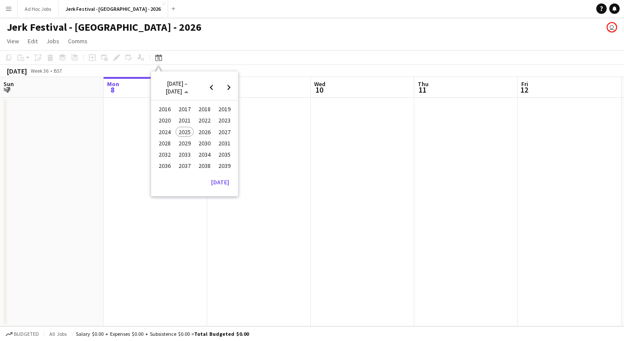
click at [205, 132] on span "2026" at bounding box center [204, 132] width 18 height 10
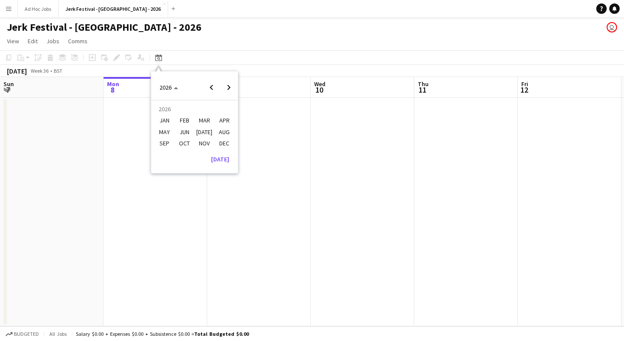
click at [217, 130] on span "AUG" at bounding box center [224, 132] width 18 height 10
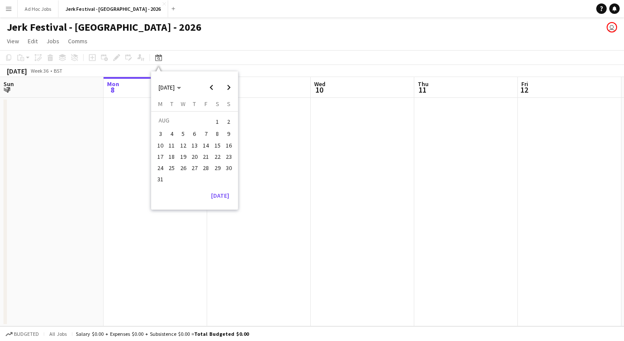
click at [218, 159] on span "22" at bounding box center [217, 157] width 10 height 10
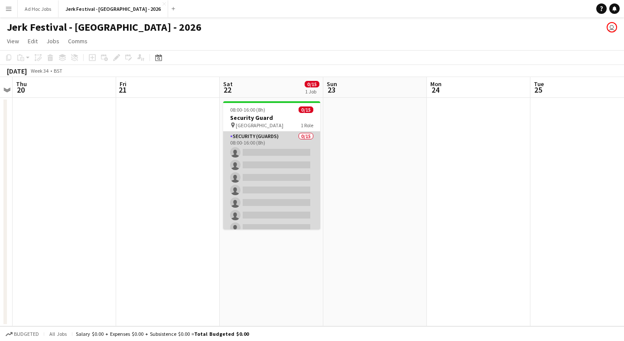
click at [273, 155] on app-card-role "Security (Guards) 0/15 08:00-16:00 (8h) single-neutral-actions single-neutral-a…" at bounding box center [271, 234] width 97 height 205
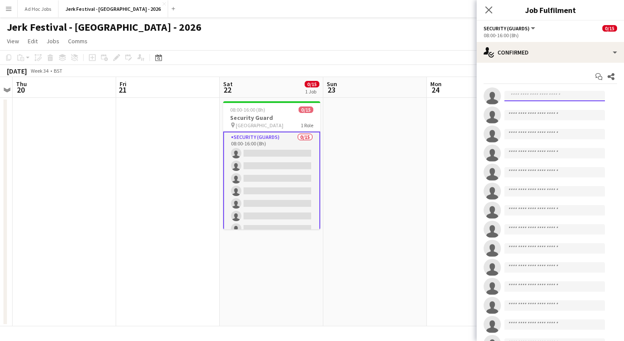
click at [527, 98] on input at bounding box center [554, 96] width 101 height 10
click at [529, 95] on input "****" at bounding box center [554, 96] width 101 height 10
type input "*******"
click at [543, 110] on input at bounding box center [554, 115] width 101 height 10
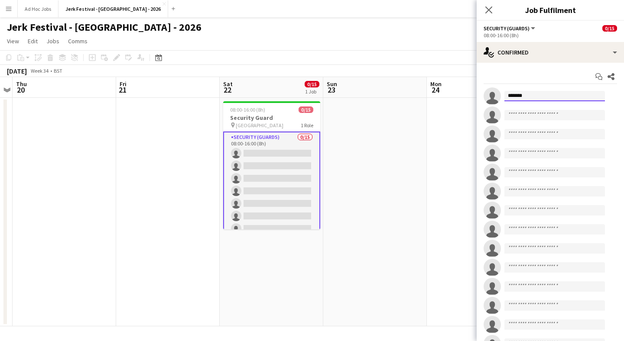
click at [519, 98] on input "*******" at bounding box center [554, 96] width 101 height 10
click at [15, 41] on span "View" at bounding box center [13, 41] width 12 height 8
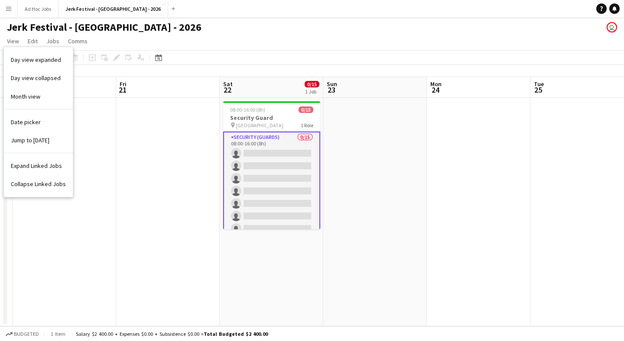
click at [133, 45] on app-page-menu "View Day view expanded Day view collapsed Month view Date picker Jump to [DATE]…" at bounding box center [312, 42] width 624 height 16
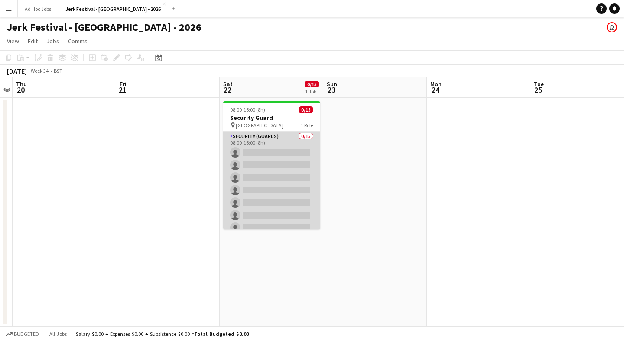
click at [281, 164] on app-card-role "Security (Guards) 0/15 08:00-16:00 (8h) single-neutral-actions single-neutral-a…" at bounding box center [271, 234] width 97 height 205
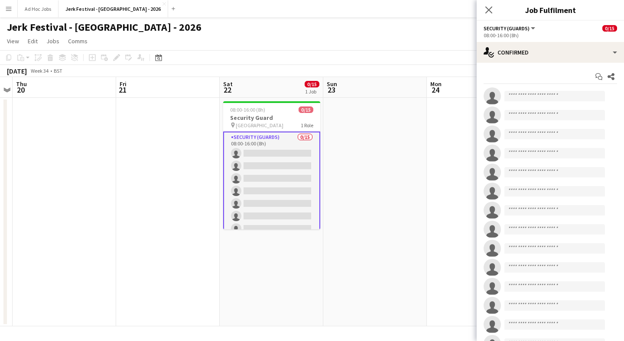
click at [495, 100] on icon at bounding box center [492, 98] width 12 height 12
click at [522, 99] on input at bounding box center [554, 96] width 101 height 10
click at [524, 29] on span "Security (Guards)" at bounding box center [506, 28] width 46 height 6
click at [513, 44] on li "All roles" at bounding box center [513, 43] width 45 height 8
click at [511, 32] on div "All roles All roles Security (Guards)" at bounding box center [498, 28] width 31 height 8
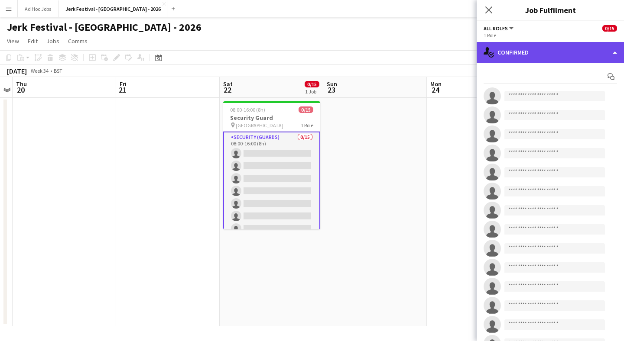
click at [615, 55] on div "single-neutral-actions-check-2 Confirmed" at bounding box center [550, 52] width 147 height 21
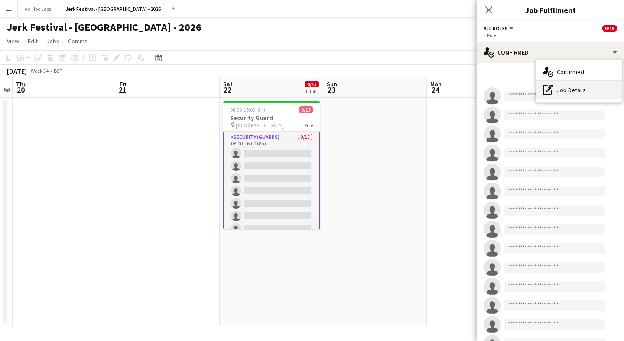
click at [554, 92] on div "pen-write Job Details" at bounding box center [579, 89] width 86 height 17
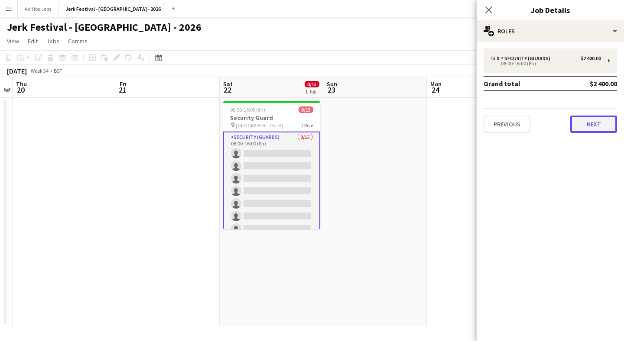
click at [585, 127] on button "Next" at bounding box center [593, 124] width 47 height 17
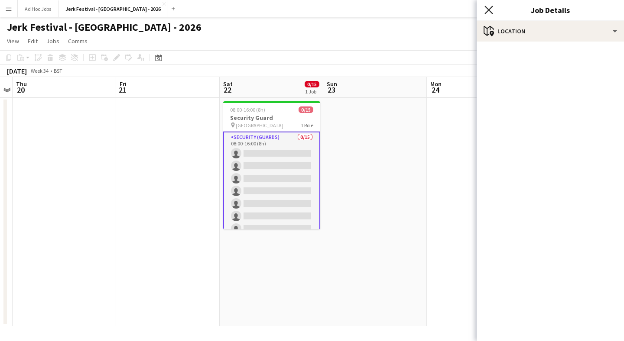
click at [489, 10] on icon at bounding box center [488, 10] width 8 height 8
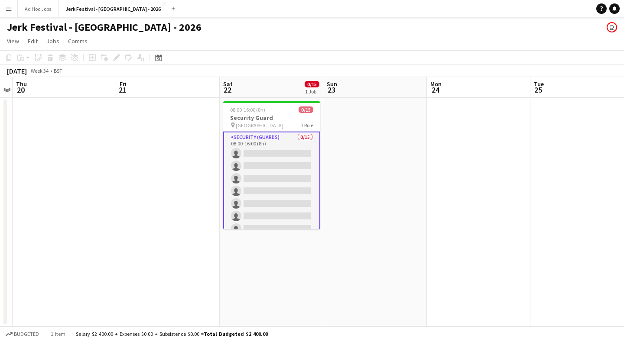
click at [15, 12] on button "Menu" at bounding box center [8, 8] width 17 height 17
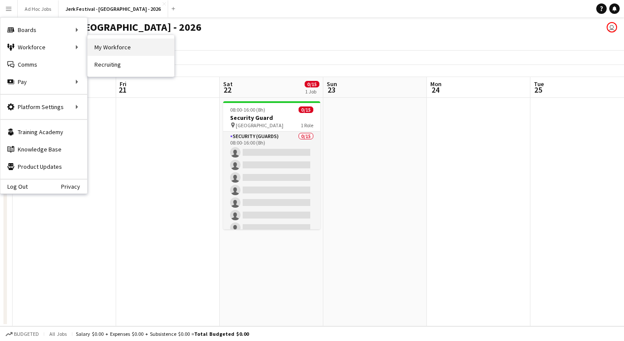
click at [129, 52] on link "My Workforce" at bounding box center [131, 47] width 87 height 17
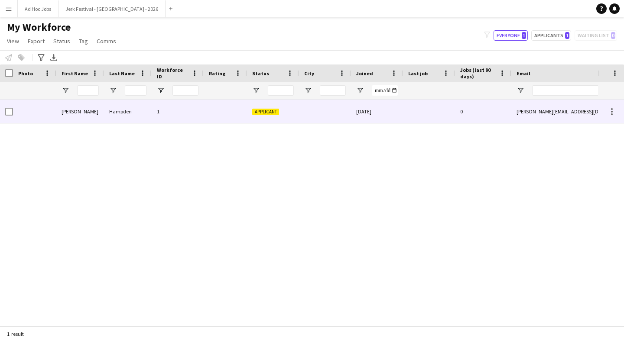
click at [274, 107] on div "Applicant" at bounding box center [273, 112] width 52 height 24
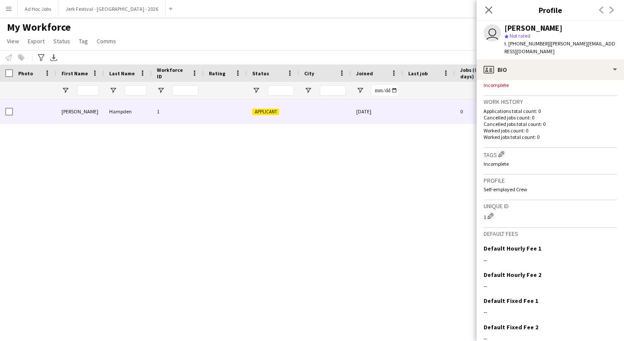
scroll to position [230, 0]
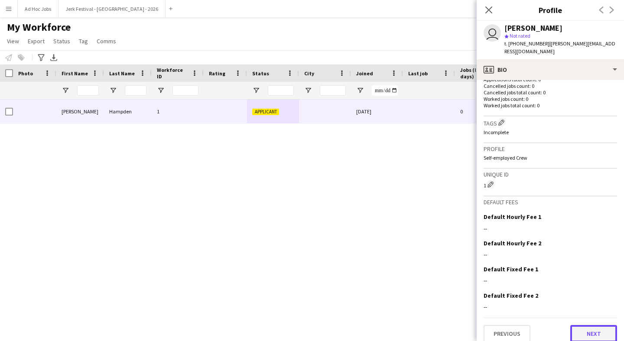
click at [593, 332] on button "Next" at bounding box center [593, 333] width 47 height 17
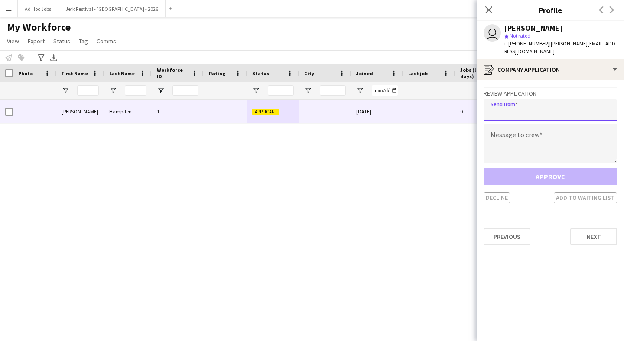
click at [535, 104] on input "email" at bounding box center [549, 110] width 133 height 22
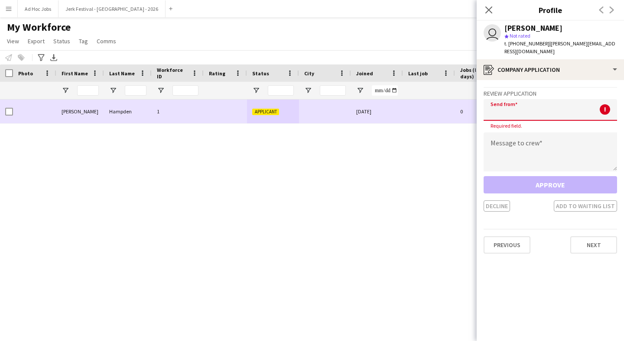
click at [270, 114] on span "Applicant" at bounding box center [265, 112] width 27 height 6
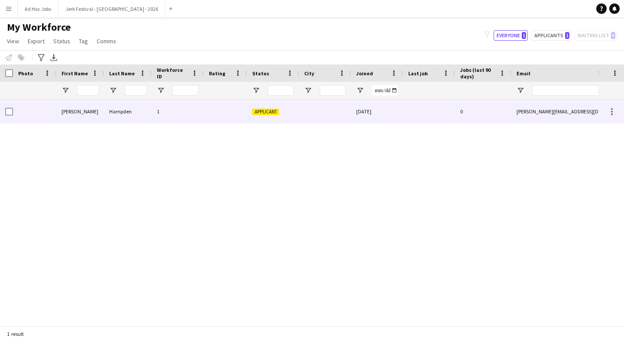
click at [270, 114] on span "Applicant" at bounding box center [265, 112] width 27 height 6
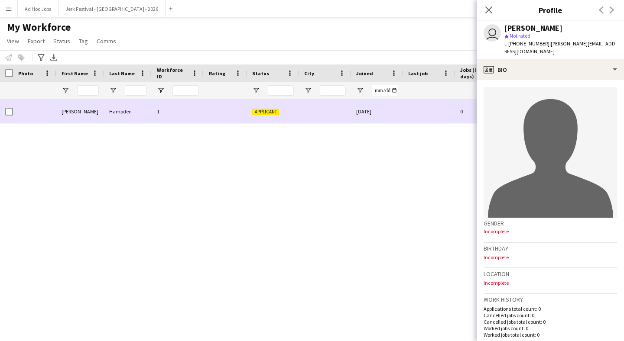
click at [270, 114] on span "Applicant" at bounding box center [265, 112] width 27 height 6
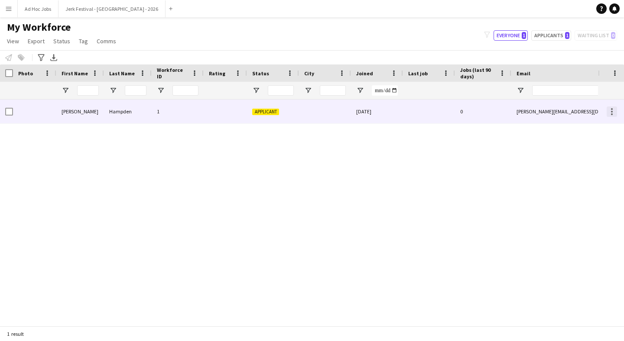
click at [614, 110] on div at bounding box center [612, 112] width 10 height 10
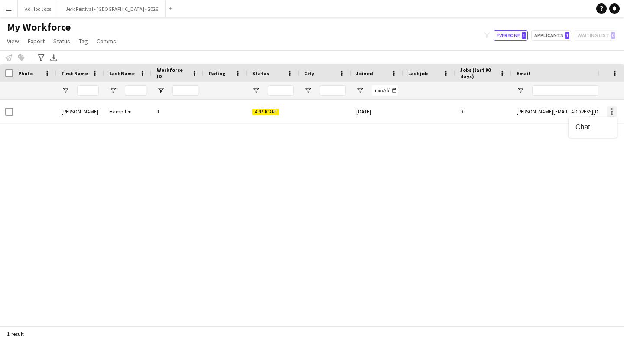
click at [614, 110] on div at bounding box center [312, 170] width 624 height 341
click at [557, 38] on button "Applicants 1" at bounding box center [551, 35] width 40 height 10
type input "**********"
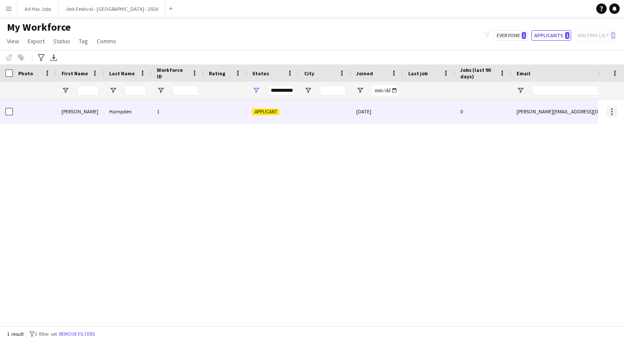
click at [613, 113] on div at bounding box center [612, 112] width 10 height 10
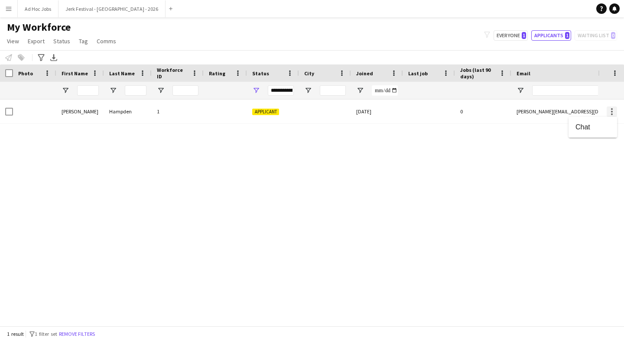
click at [613, 113] on div at bounding box center [312, 170] width 624 height 341
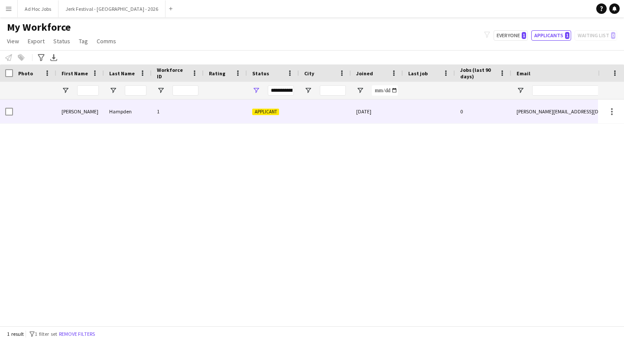
click at [253, 116] on div "Applicant" at bounding box center [273, 112] width 52 height 24
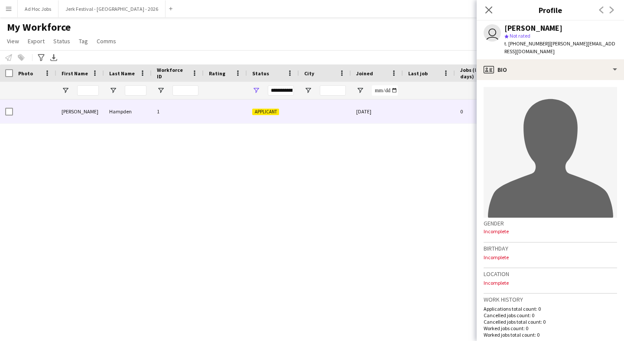
click at [264, 75] on span "Status" at bounding box center [260, 73] width 17 height 6
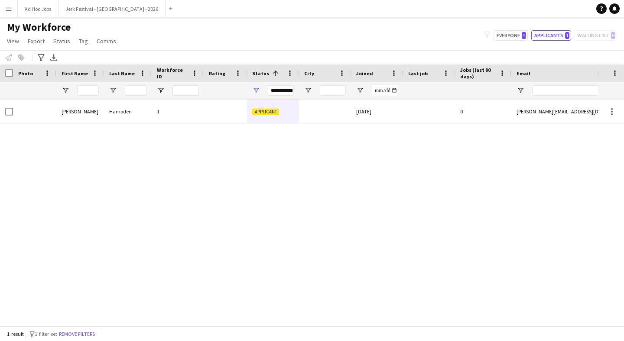
click at [264, 75] on span "Status" at bounding box center [260, 73] width 17 height 6
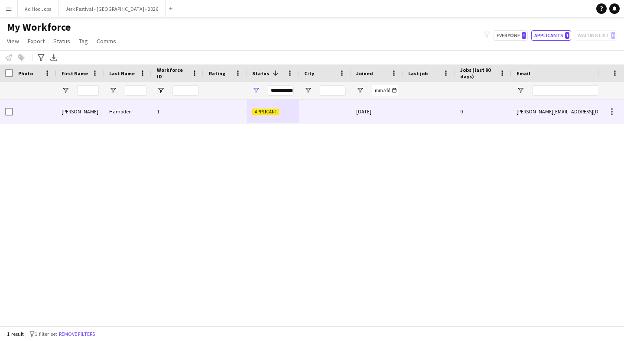
click at [264, 108] on span "Applicant" at bounding box center [265, 111] width 27 height 6
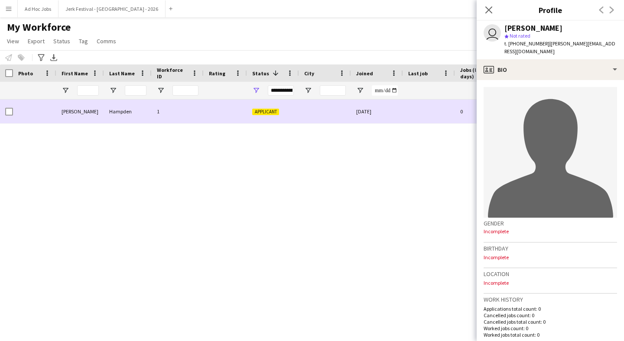
click at [264, 110] on span "Applicant" at bounding box center [265, 112] width 27 height 6
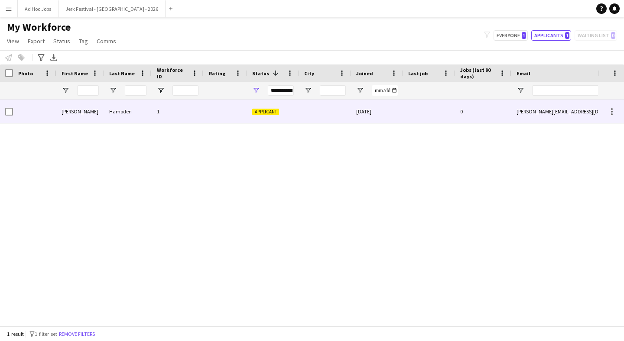
click at [264, 110] on span "Applicant" at bounding box center [265, 112] width 27 height 6
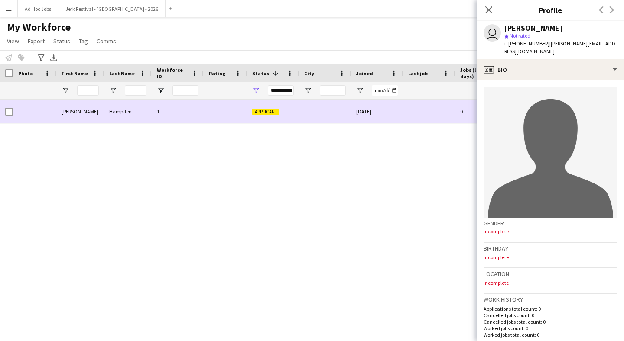
click at [276, 114] on span "Applicant" at bounding box center [265, 112] width 27 height 6
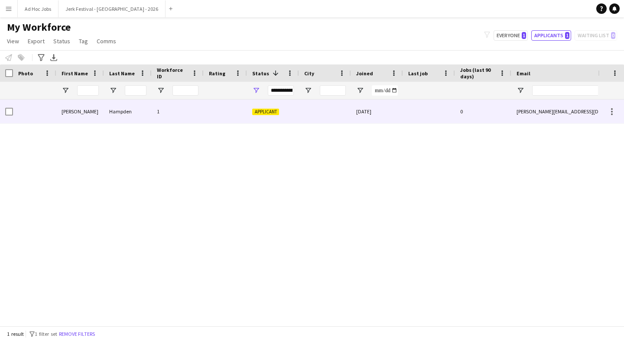
click at [277, 114] on span "Applicant" at bounding box center [265, 112] width 27 height 6
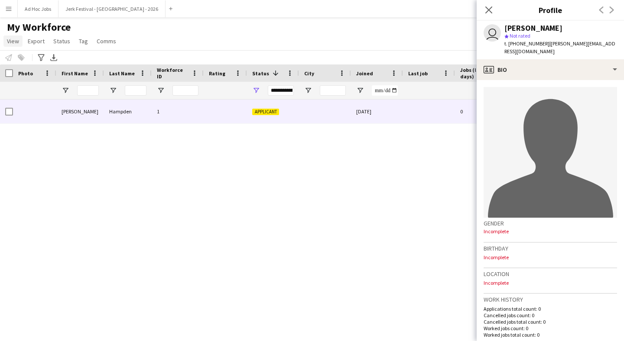
click at [15, 42] on span "View" at bounding box center [13, 41] width 12 height 8
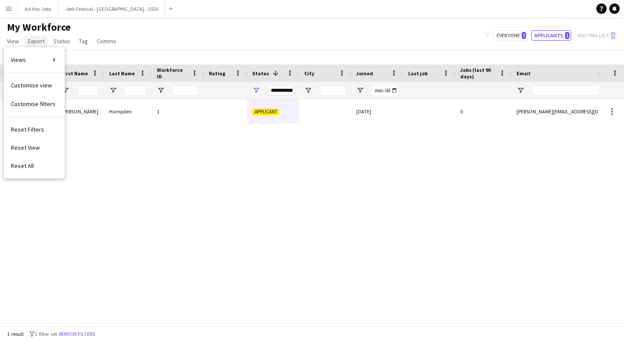
click at [33, 42] on span "Export" at bounding box center [36, 41] width 17 height 8
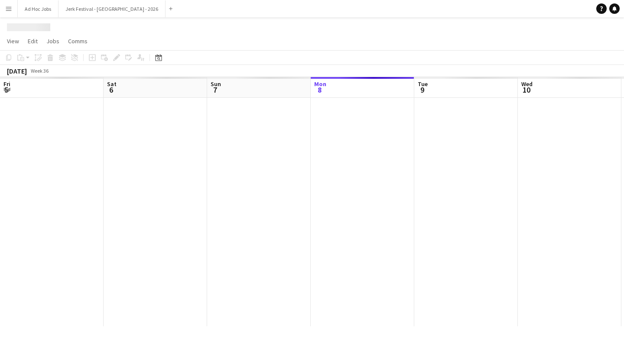
scroll to position [0, 207]
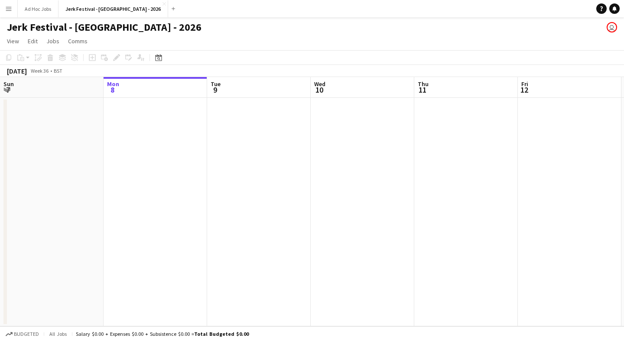
click at [10, 7] on app-icon "Menu" at bounding box center [8, 8] width 7 height 7
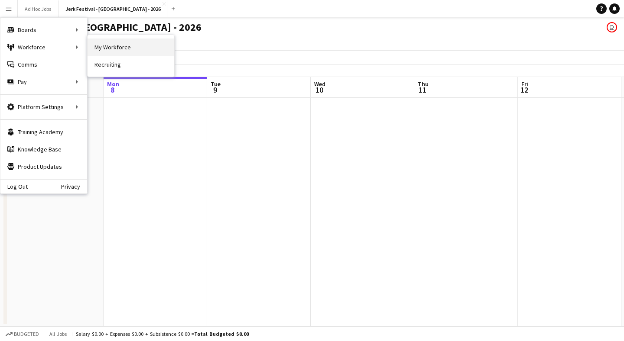
click at [118, 53] on link "My Workforce" at bounding box center [131, 47] width 87 height 17
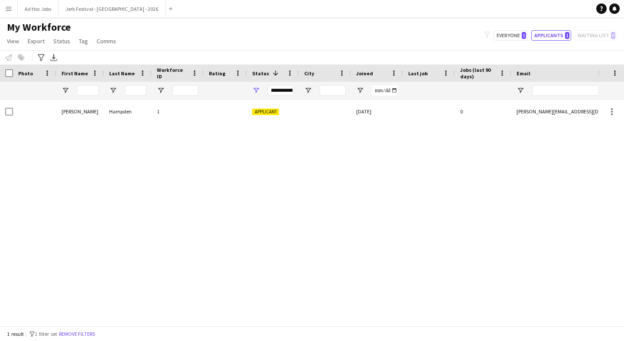
click at [285, 92] on div "**********" at bounding box center [281, 90] width 26 height 10
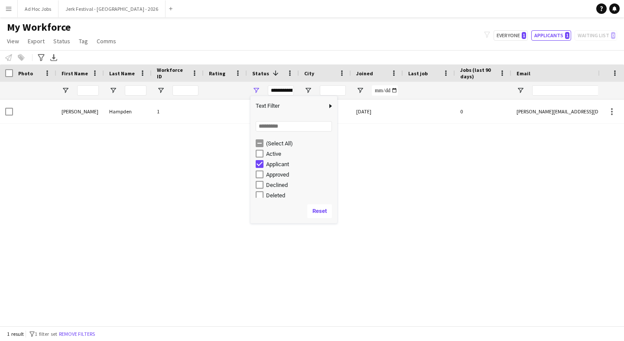
click at [199, 174] on div "[PERSON_NAME] 1 Applicant [DATE] 0 [PERSON_NAME][EMAIL_ADDRESS][DOMAIN_NAME] [P…" at bounding box center [299, 213] width 598 height 227
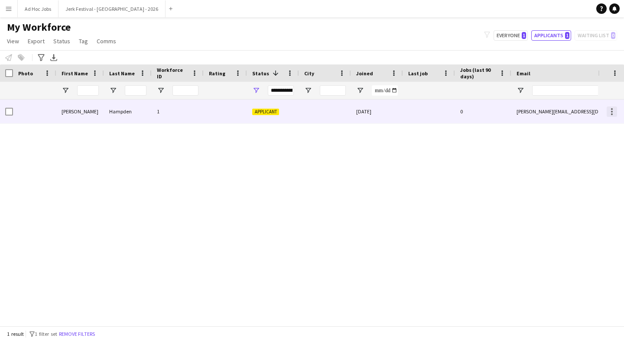
click at [612, 114] on div at bounding box center [612, 115] width 2 height 2
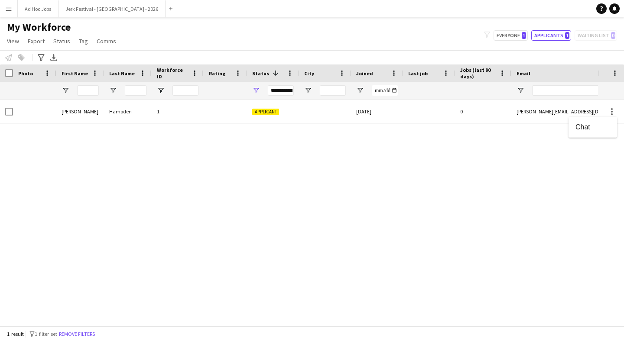
click at [427, 167] on div at bounding box center [312, 170] width 624 height 341
click at [85, 45] on span "Tag" at bounding box center [83, 41] width 9 height 8
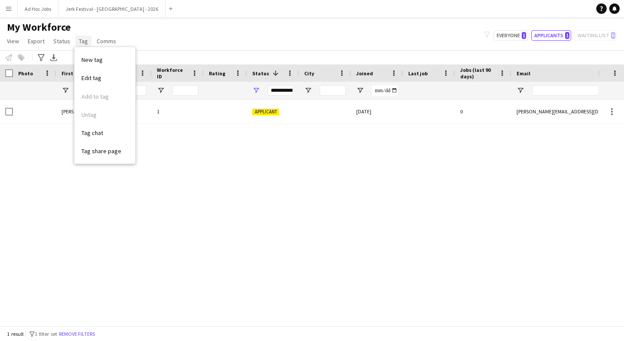
click at [85, 45] on span "Tag" at bounding box center [83, 41] width 9 height 8
click at [85, 40] on span "Tag" at bounding box center [83, 41] width 9 height 8
click at [85, 77] on span "Edit tag" at bounding box center [91, 78] width 20 height 8
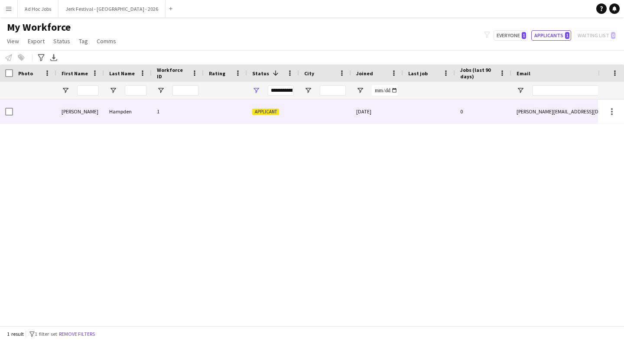
click at [15, 110] on div at bounding box center [34, 112] width 43 height 24
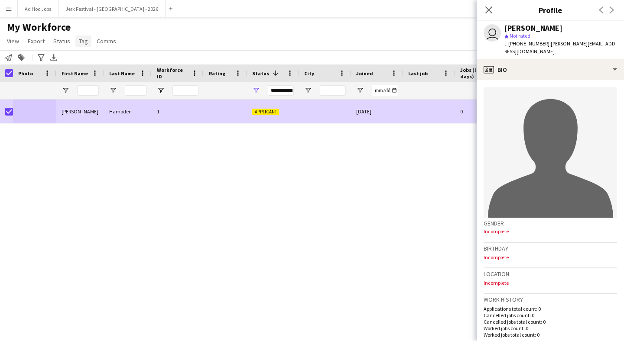
click at [81, 41] on span "Tag" at bounding box center [83, 41] width 9 height 8
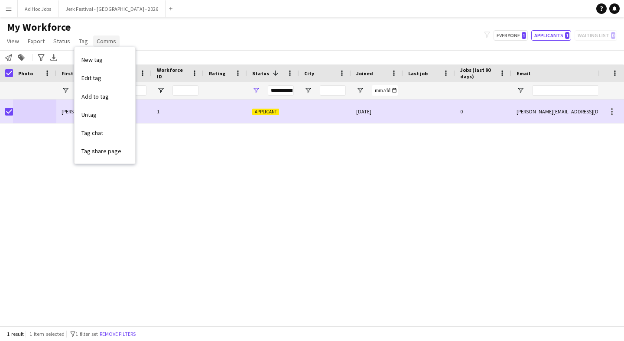
click at [103, 39] on span "Comms" at bounding box center [106, 41] width 19 height 8
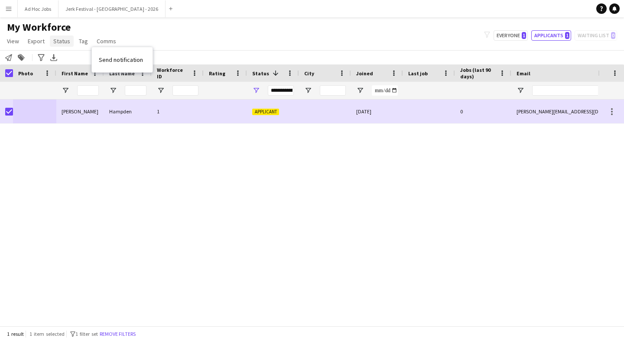
click at [66, 37] on span "Status" at bounding box center [61, 41] width 17 height 8
click at [62, 62] on span "Edit" at bounding box center [62, 60] width 10 height 8
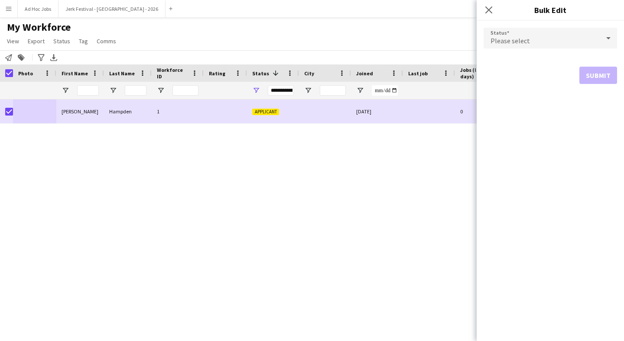
click at [504, 37] on span "Please select" at bounding box center [509, 40] width 39 height 9
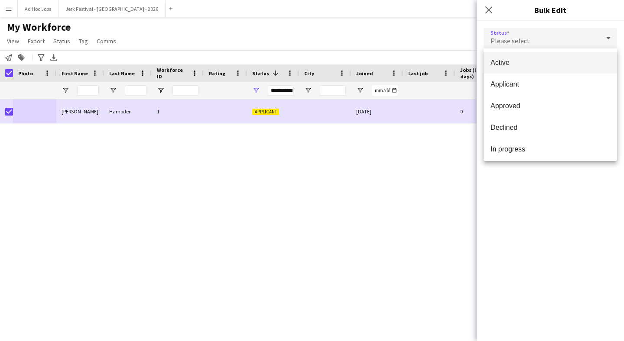
click at [502, 64] on span "Active" at bounding box center [550, 62] width 120 height 8
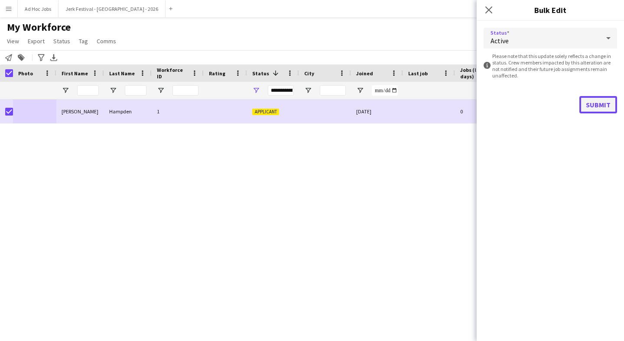
click at [593, 104] on button "Submit" at bounding box center [598, 104] width 38 height 17
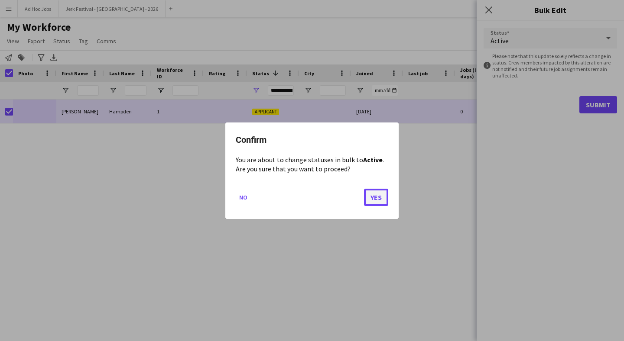
click at [376, 198] on button "Yes" at bounding box center [376, 196] width 24 height 17
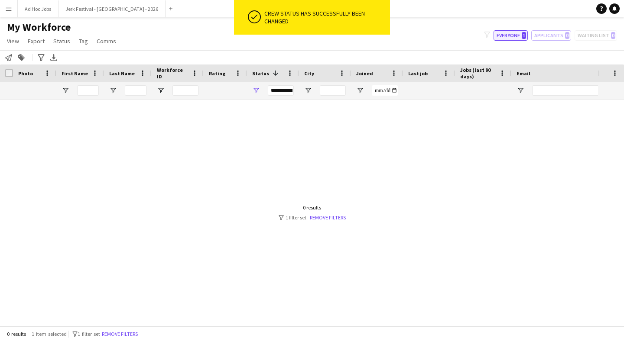
click at [507, 33] on button "Everyone 1" at bounding box center [510, 35] width 34 height 10
type input "**********"
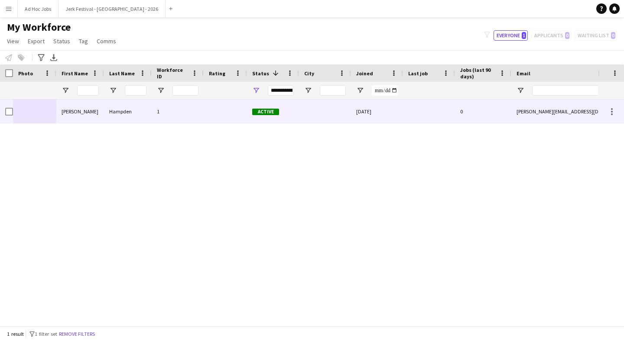
click at [266, 115] on span "Active" at bounding box center [265, 112] width 27 height 6
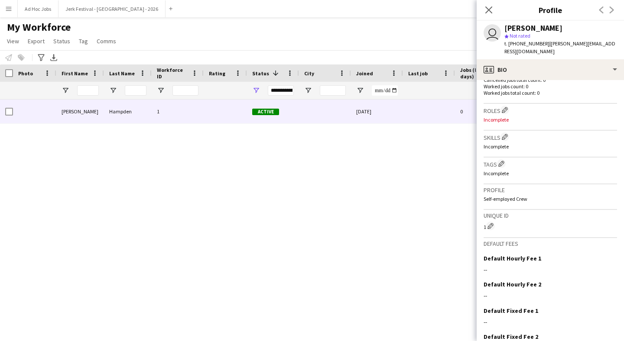
scroll to position [284, 0]
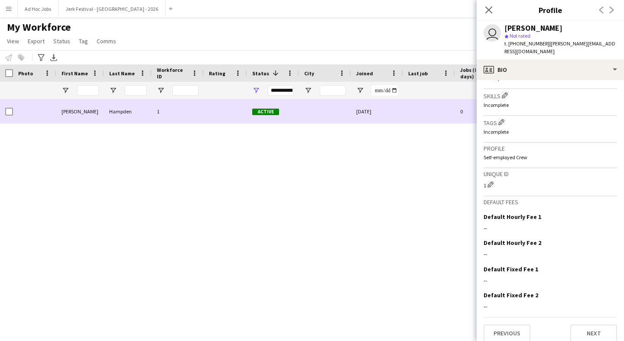
click at [268, 111] on span "Active" at bounding box center [265, 112] width 27 height 6
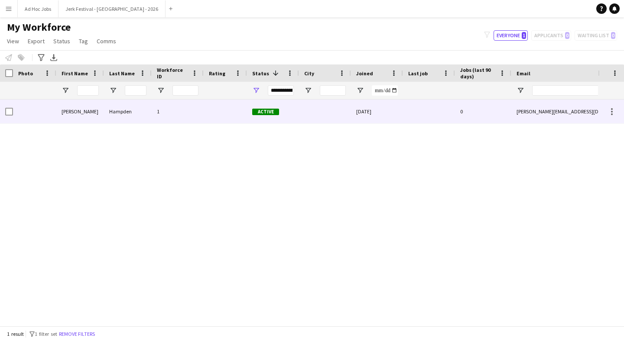
click at [268, 111] on span "Active" at bounding box center [265, 112] width 27 height 6
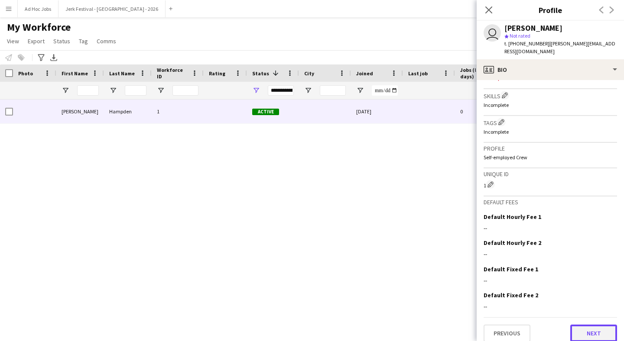
click at [600, 325] on button "Next" at bounding box center [593, 333] width 47 height 17
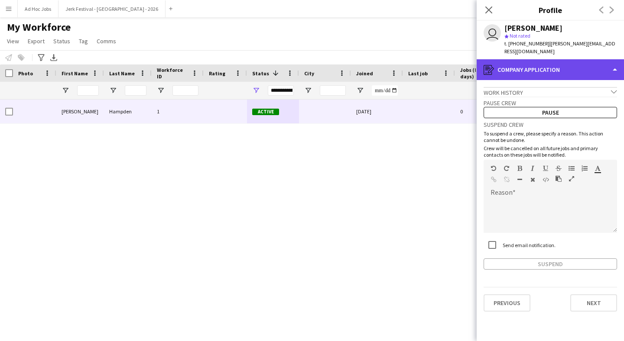
click at [529, 63] on div "register Company application" at bounding box center [550, 69] width 147 height 21
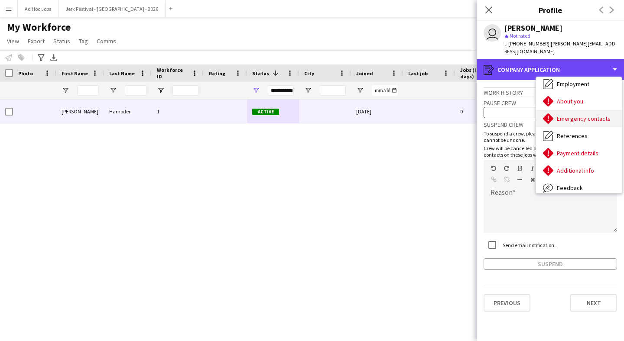
scroll to position [45, 0]
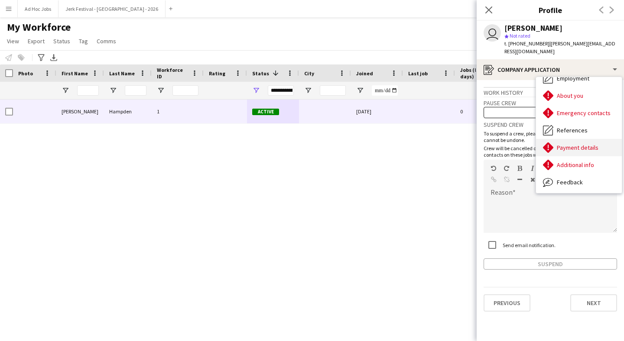
click at [589, 144] on span "Payment details" at bounding box center [578, 148] width 42 height 8
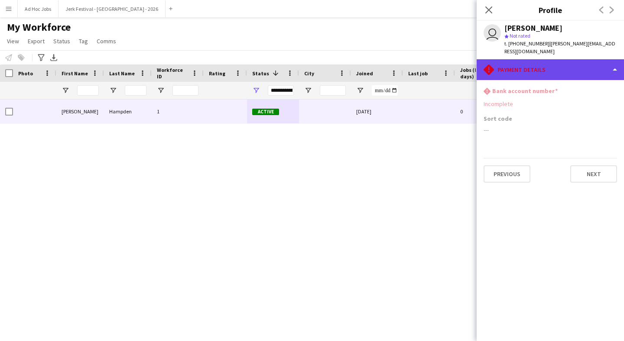
drag, startPoint x: 572, startPoint y: 52, endPoint x: 588, endPoint y: 52, distance: 15.6
click at [586, 59] on div "rhombus-alert Payment details" at bounding box center [550, 69] width 147 height 21
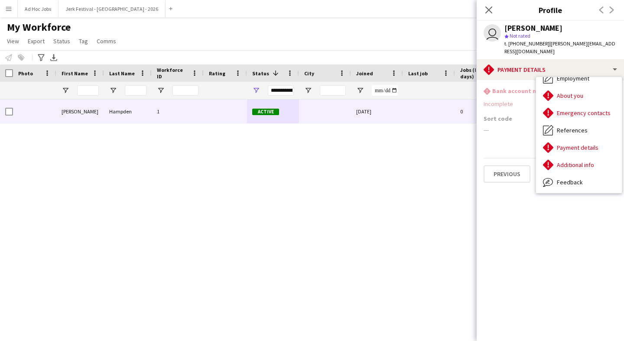
click at [528, 87] on h3 "Bank account number" at bounding box center [524, 91] width 65 height 8
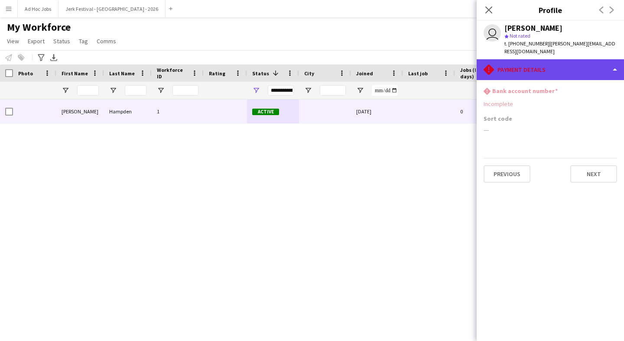
click at [604, 62] on div "rhombus-alert Payment details" at bounding box center [550, 69] width 147 height 21
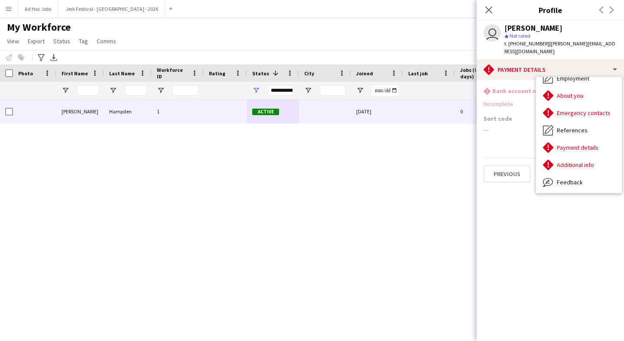
click at [514, 80] on app-section-data-types "rhombus-alert Bank account number Incomplete Sort code --- Previous Next" at bounding box center [550, 210] width 147 height 261
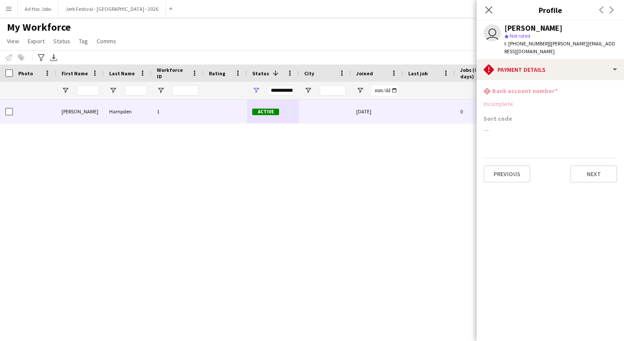
click at [509, 100] on div "Incomplete" at bounding box center [549, 104] width 133 height 8
click at [493, 9] on icon "Close pop-in" at bounding box center [488, 10] width 8 height 8
